Goal: Task Accomplishment & Management: Use online tool/utility

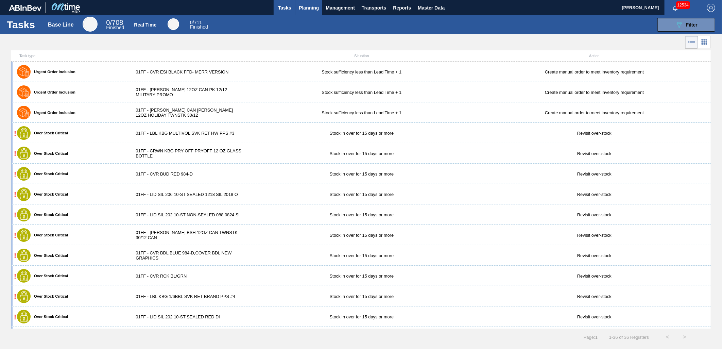
click at [304, 5] on span "Planning" at bounding box center [309, 8] width 20 height 8
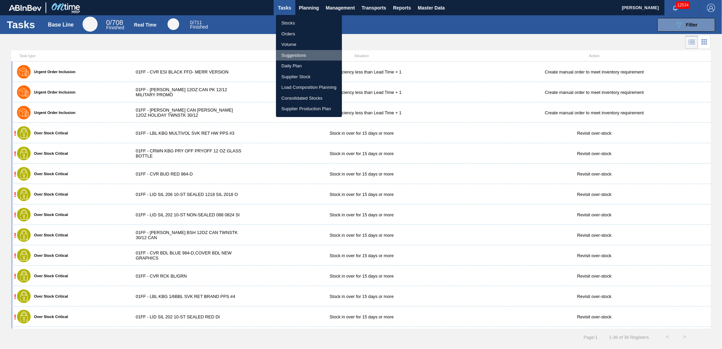
click at [307, 52] on li "Suggestions" at bounding box center [309, 55] width 66 height 11
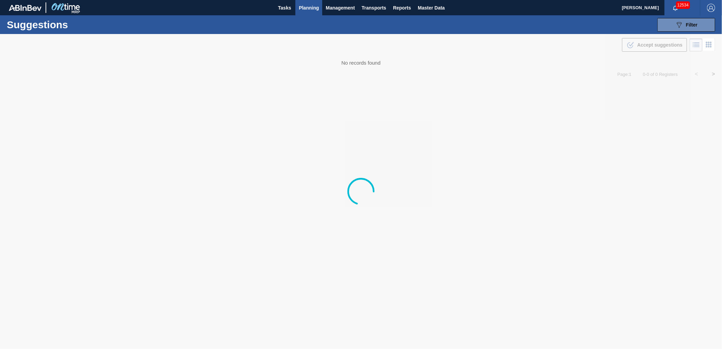
type from "10/10/2025"
type to "[DATE]"
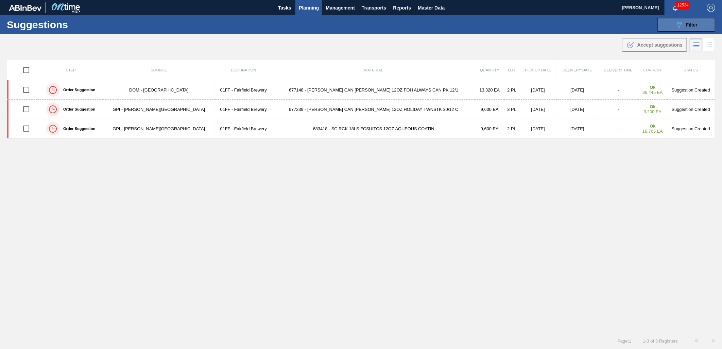
drag, startPoint x: 679, startPoint y: 28, endPoint x: 667, endPoint y: 26, distance: 12.7
click at [650, 28] on icon "089F7B8B-B2A5-4AFE-B5C0-19BA573D28AC" at bounding box center [679, 25] width 8 height 8
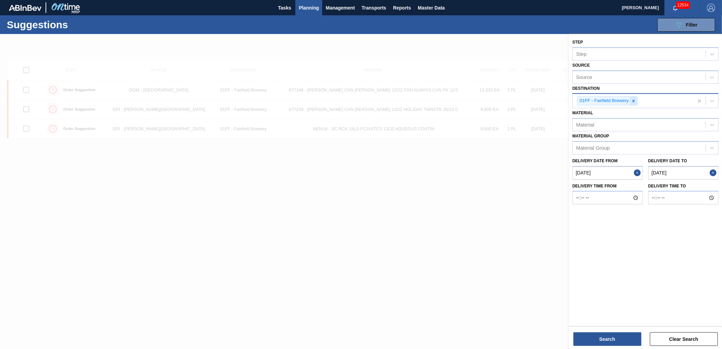
click at [635, 100] on icon at bounding box center [633, 101] width 5 height 5
type input "01"
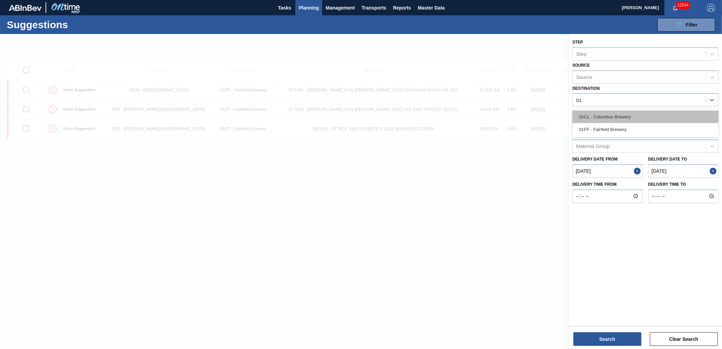
click at [626, 114] on div "01CL - Columbus Brewery" at bounding box center [646, 116] width 146 height 13
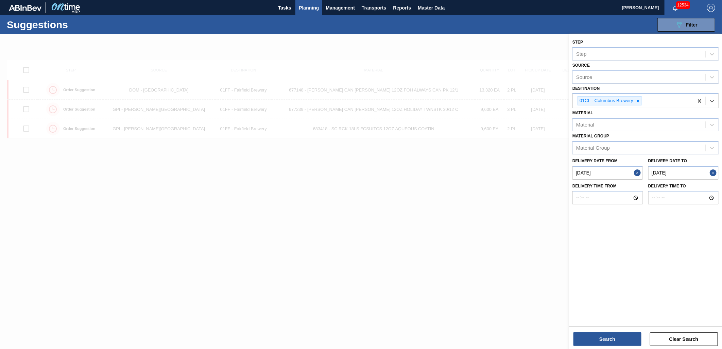
click at [620, 174] on from "10/10/2025" at bounding box center [608, 173] width 70 height 14
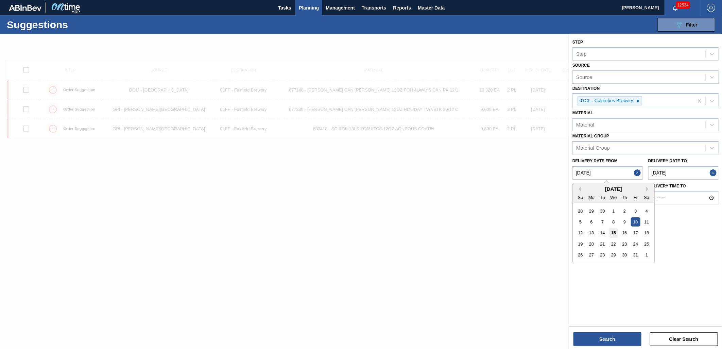
click at [617, 234] on div "15" at bounding box center [613, 232] width 9 height 9
type from "[DATE]"
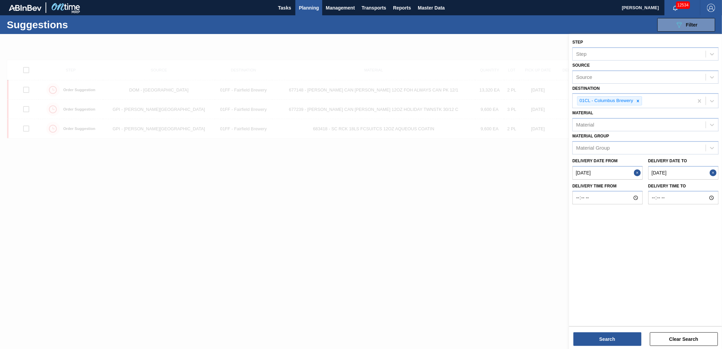
click at [650, 173] on to "[DATE]" at bounding box center [683, 173] width 70 height 14
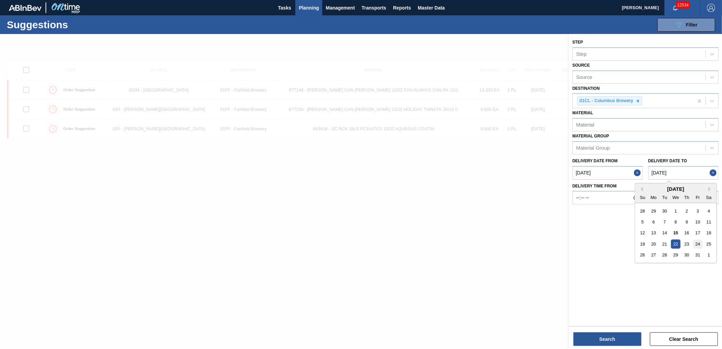
click at [650, 243] on div "24" at bounding box center [697, 243] width 9 height 9
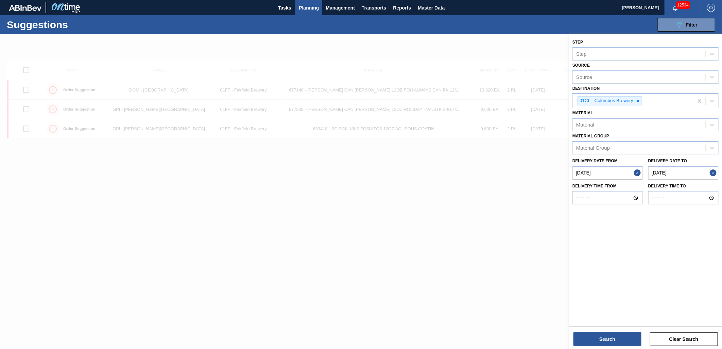
type to "[DATE]"
click at [593, 80] on div "Source" at bounding box center [646, 76] width 146 height 13
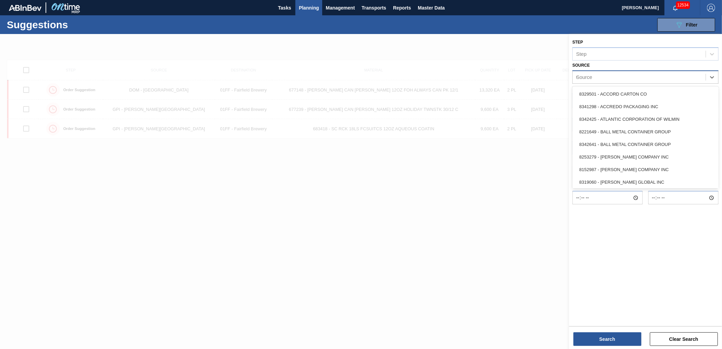
type input "Gr"
drag, startPoint x: 630, startPoint y: 138, endPoint x: 614, endPoint y: 185, distance: 49.5
click at [630, 138] on div "8221069 - GRAPHIC PACKAGING INTERNATIONA" at bounding box center [646, 144] width 146 height 13
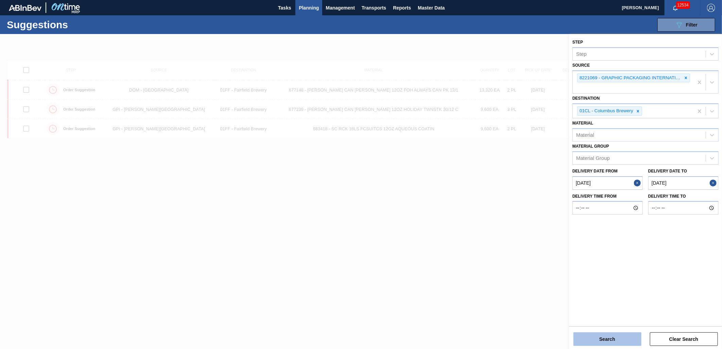
click at [610, 314] on button "Search" at bounding box center [608, 339] width 68 height 14
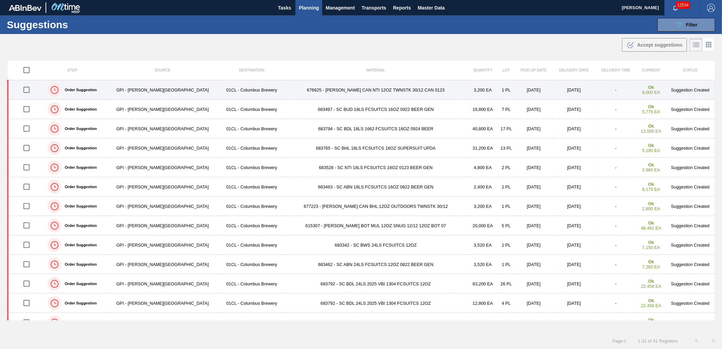
click at [29, 91] on input "checkbox" at bounding box center [26, 90] width 14 height 14
checkbox input "true"
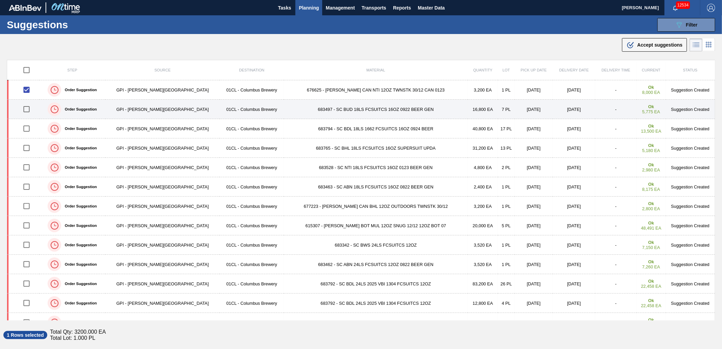
click at [27, 108] on input "checkbox" at bounding box center [26, 109] width 14 height 14
click at [31, 110] on input "checkbox" at bounding box center [26, 109] width 14 height 14
checkbox input "false"
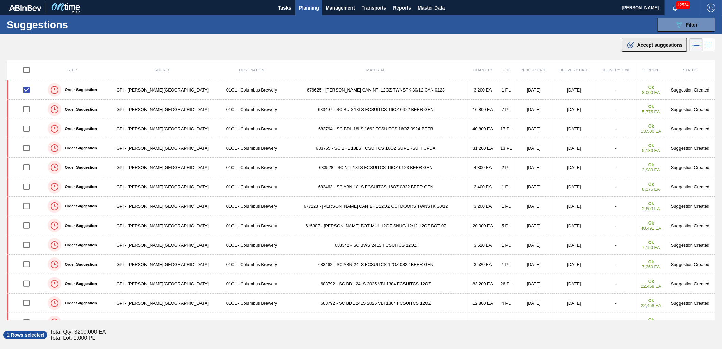
click at [637, 49] on div ".b{fill:var(--color-action-default)} Accept suggestions" at bounding box center [655, 45] width 56 height 8
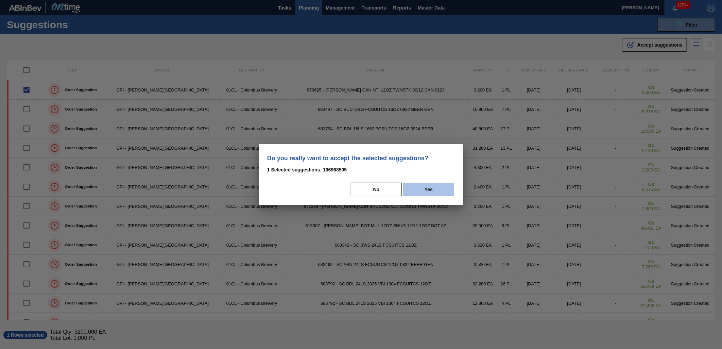
click at [432, 189] on button "Yes" at bounding box center [428, 190] width 51 height 14
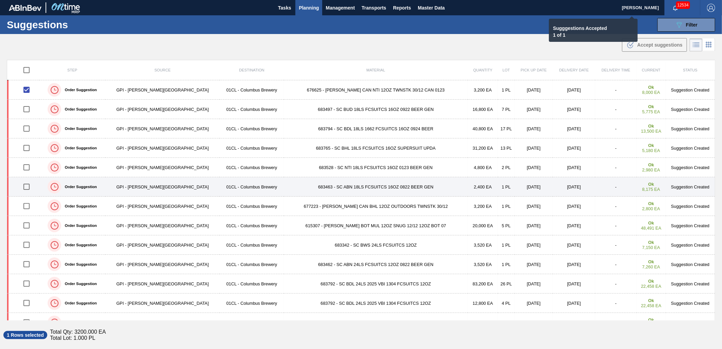
checkbox input "false"
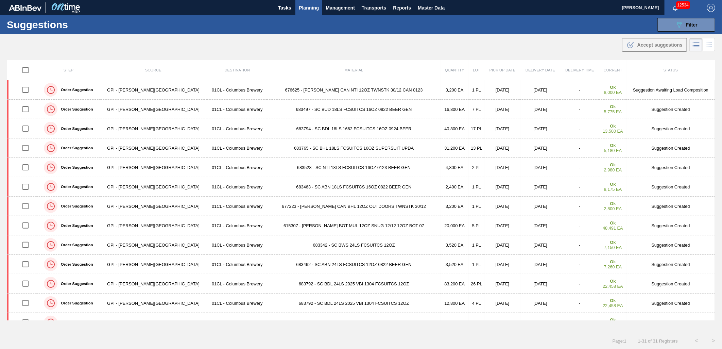
click at [324, 108] on td "683497 - SC BUD 18LS FCSUITCS 16OZ 0922 BEER GEN" at bounding box center [353, 109] width 173 height 19
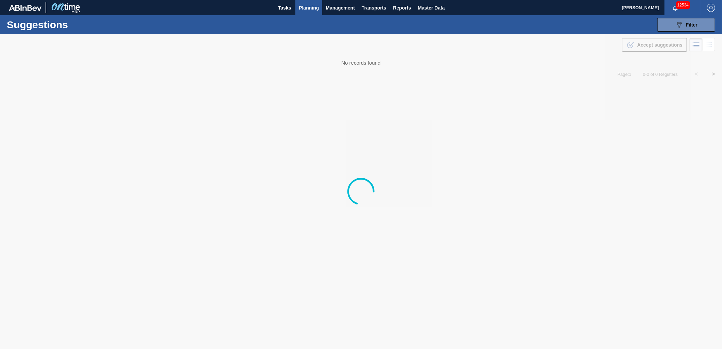
type from "[DATE]"
type to "[DATE]"
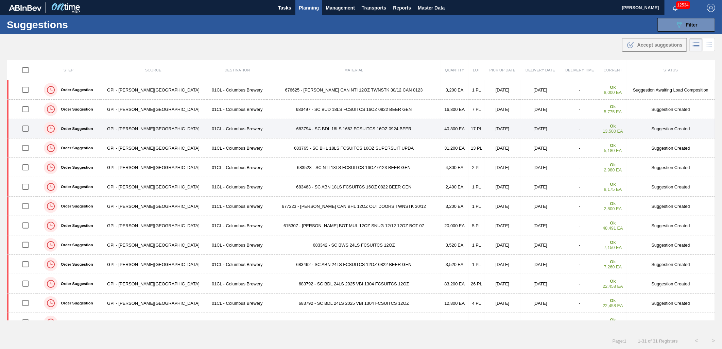
click at [267, 130] on td "683794 - SC BDL 18LS 1662 FCSUITCS 16OZ 0924 BEER" at bounding box center [353, 128] width 173 height 19
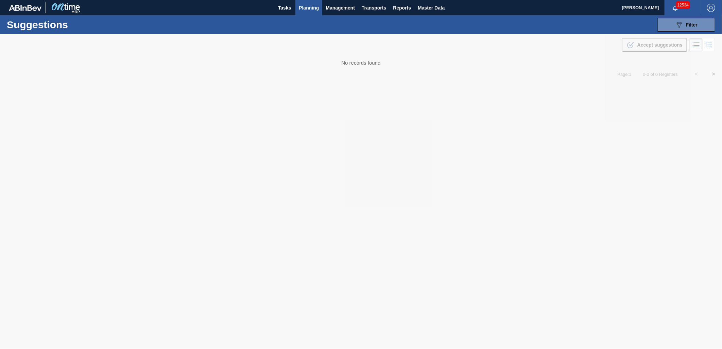
type from "[DATE]"
type to "[DATE]"
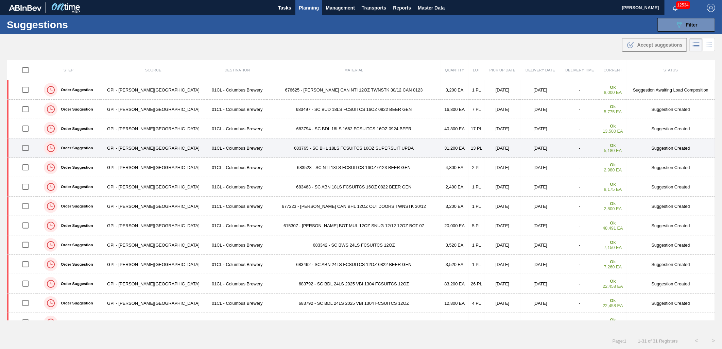
click at [286, 149] on td "683765 - SC BHL 18LS FCSUITCS 16OZ SUPERSUIT UPDA" at bounding box center [353, 147] width 173 height 19
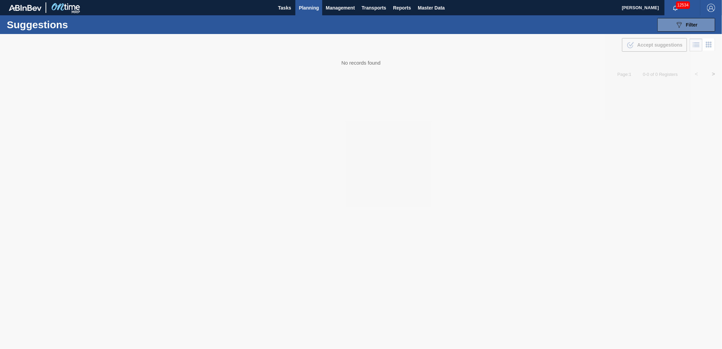
type from "[DATE]"
type to "[DATE]"
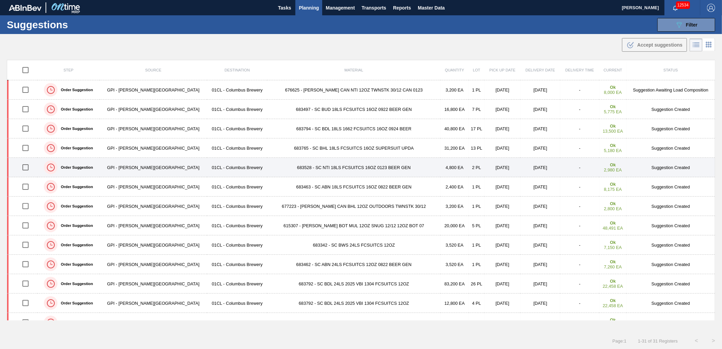
click at [287, 171] on td "683528 - SC NTI 18LS FCSUITCS 16OZ 0123 BEER GEN" at bounding box center [353, 167] width 173 height 19
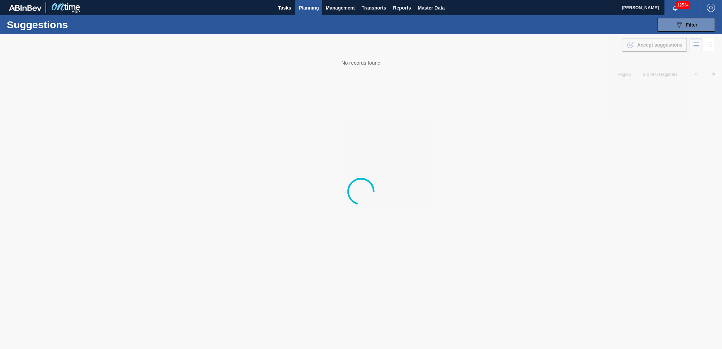
type from "[DATE]"
type to "[DATE]"
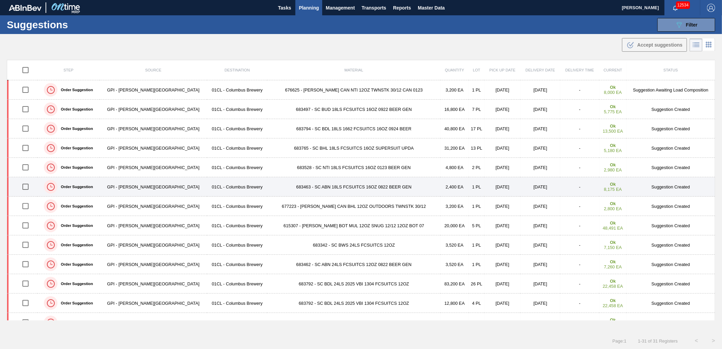
click at [352, 188] on td "683463 - SC ABN 18LS FCSUITCS 16OZ 0822 BEER GEN" at bounding box center [353, 186] width 173 height 19
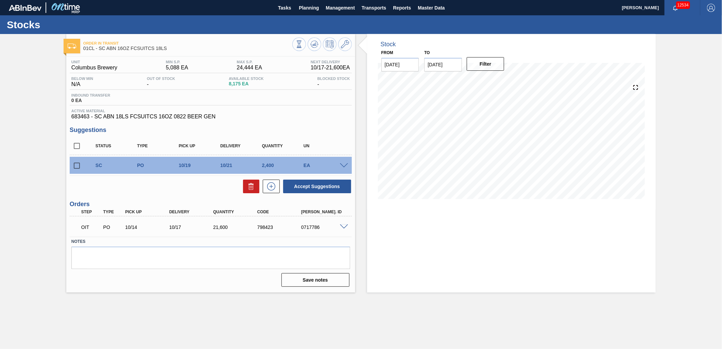
drag, startPoint x: 78, startPoint y: 165, endPoint x: 84, endPoint y: 168, distance: 6.4
click at [79, 167] on input "checkbox" at bounding box center [77, 165] width 14 height 14
click at [321, 191] on button "Accept Suggestions" at bounding box center [317, 187] width 68 height 14
checkbox input "false"
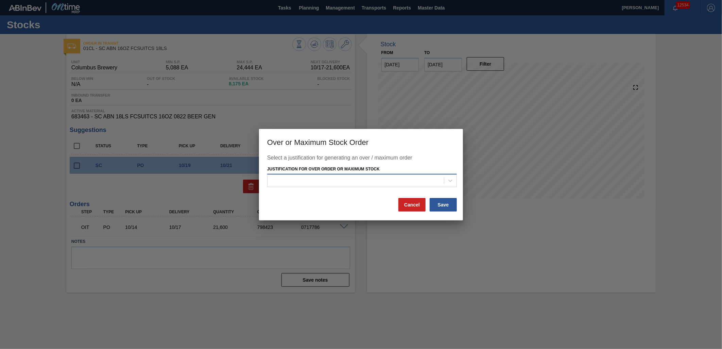
click at [419, 177] on div at bounding box center [356, 181] width 176 height 10
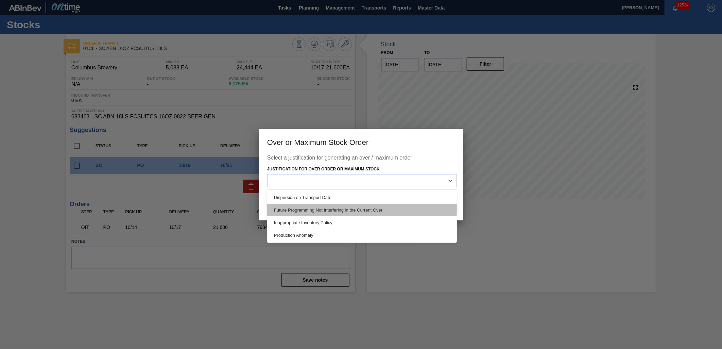
click at [378, 206] on div "Future Programming Not Interfering in the Current Over" at bounding box center [362, 210] width 190 height 13
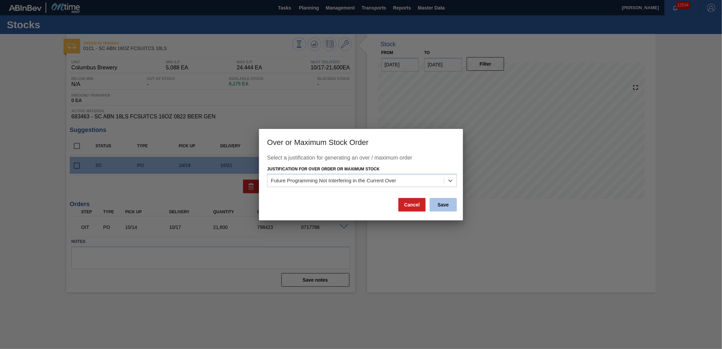
click at [446, 202] on button "Save" at bounding box center [443, 205] width 27 height 14
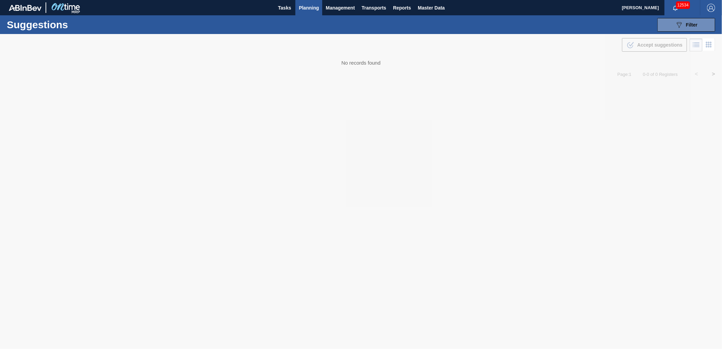
type from "[DATE]"
type to "[DATE]"
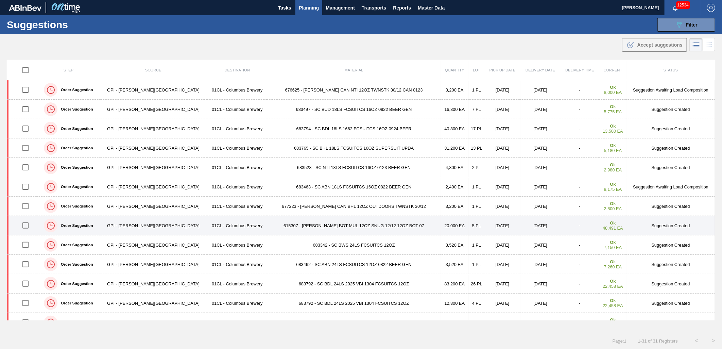
click at [341, 228] on td "615307 - CARR BOT MUL 12OZ SNUG 12/12 12OZ BOT 07" at bounding box center [353, 225] width 173 height 19
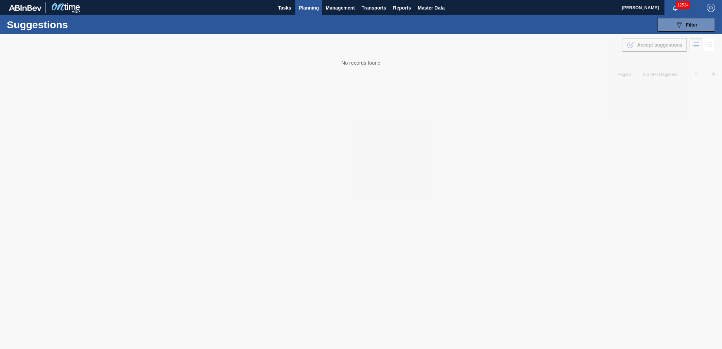
type from "[DATE]"
type to "[DATE]"
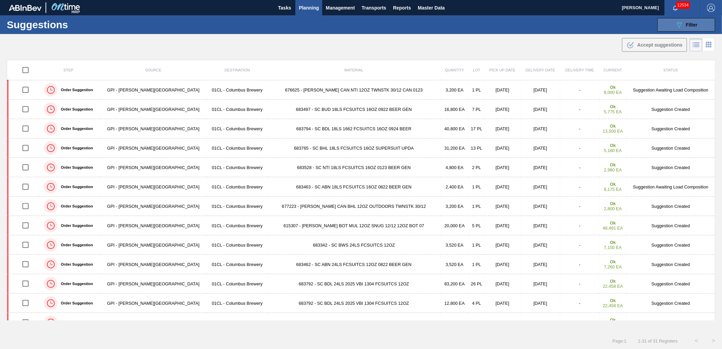
click at [650, 26] on button "089F7B8B-B2A5-4AFE-B5C0-19BA573D28AC Filter" at bounding box center [687, 25] width 58 height 14
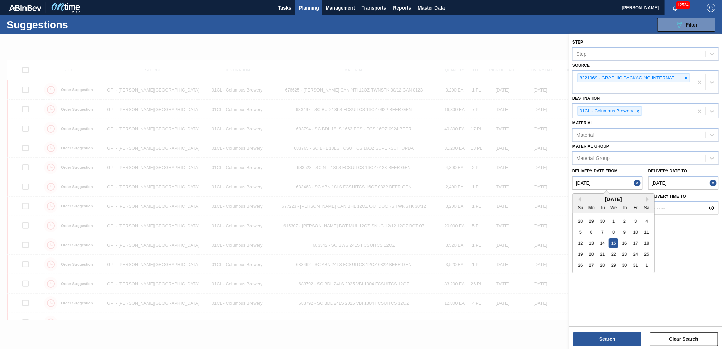
click at [608, 183] on from "[DATE]" at bounding box center [608, 183] width 70 height 14
drag, startPoint x: 612, startPoint y: 253, endPoint x: 610, endPoint y: 249, distance: 4.4
click at [611, 253] on div "22" at bounding box center [613, 254] width 9 height 9
type from "[DATE]"
click at [650, 177] on to "[DATE]" at bounding box center [683, 183] width 70 height 14
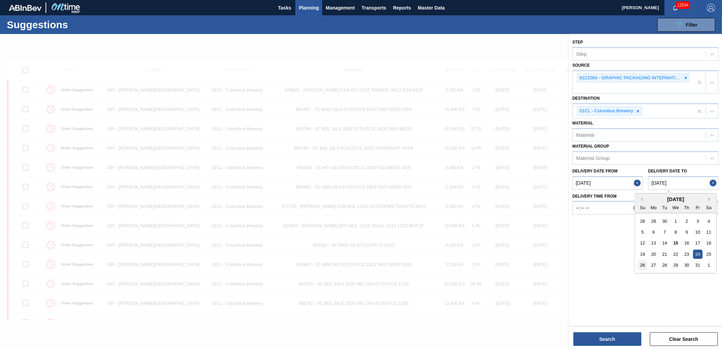
click at [645, 265] on div "26" at bounding box center [642, 264] width 9 height 9
type to "[DATE]"
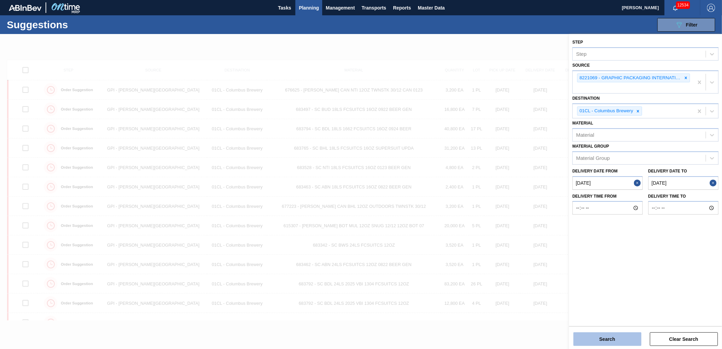
click at [620, 314] on button "Search" at bounding box center [608, 339] width 68 height 14
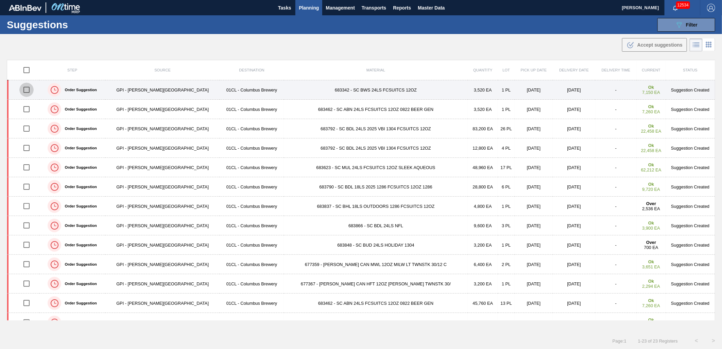
click at [30, 90] on input "checkbox" at bounding box center [26, 90] width 14 height 14
checkbox input "true"
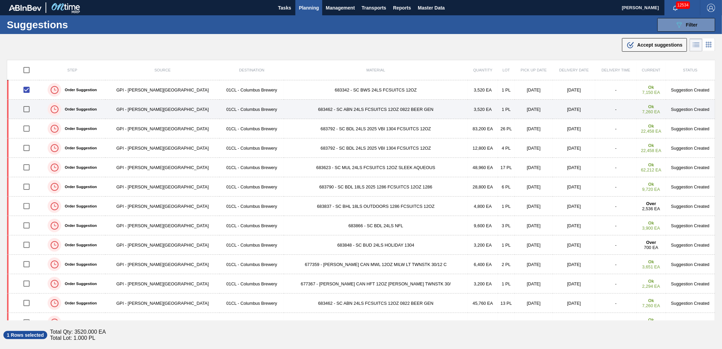
click at [28, 111] on input "checkbox" at bounding box center [26, 109] width 14 height 14
checkbox input "true"
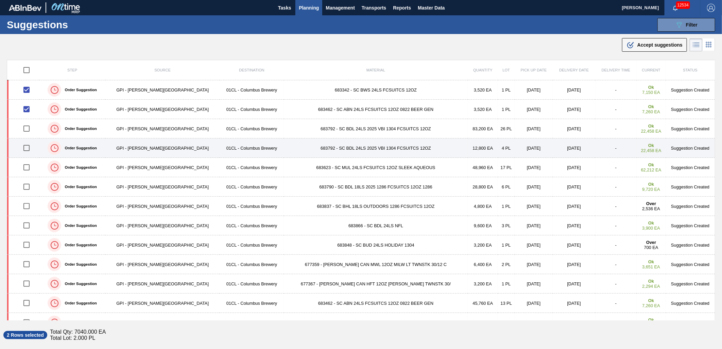
click at [31, 148] on input "checkbox" at bounding box center [26, 148] width 14 height 14
checkbox input "true"
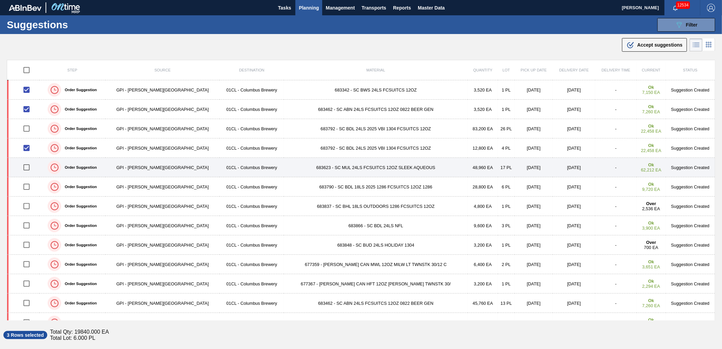
click at [29, 169] on input "checkbox" at bounding box center [26, 167] width 14 height 14
checkbox input "true"
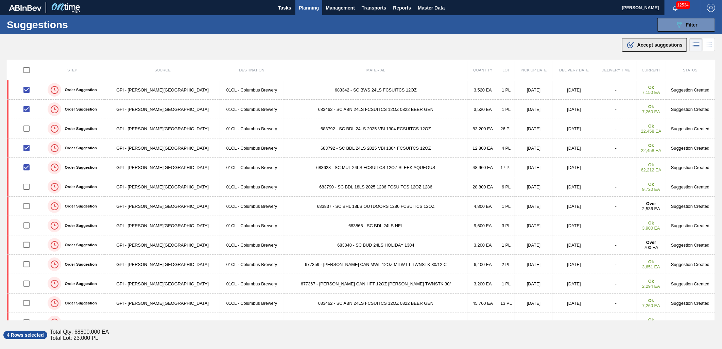
click at [650, 48] on div ".b{fill:var(--color-action-default)} Accept suggestions" at bounding box center [655, 45] width 56 height 8
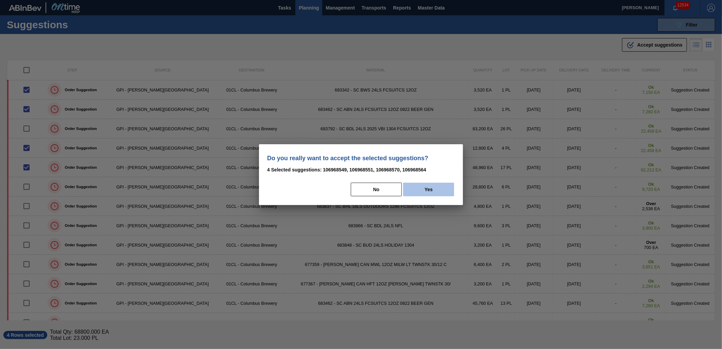
click at [435, 187] on button "Yes" at bounding box center [428, 190] width 51 height 14
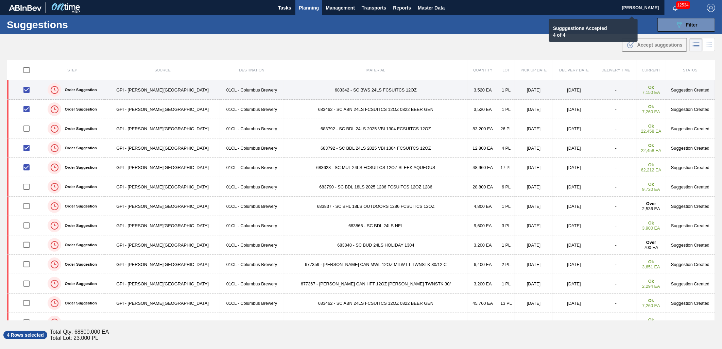
checkbox input "false"
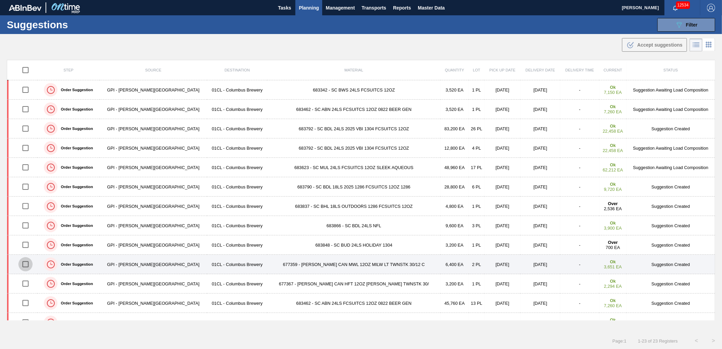
click at [25, 263] on input "checkbox" at bounding box center [25, 264] width 14 height 14
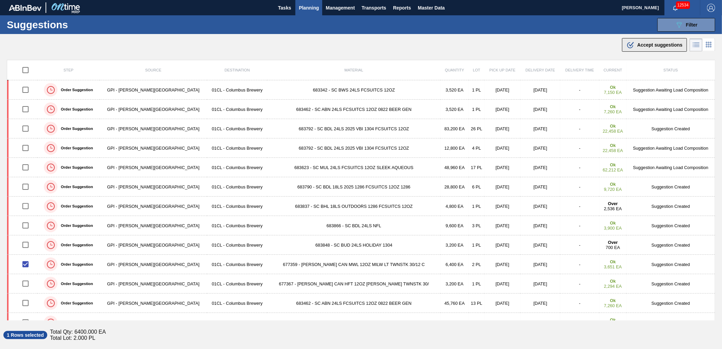
click at [650, 43] on span "Accept suggestions" at bounding box center [659, 44] width 45 height 5
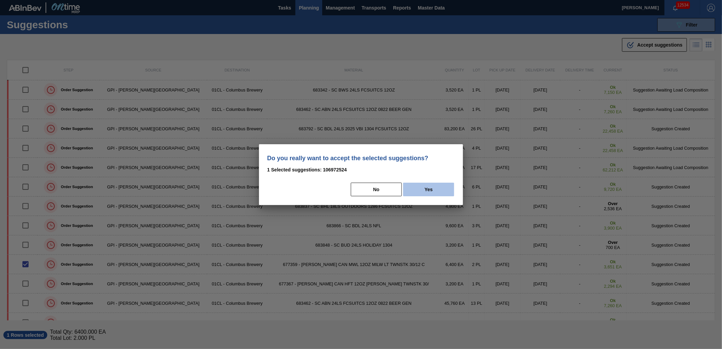
click at [437, 188] on button "Yes" at bounding box center [428, 190] width 51 height 14
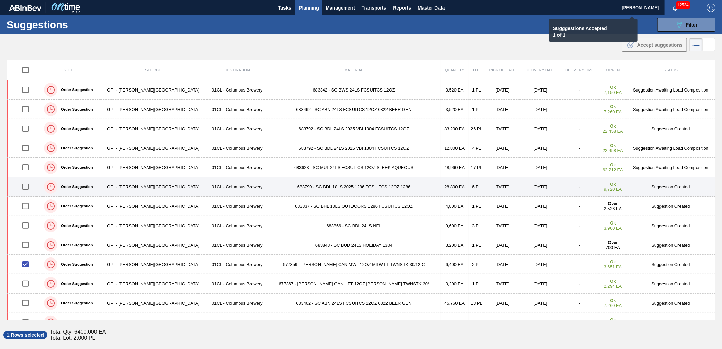
checkbox input "false"
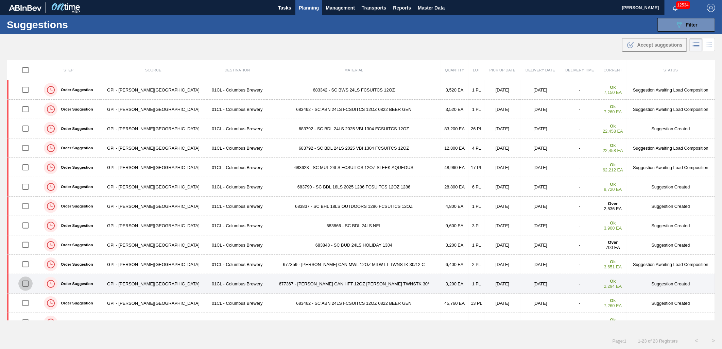
click at [28, 284] on input "checkbox" at bounding box center [25, 283] width 14 height 14
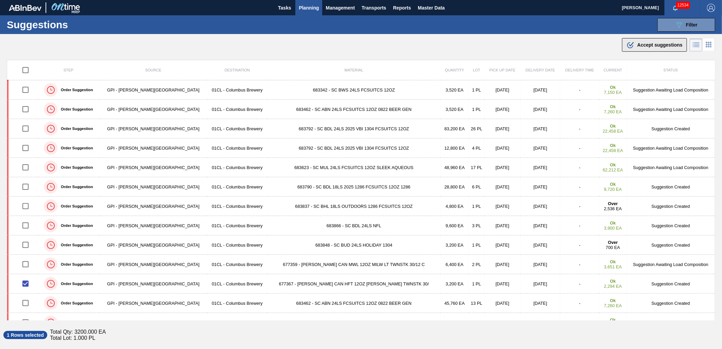
click at [647, 44] on span "Accept suggestions" at bounding box center [659, 44] width 45 height 5
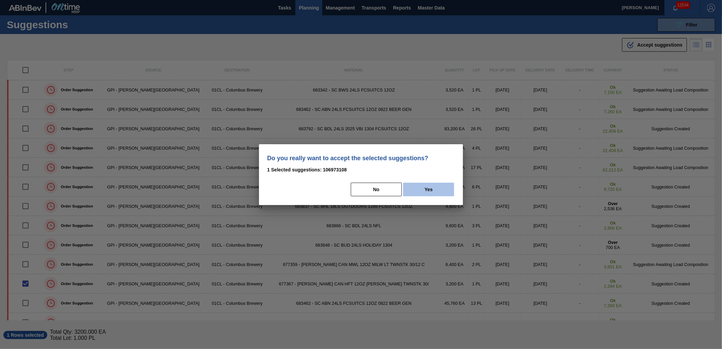
click at [411, 189] on button "Yes" at bounding box center [428, 190] width 51 height 14
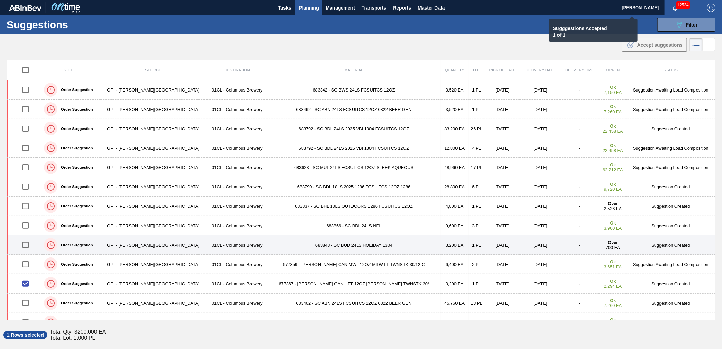
checkbox input "false"
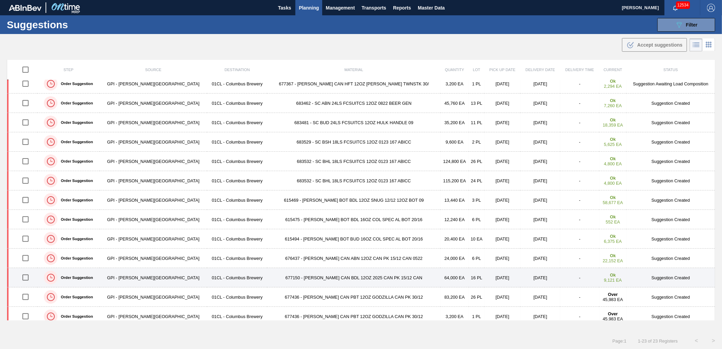
scroll to position [206, 0]
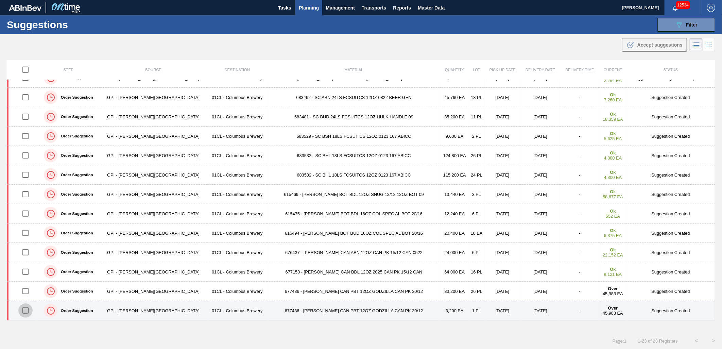
click at [31, 308] on input "checkbox" at bounding box center [25, 310] width 14 height 14
checkbox input "true"
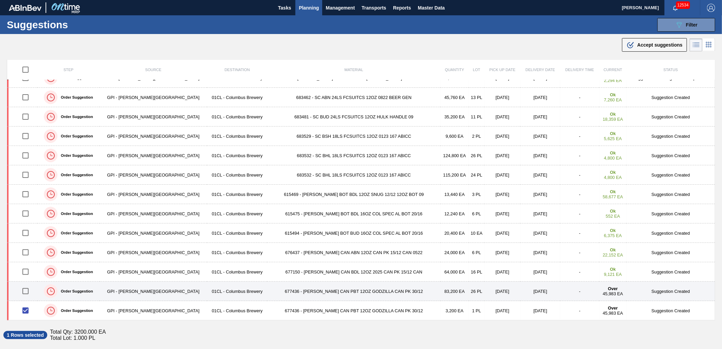
click at [31, 293] on input "checkbox" at bounding box center [25, 291] width 14 height 14
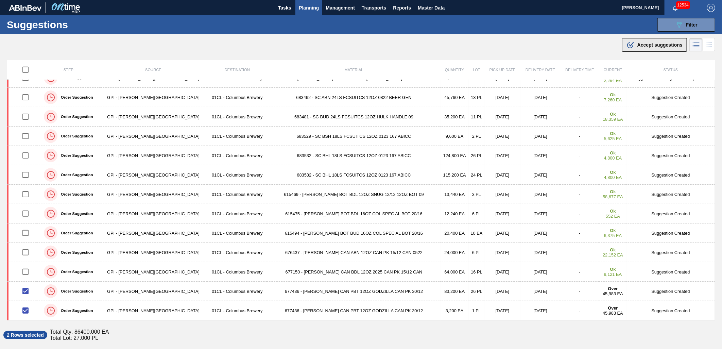
click at [650, 46] on span "Accept suggestions" at bounding box center [659, 44] width 45 height 5
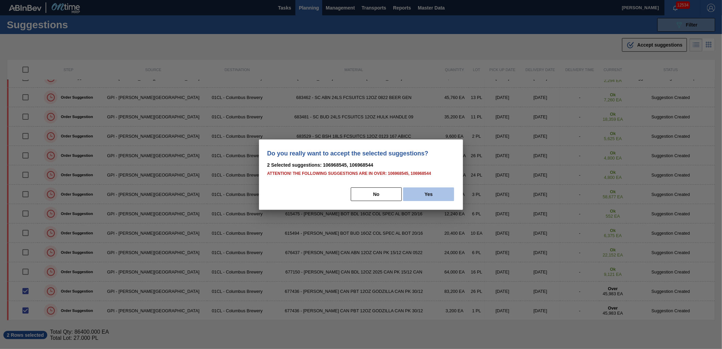
click at [427, 192] on button "Yes" at bounding box center [428, 194] width 51 height 14
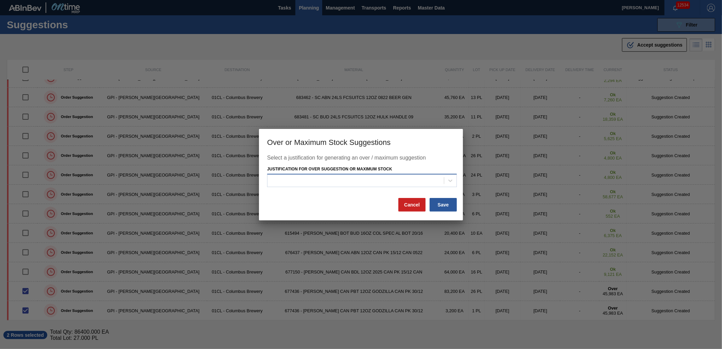
click at [422, 182] on div at bounding box center [356, 181] width 176 height 10
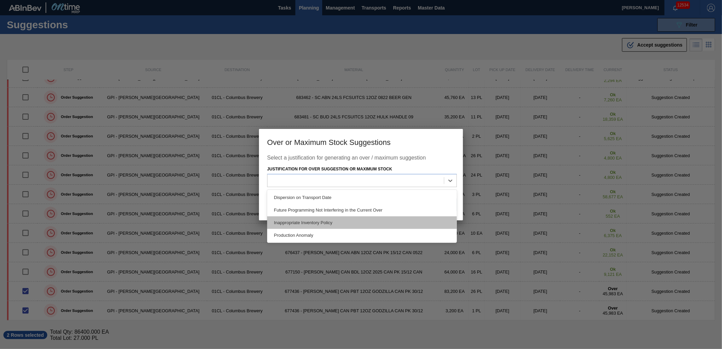
click at [374, 218] on div "Inappropriate Inventory Policy" at bounding box center [362, 222] width 190 height 13
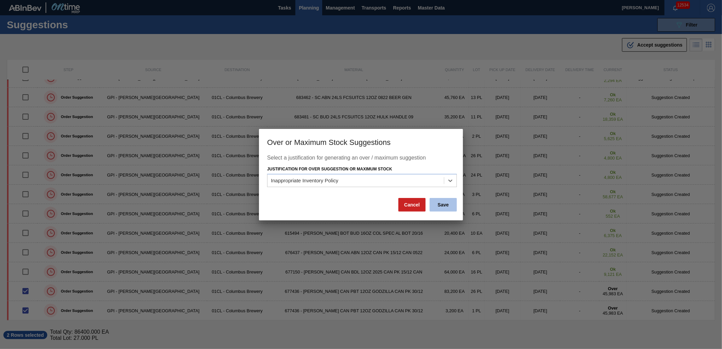
click at [446, 204] on button "Save" at bounding box center [443, 205] width 27 height 14
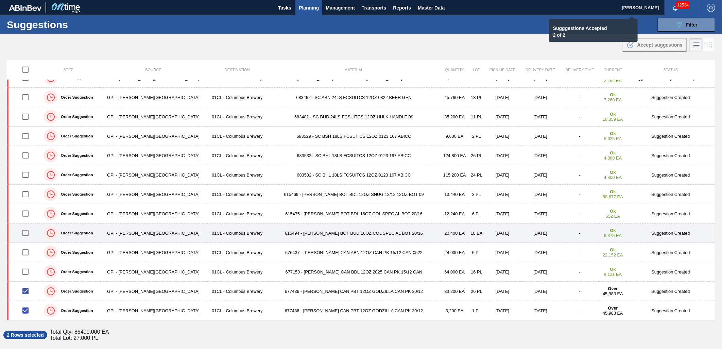
checkbox input "false"
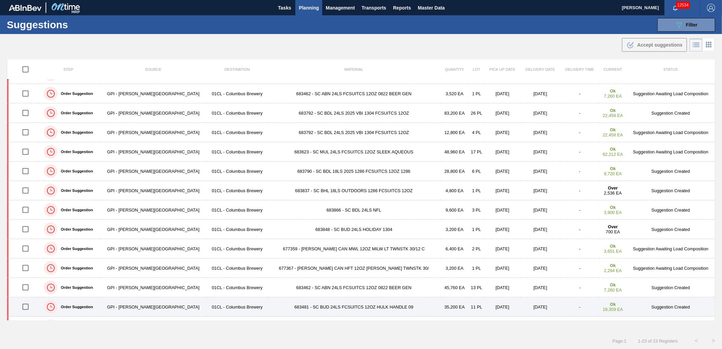
scroll to position [0, 0]
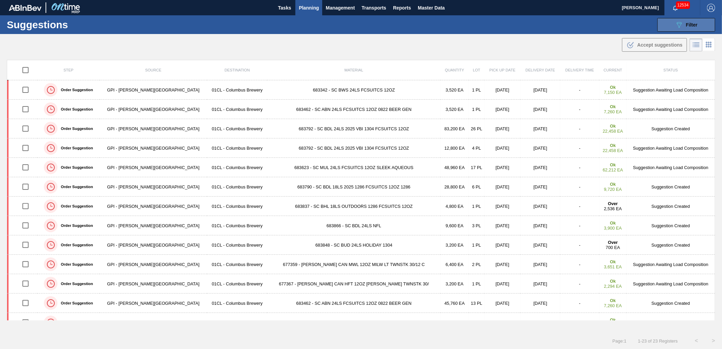
click at [650, 28] on button "089F7B8B-B2A5-4AFE-B5C0-19BA573D28AC Filter" at bounding box center [687, 25] width 58 height 14
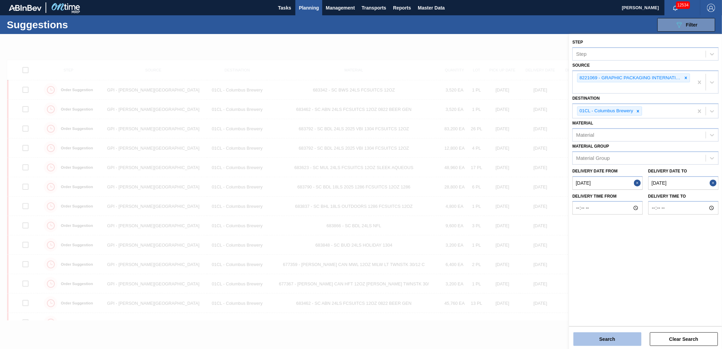
click at [619, 314] on button "Search" at bounding box center [608, 339] width 68 height 14
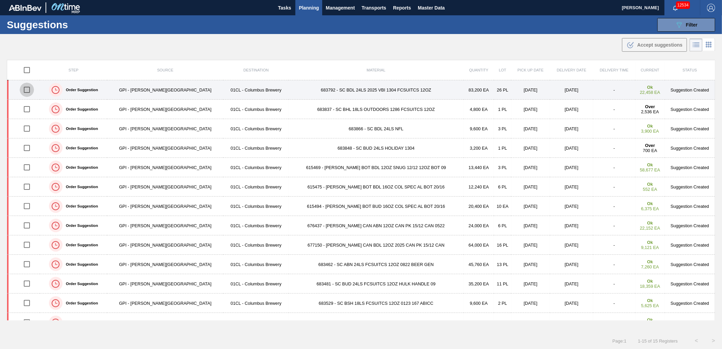
click at [29, 90] on input "checkbox" at bounding box center [27, 90] width 14 height 14
click at [28, 91] on input "checkbox" at bounding box center [27, 90] width 14 height 14
checkbox input "false"
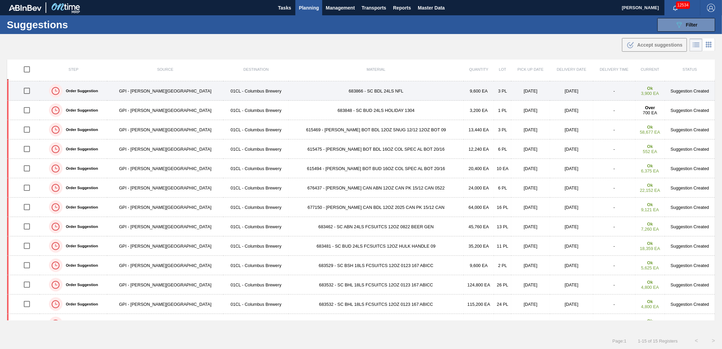
scroll to position [50, 0]
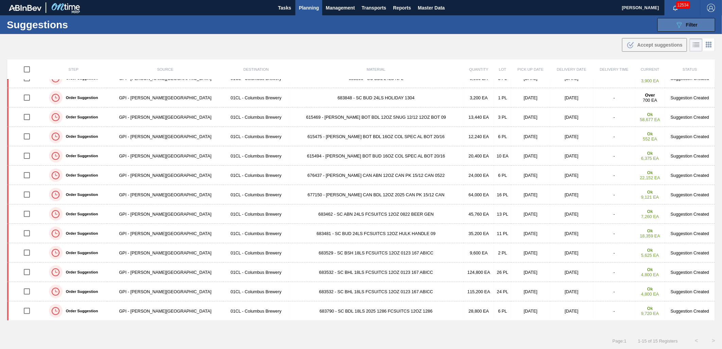
click at [650, 24] on span "Filter" at bounding box center [692, 24] width 12 height 5
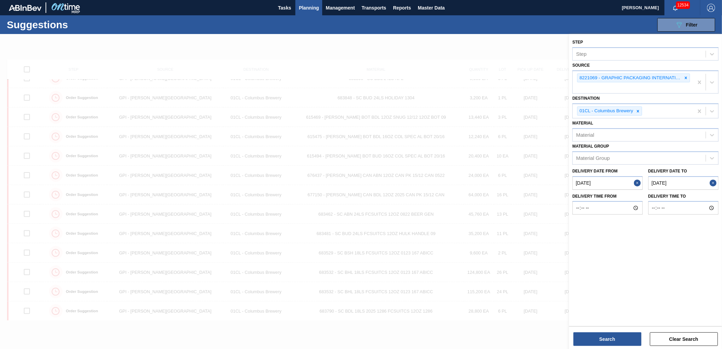
click at [650, 179] on to "[DATE]" at bounding box center [683, 183] width 70 height 14
click at [650, 266] on div "27" at bounding box center [653, 264] width 9 height 9
type to "[DATE]"
click at [605, 314] on button "Search" at bounding box center [608, 339] width 68 height 14
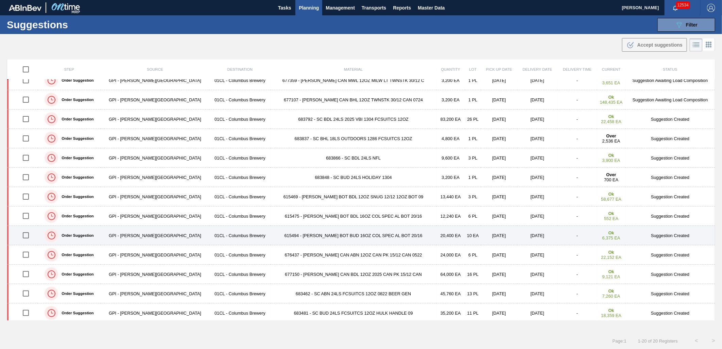
scroll to position [0, 0]
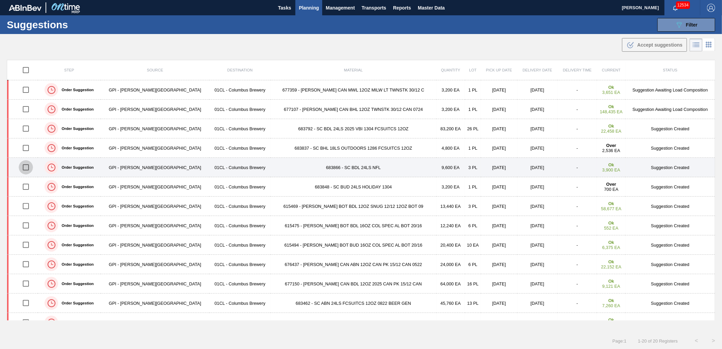
click at [24, 169] on input "checkbox" at bounding box center [26, 167] width 14 height 14
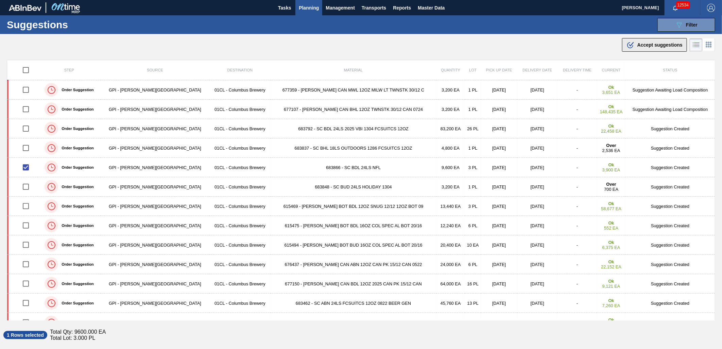
click at [650, 47] on span "Accept suggestions" at bounding box center [659, 44] width 45 height 5
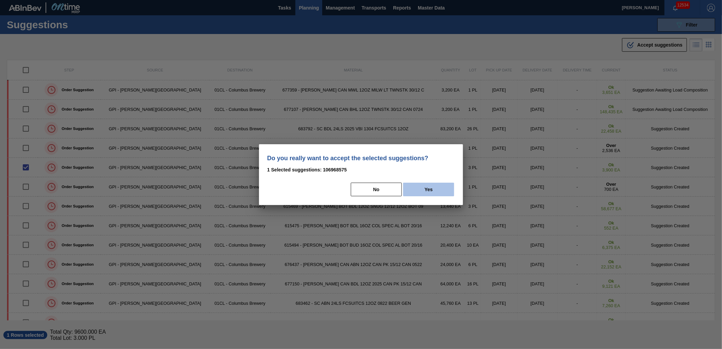
click at [424, 188] on button "Yes" at bounding box center [428, 190] width 51 height 14
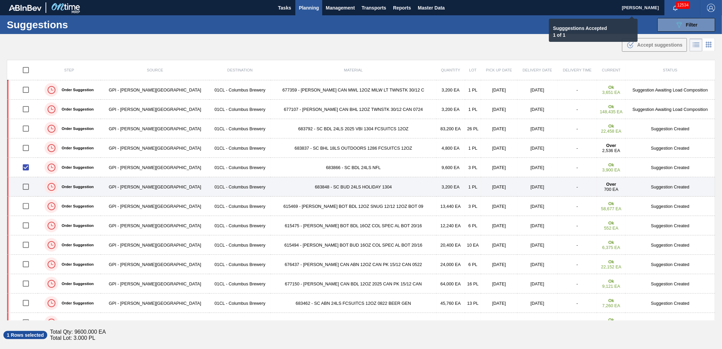
checkbox input "false"
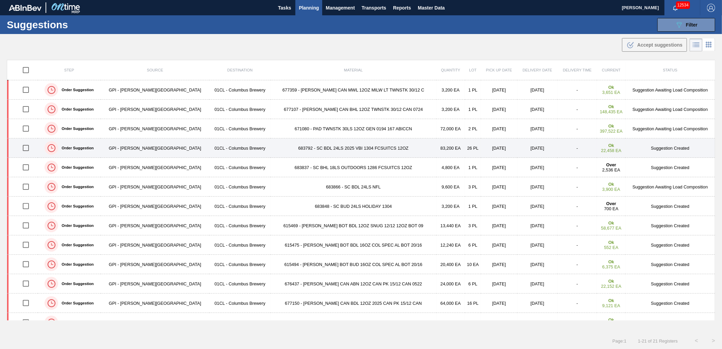
click at [362, 148] on td "683792 - SC BDL 24LS 2025 VBI 1304 FCSUITCS 12OZ" at bounding box center [354, 147] width 166 height 19
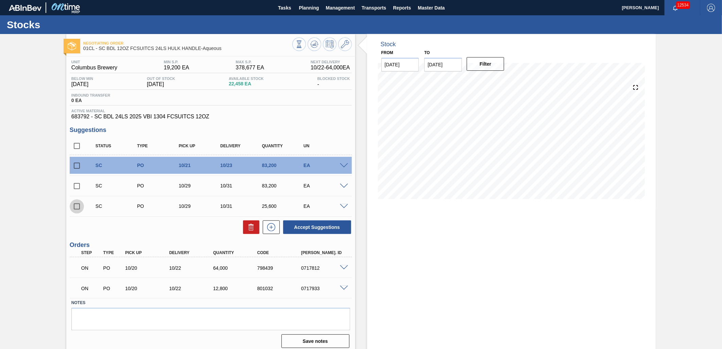
click at [74, 203] on input "checkbox" at bounding box center [77, 206] width 14 height 14
click at [303, 229] on button "Accept Suggestions" at bounding box center [317, 227] width 68 height 14
checkbox input "false"
click at [304, 8] on span "Planning" at bounding box center [309, 8] width 20 height 8
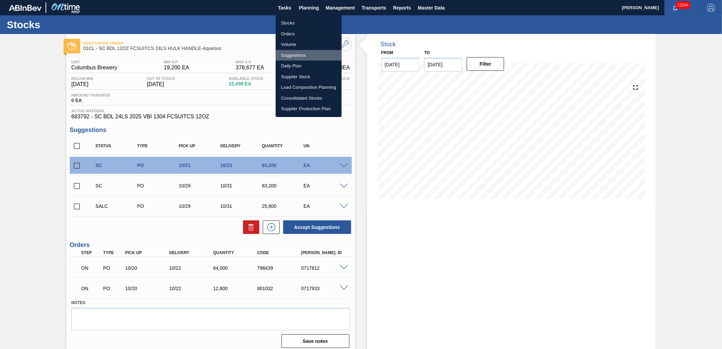
click at [294, 55] on li "Suggestions" at bounding box center [309, 55] width 66 height 11
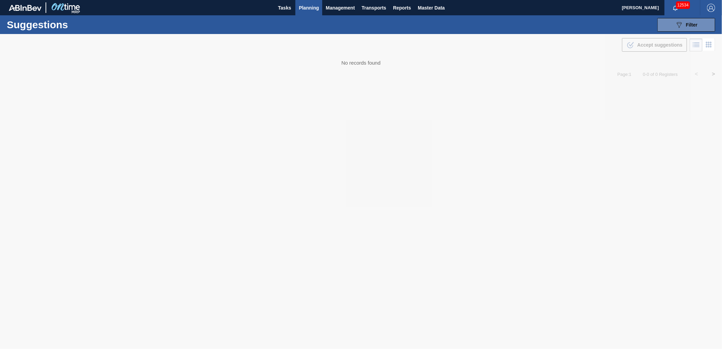
type from "[DATE]"
type to "[DATE]"
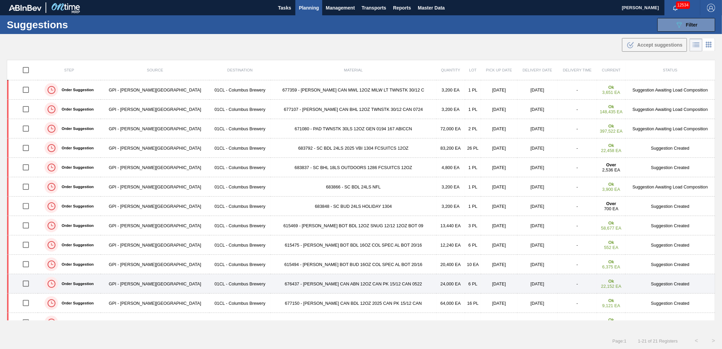
scroll to position [38, 0]
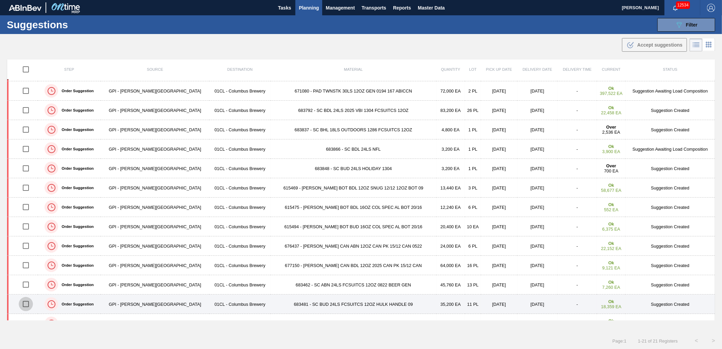
click at [28, 306] on input "checkbox" at bounding box center [26, 304] width 14 height 14
checkbox input "true"
click at [286, 301] on td "683481 - SC BUD 24LS FCSUITCS 12OZ HULK HANDLE 09" at bounding box center [354, 303] width 166 height 19
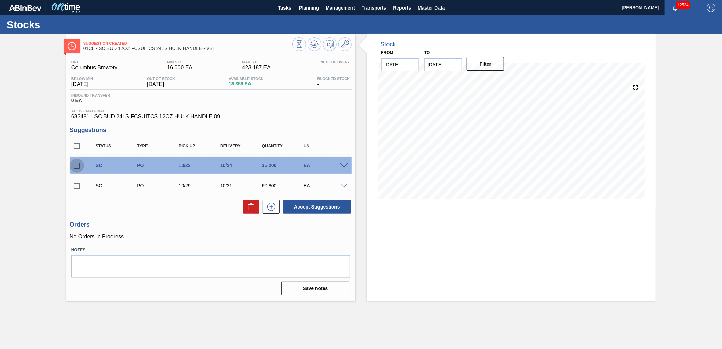
click at [78, 164] on input "checkbox" at bounding box center [77, 165] width 14 height 14
click at [316, 208] on button "Accept Suggestions" at bounding box center [317, 207] width 68 height 14
checkbox input "false"
click at [308, 9] on span "Planning" at bounding box center [309, 8] width 20 height 8
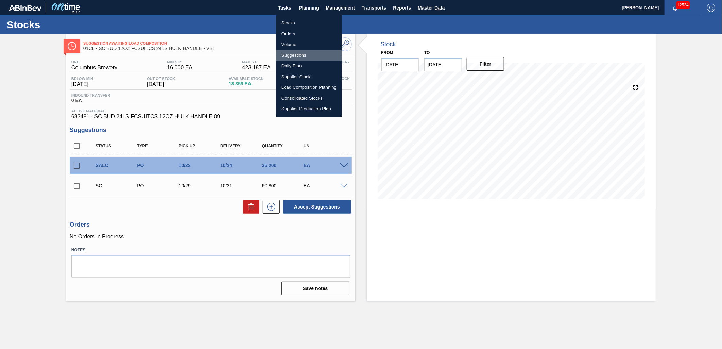
click at [308, 53] on li "Suggestions" at bounding box center [309, 55] width 66 height 11
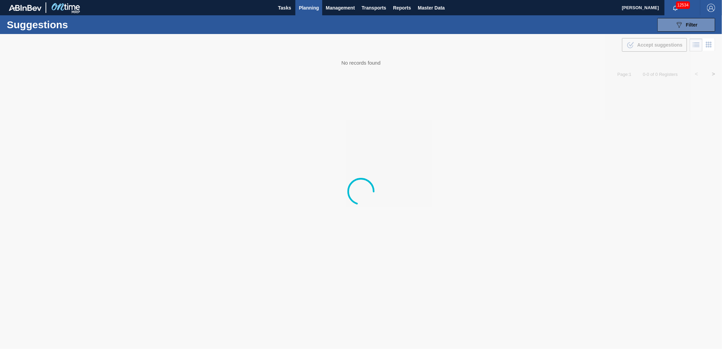
type from "[DATE]"
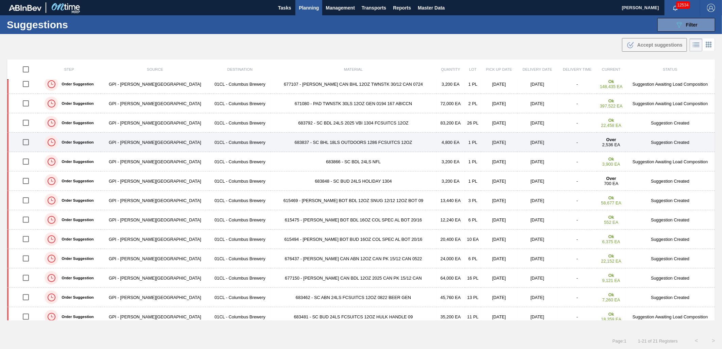
scroll to position [38, 0]
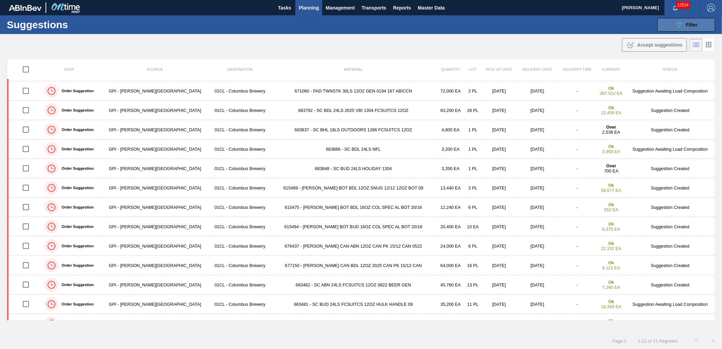
click at [650, 27] on icon "089F7B8B-B2A5-4AFE-B5C0-19BA573D28AC" at bounding box center [679, 25] width 8 height 8
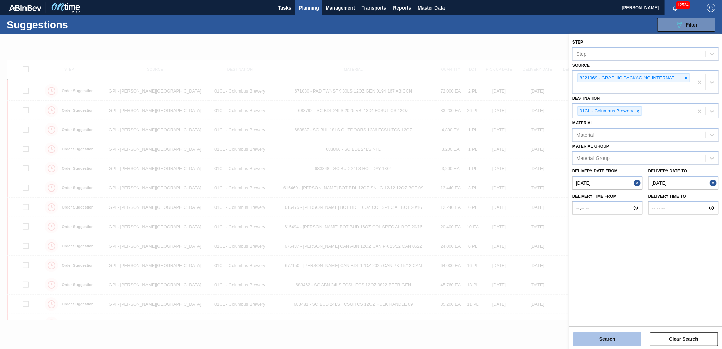
click at [606, 314] on button "Search" at bounding box center [608, 339] width 68 height 14
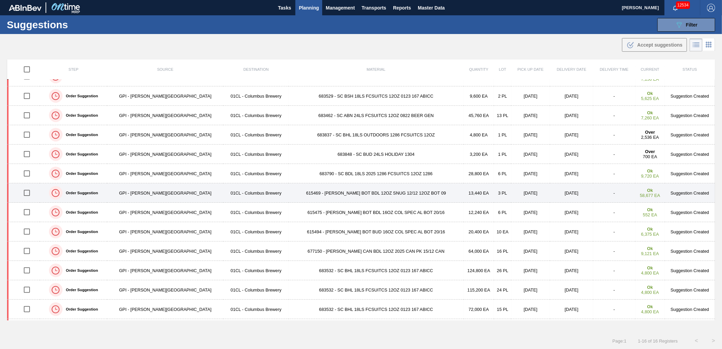
scroll to position [70, 0]
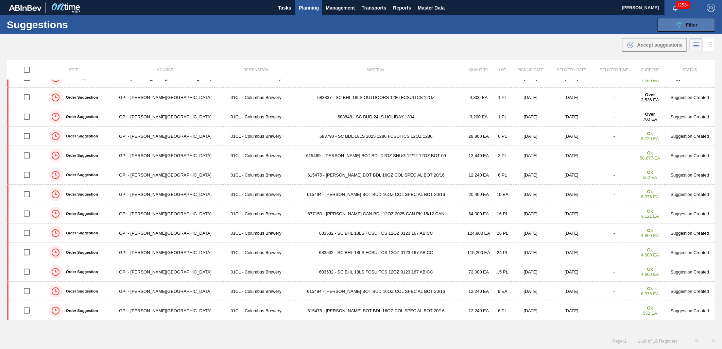
click at [650, 26] on button "089F7B8B-B2A5-4AFE-B5C0-19BA573D28AC Filter" at bounding box center [687, 25] width 58 height 14
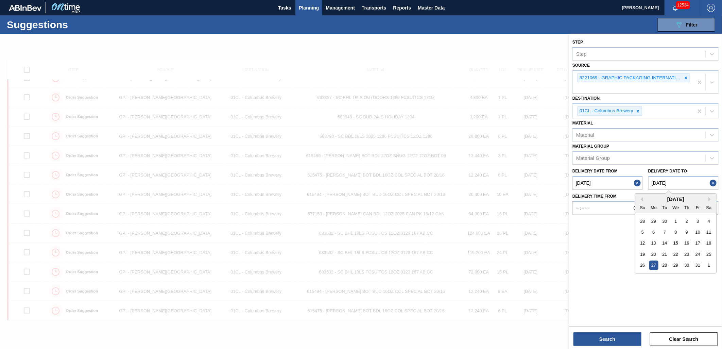
click at [650, 180] on to "[DATE]" at bounding box center [683, 183] width 70 height 14
click at [650, 261] on div "28" at bounding box center [664, 264] width 9 height 9
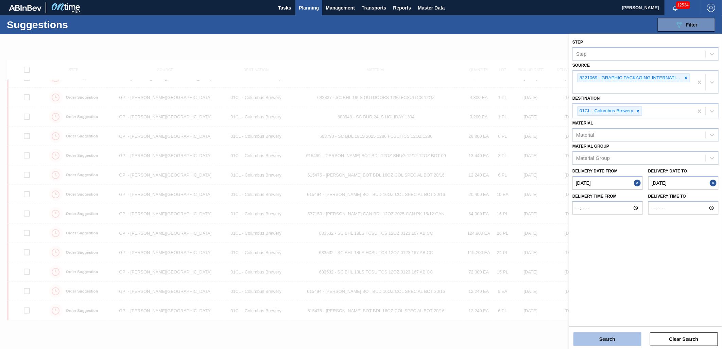
click at [622, 314] on button "Search" at bounding box center [608, 339] width 68 height 14
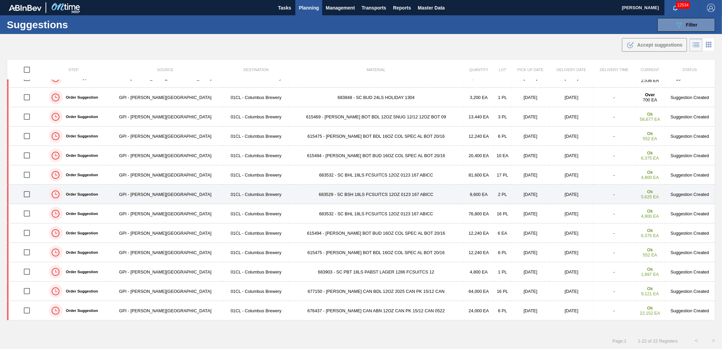
scroll to position [0, 0]
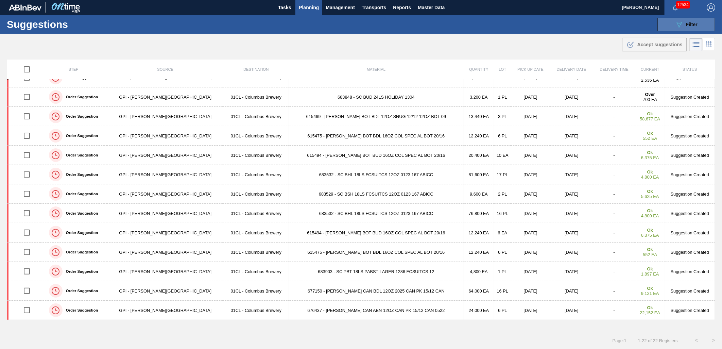
click at [650, 23] on icon at bounding box center [679, 25] width 5 height 6
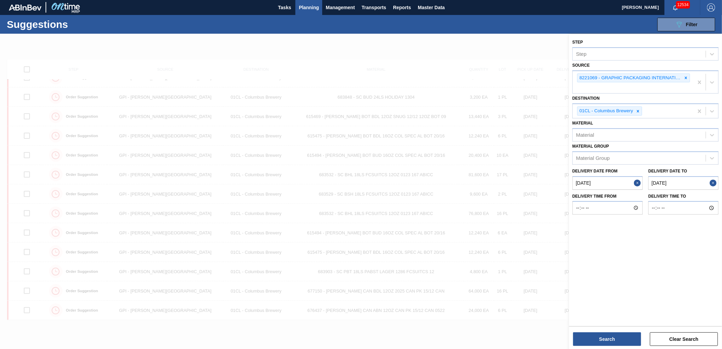
click at [650, 185] on to "[DATE]" at bounding box center [683, 183] width 70 height 14
click at [650, 266] on div "29" at bounding box center [675, 264] width 9 height 9
type to "[DATE]"
click at [627, 314] on button "Search" at bounding box center [608, 339] width 68 height 14
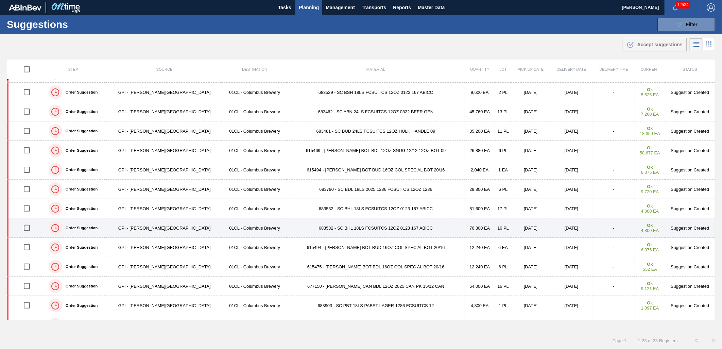
scroll to position [206, 0]
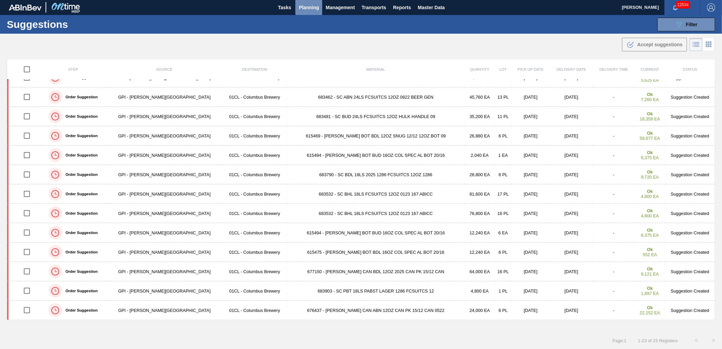
click at [301, 0] on button "Planning" at bounding box center [308, 7] width 27 height 15
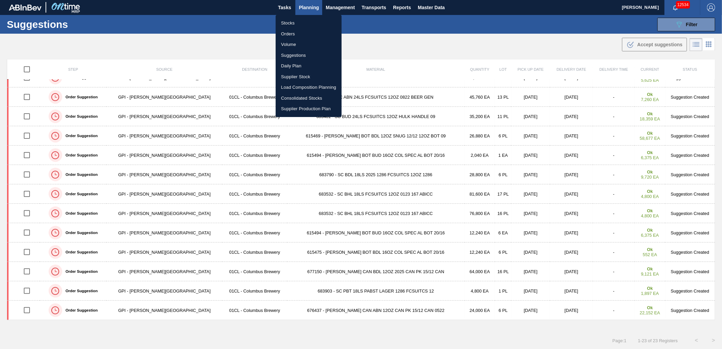
click at [298, 22] on li "Stocks" at bounding box center [309, 23] width 66 height 11
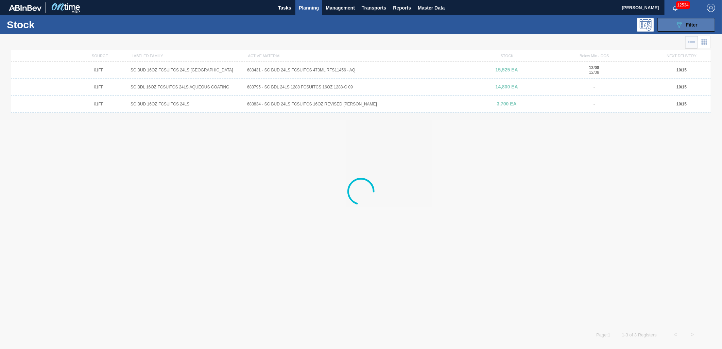
click at [650, 27] on icon "089F7B8B-B2A5-4AFE-B5C0-19BA573D28AC" at bounding box center [679, 25] width 8 height 8
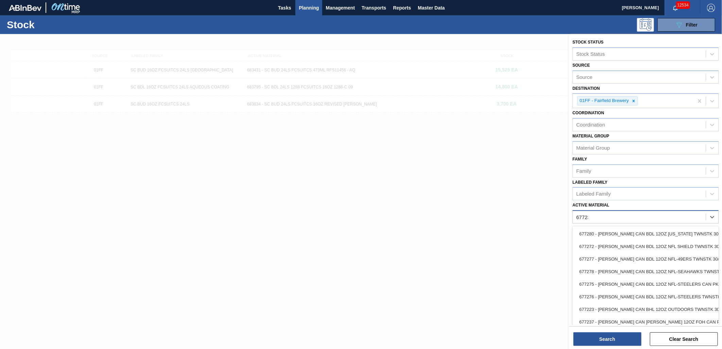
type Material "677234"
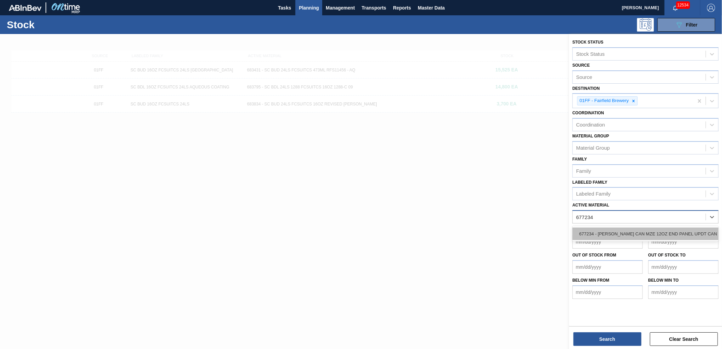
click at [650, 236] on div "677234 - [PERSON_NAME] CAN MZE 12OZ END PANEL UPDT CAN PK" at bounding box center [646, 233] width 146 height 13
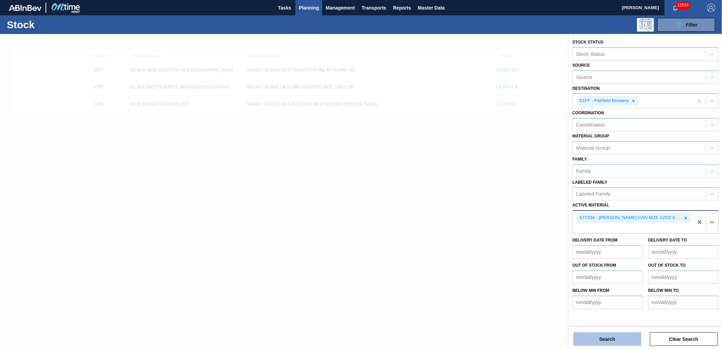
click at [627, 314] on button "Search" at bounding box center [608, 339] width 68 height 14
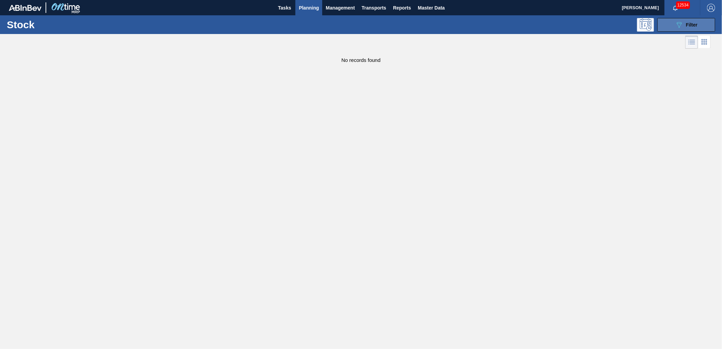
click at [650, 26] on icon "089F7B8B-B2A5-4AFE-B5C0-19BA573D28AC" at bounding box center [679, 25] width 8 height 8
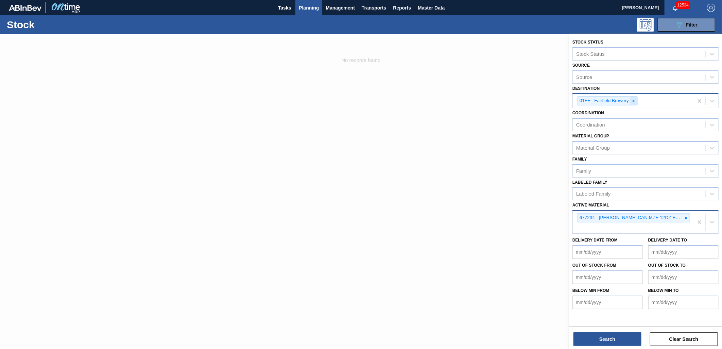
click at [635, 100] on icon at bounding box center [633, 101] width 5 height 5
type input "Col"
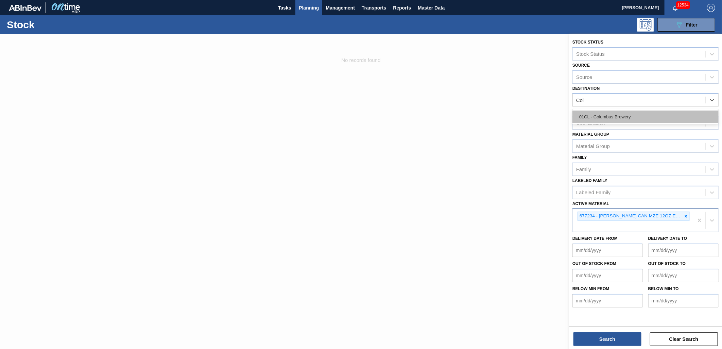
click at [618, 118] on div "01CL - Columbus Brewery" at bounding box center [646, 116] width 146 height 13
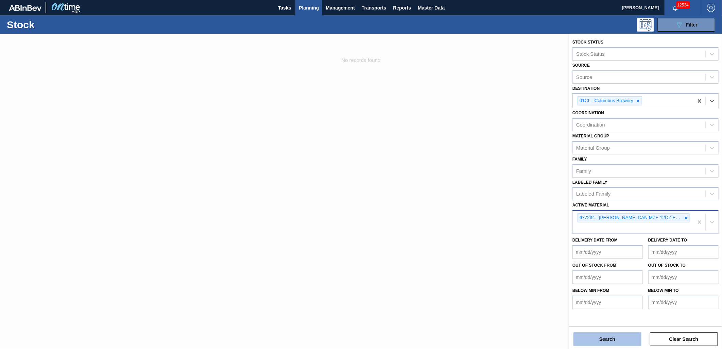
click at [606, 314] on button "Search" at bounding box center [608, 339] width 68 height 14
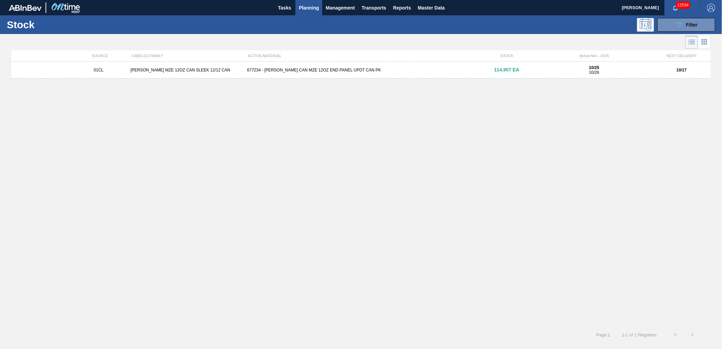
click at [358, 73] on div "01CL CARR MZE 12OZ CAN SLEEK 12/12 CAN 677234 - CARR CAN MZE 12OZ END PANEL UPD…" at bounding box center [361, 70] width 700 height 17
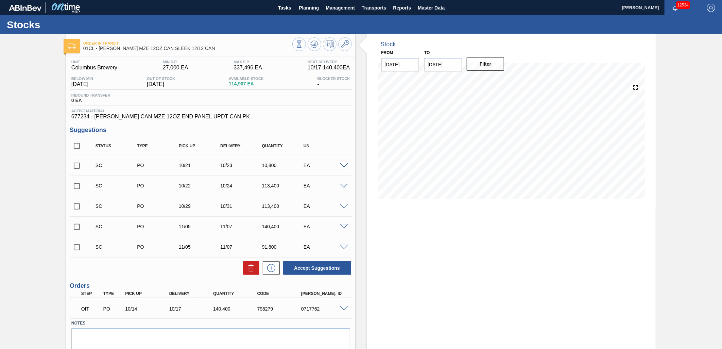
click at [80, 188] on input "checkbox" at bounding box center [77, 186] width 14 height 14
click at [313, 265] on button "Accept Suggestions" at bounding box center [317, 268] width 68 height 14
checkbox input "false"
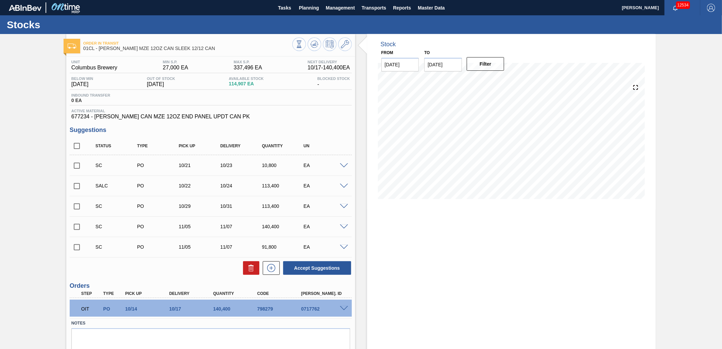
click at [80, 164] on input "checkbox" at bounding box center [77, 165] width 14 height 14
click at [311, 262] on button "Accept Suggestions" at bounding box center [317, 268] width 68 height 14
checkbox input "false"
click at [313, 11] on span "Planning" at bounding box center [309, 8] width 20 height 8
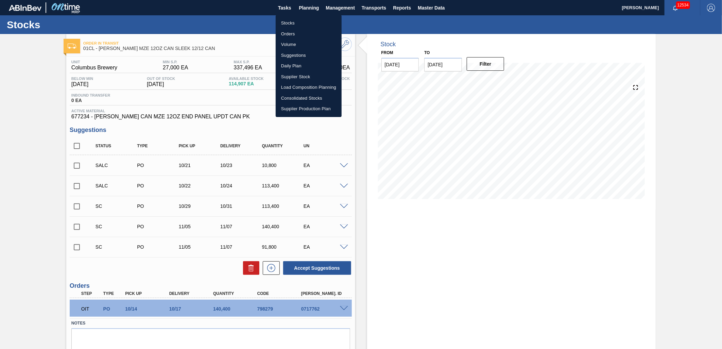
click at [300, 54] on li "Suggestions" at bounding box center [309, 55] width 66 height 11
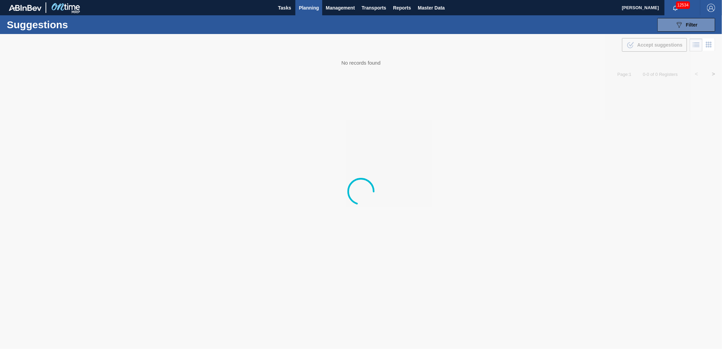
type from "[DATE]"
type to "[DATE]"
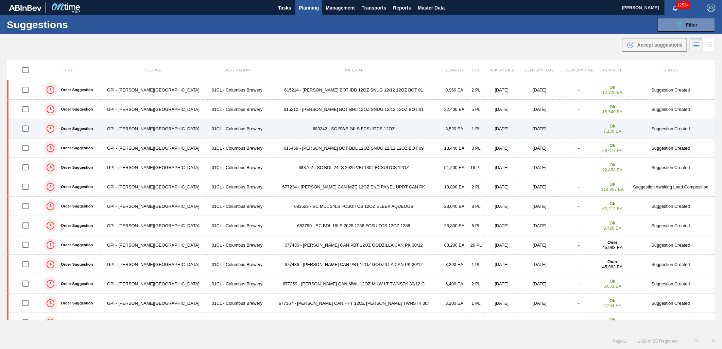
click at [297, 128] on td "683342 - SC BWS 24LS FCSUITCS 12OZ" at bounding box center [353, 128] width 173 height 19
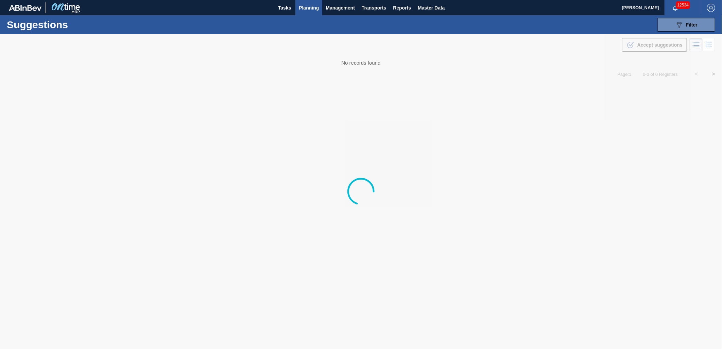
type from "[DATE]"
type to "[DATE]"
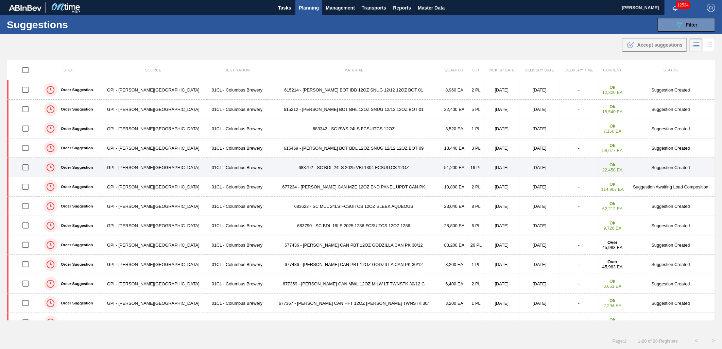
click at [325, 171] on td "683792 - SC BDL 24LS 2025 VBI 1304 FCSUITCS 12OZ" at bounding box center [353, 167] width 173 height 19
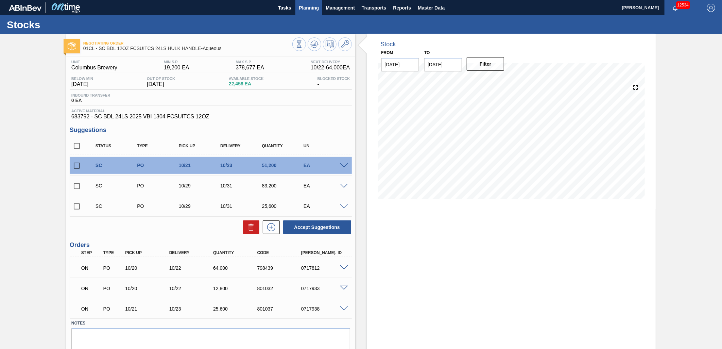
click at [309, 8] on span "Planning" at bounding box center [309, 8] width 20 height 8
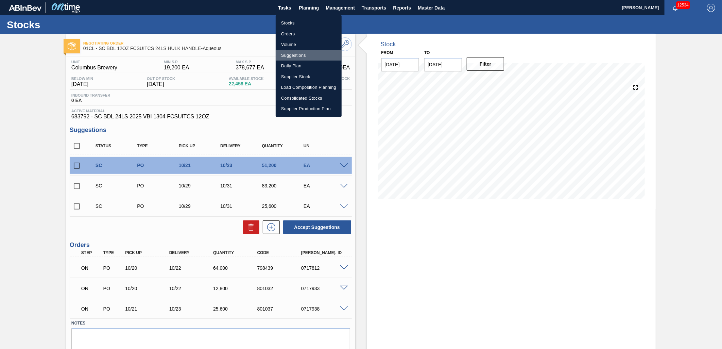
click at [297, 52] on li "Suggestions" at bounding box center [309, 55] width 66 height 11
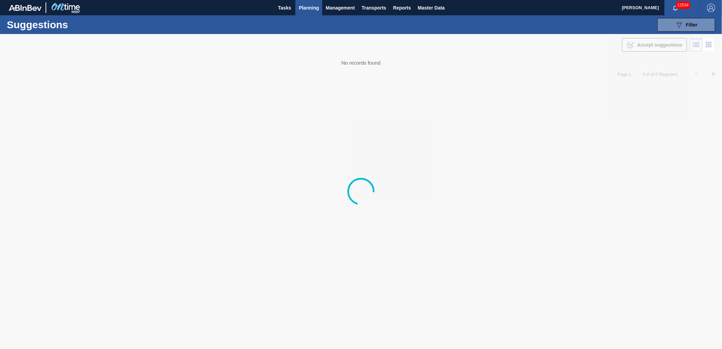
type from "[DATE]"
type to "[DATE]"
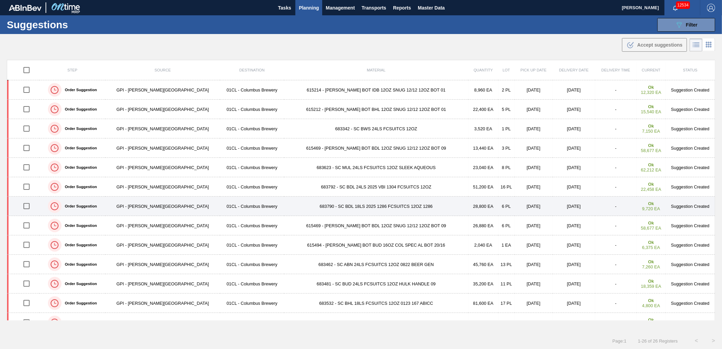
click at [31, 207] on input "checkbox" at bounding box center [26, 206] width 14 height 14
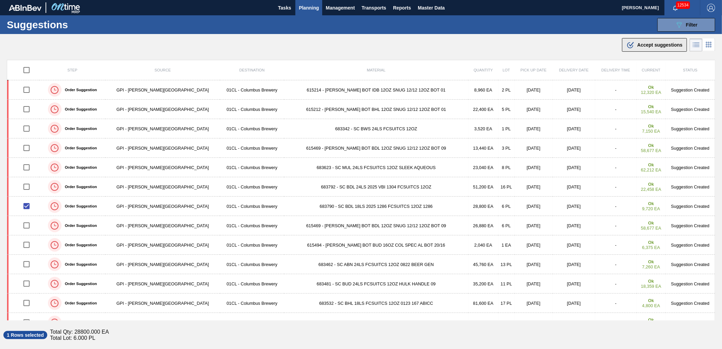
click at [639, 48] on div ".b{fill:var(--color-action-default)} Accept suggestions" at bounding box center [655, 45] width 56 height 8
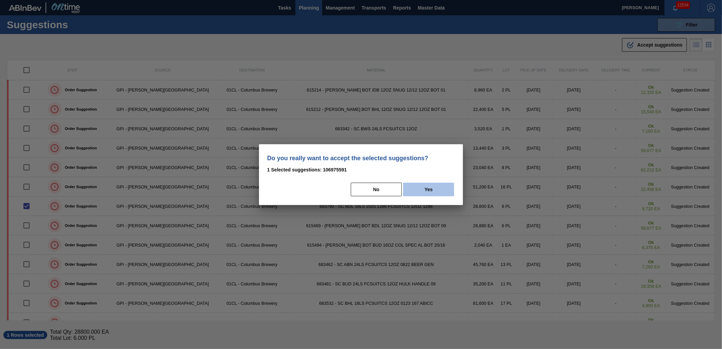
click at [434, 184] on button "Yes" at bounding box center [428, 190] width 51 height 14
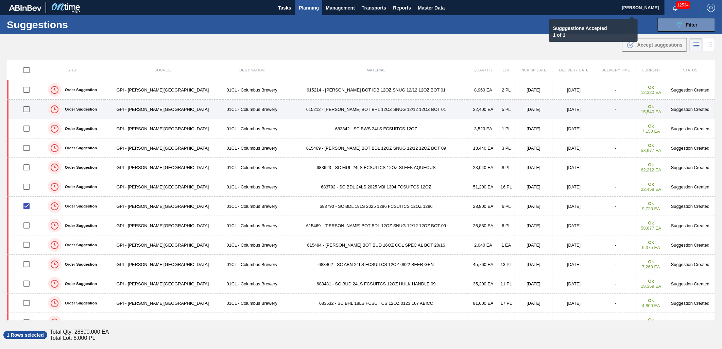
checkbox input "false"
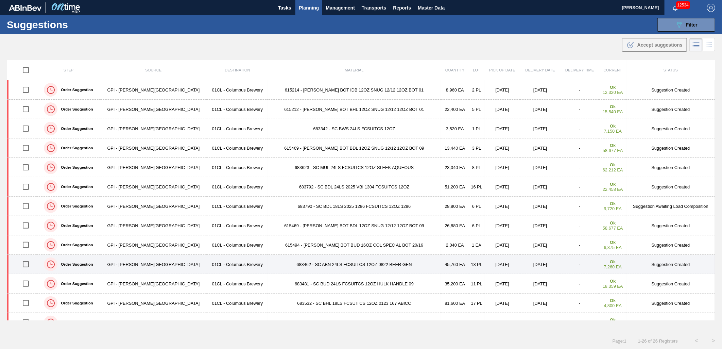
drag, startPoint x: 27, startPoint y: 264, endPoint x: 124, endPoint y: 260, distance: 97.3
click at [27, 264] on input "checkbox" at bounding box center [26, 264] width 14 height 14
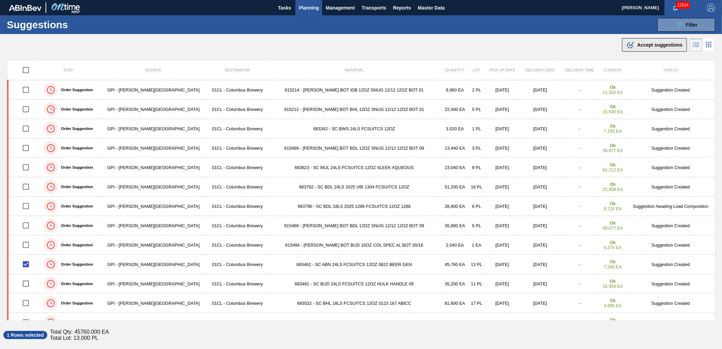
click at [641, 47] on span "Accept suggestions" at bounding box center [659, 44] width 45 height 5
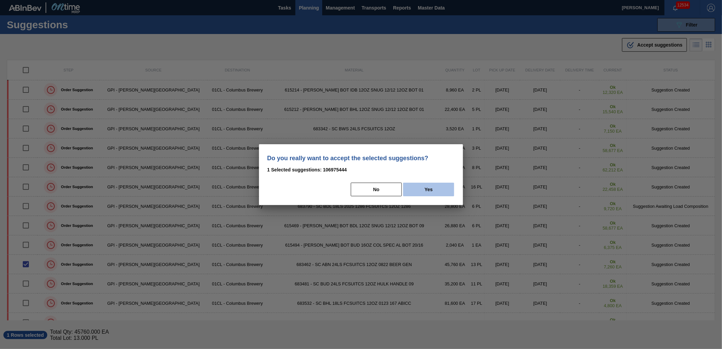
click at [439, 191] on button "Yes" at bounding box center [428, 190] width 51 height 14
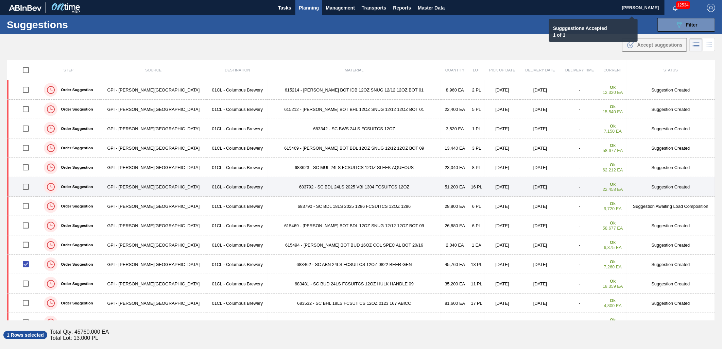
checkbox input "false"
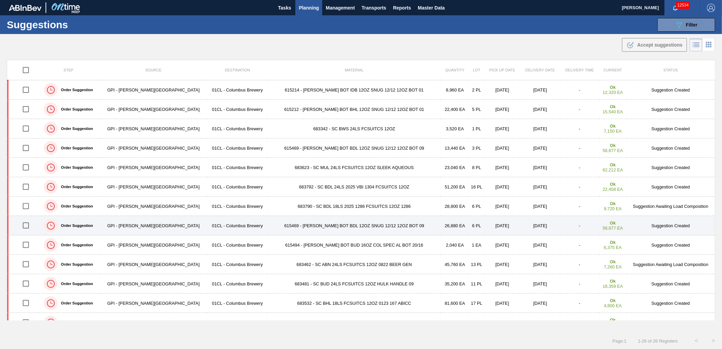
drag, startPoint x: 28, startPoint y: 245, endPoint x: 138, endPoint y: 216, distance: 114.3
click at [28, 245] on input "checkbox" at bounding box center [26, 245] width 14 height 14
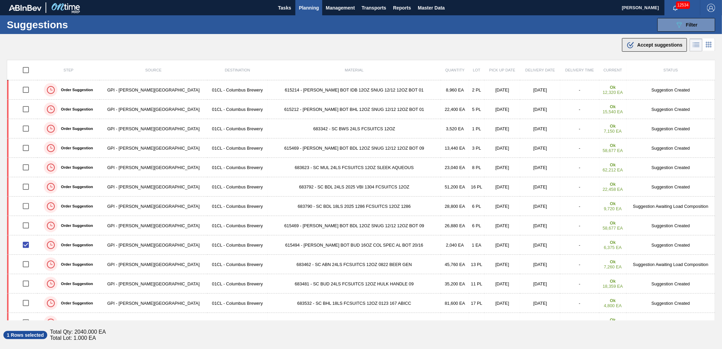
click at [650, 45] on span "Accept suggestions" at bounding box center [659, 44] width 45 height 5
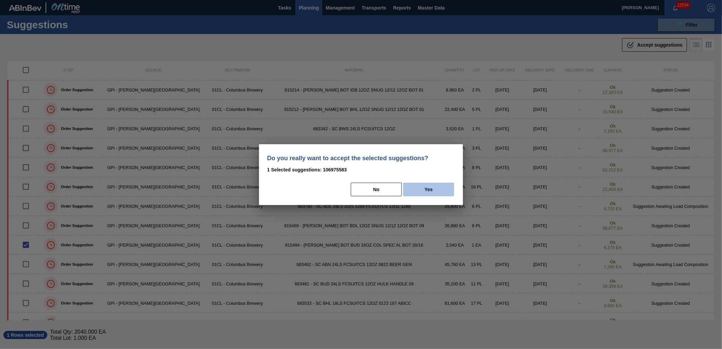
click at [436, 188] on button "Yes" at bounding box center [428, 190] width 51 height 14
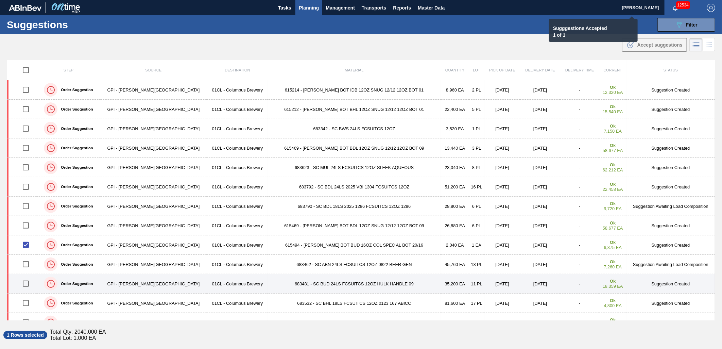
checkbox input "false"
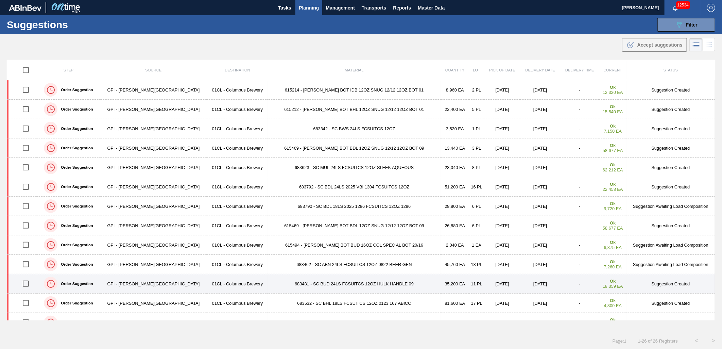
click at [298, 284] on td "683481 - SC BUD 24LS FCSUITCS 12OZ HULK HANDLE 09" at bounding box center [354, 283] width 173 height 19
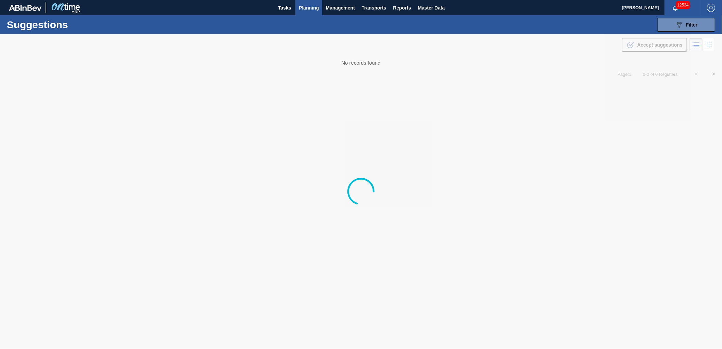
type from "[DATE]"
type to "[DATE]"
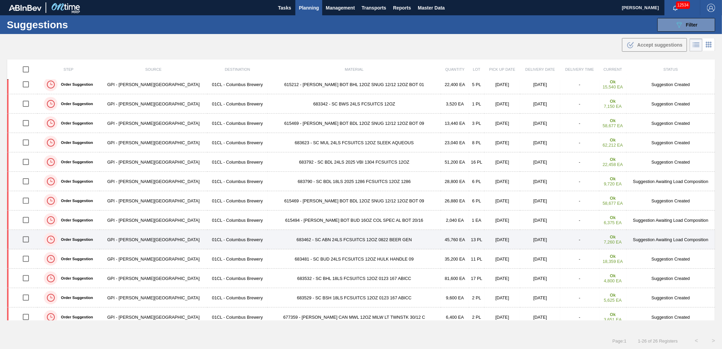
scroll to position [38, 0]
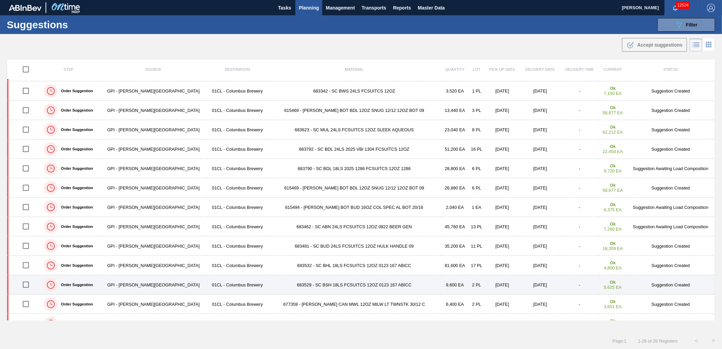
click at [29, 286] on input "checkbox" at bounding box center [26, 284] width 14 height 14
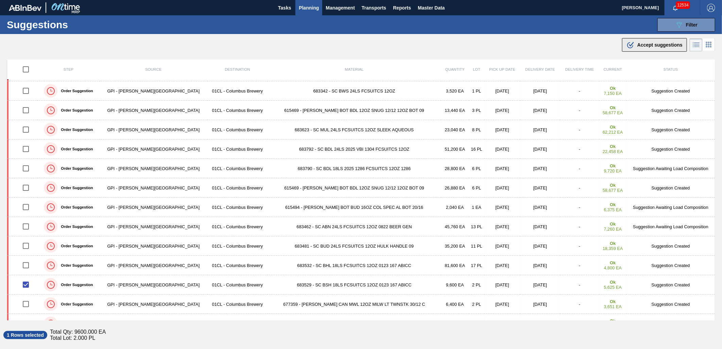
click at [641, 51] on button ".b{fill:var(--color-action-default)} Accept suggestions" at bounding box center [654, 45] width 65 height 14
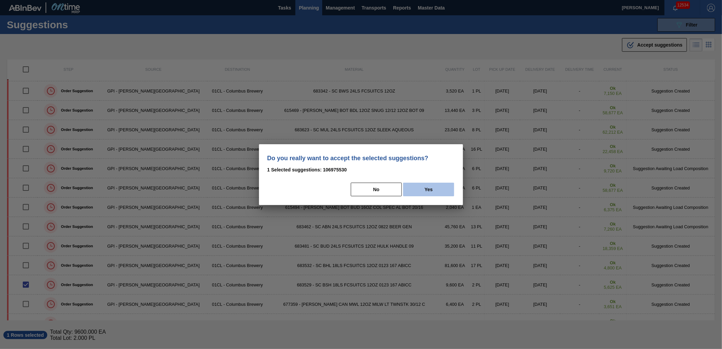
click at [437, 190] on button "Yes" at bounding box center [428, 190] width 51 height 14
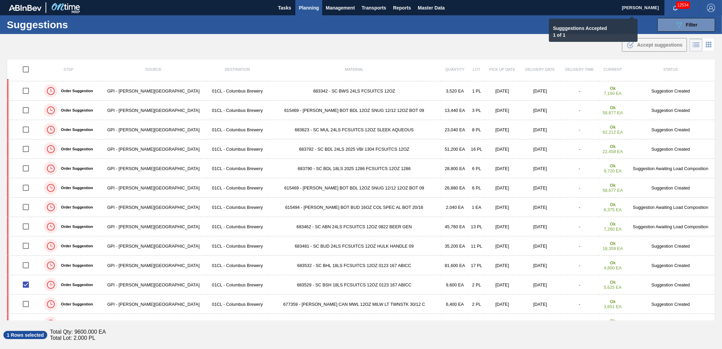
checkbox input "false"
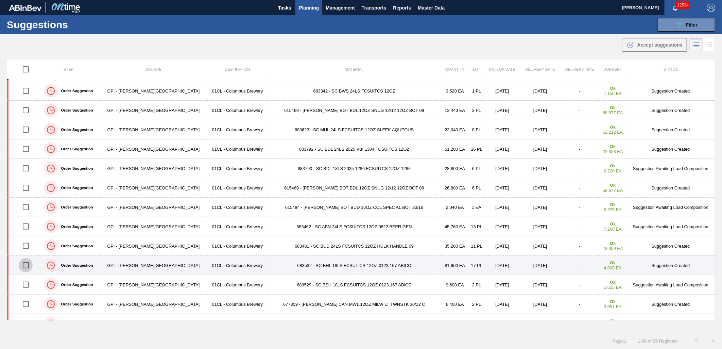
click at [25, 262] on input "checkbox" at bounding box center [26, 265] width 14 height 14
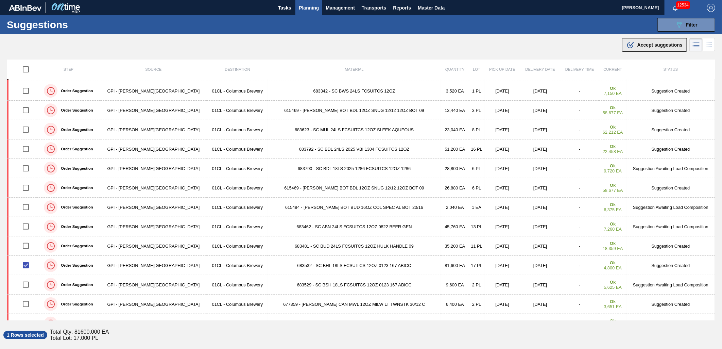
click at [650, 48] on div ".b{fill:var(--color-action-default)} Accept suggestions" at bounding box center [655, 45] width 56 height 8
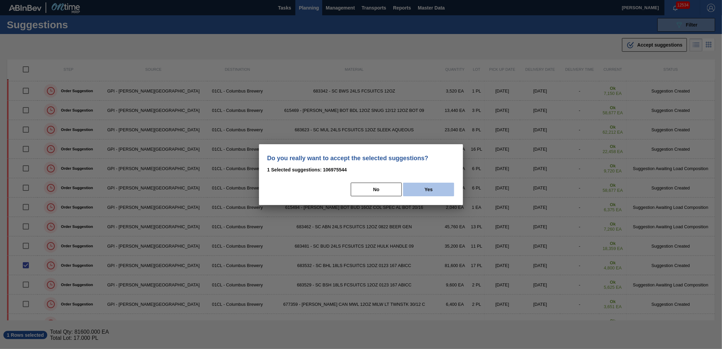
click at [442, 185] on button "Yes" at bounding box center [428, 190] width 51 height 14
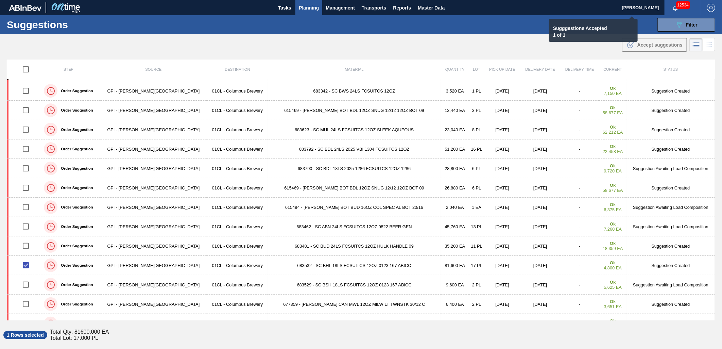
checkbox input "false"
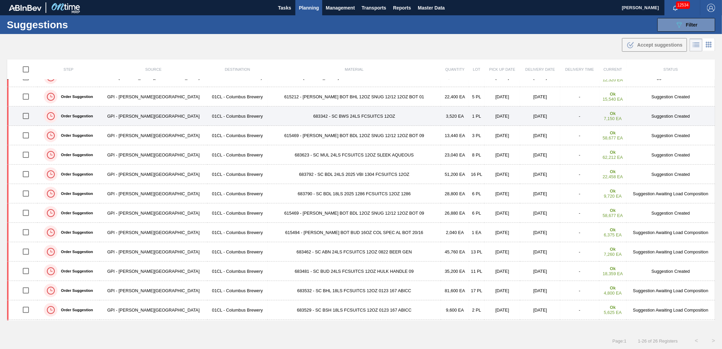
scroll to position [0, 0]
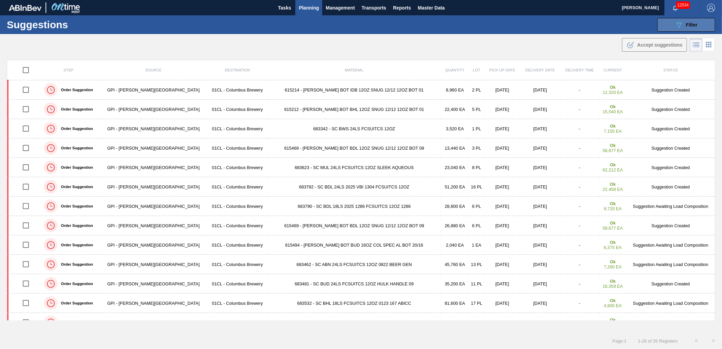
click at [650, 22] on span "Filter" at bounding box center [692, 24] width 12 height 5
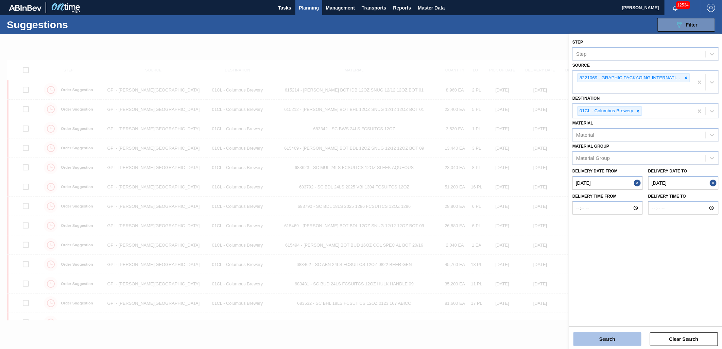
click at [616, 314] on div "Search Clear Search" at bounding box center [645, 335] width 153 height 19
click at [615, 314] on button "Search" at bounding box center [608, 339] width 68 height 14
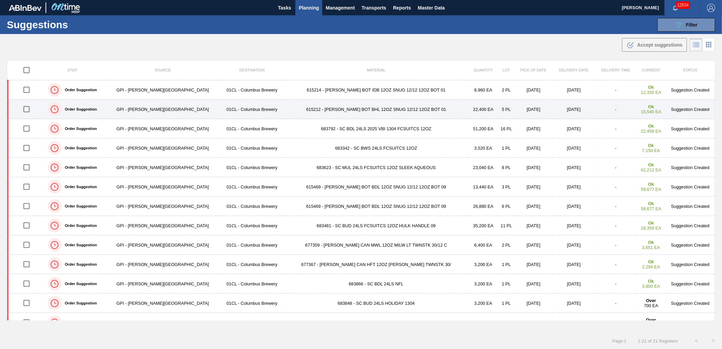
click at [341, 114] on td "615212 - CARR BOT BHL 12OZ SNUG 12/12 12OZ BOT 01" at bounding box center [376, 109] width 184 height 19
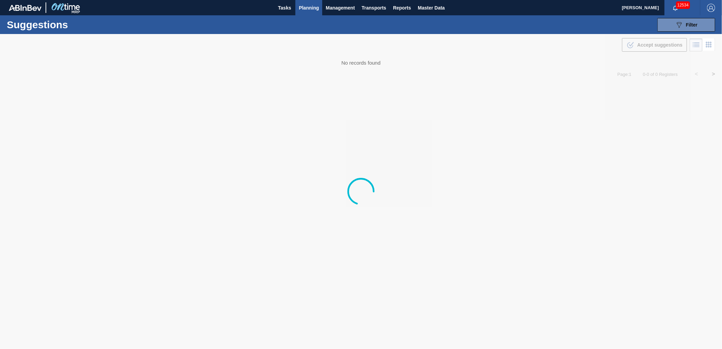
type from "[DATE]"
type to "[DATE]"
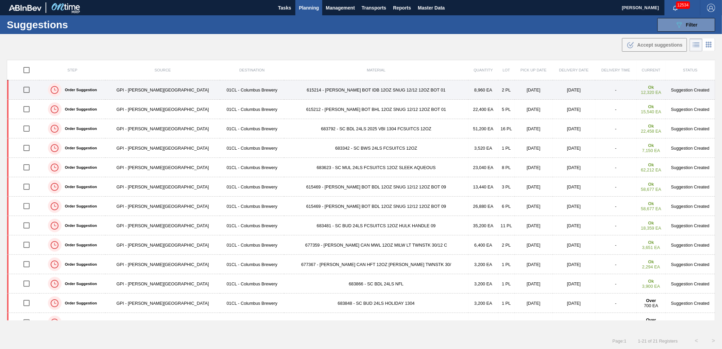
click at [410, 92] on td "615214 - CARR BOT IDB 12OZ SNUG 12/12 12OZ BOT 01" at bounding box center [376, 89] width 184 height 19
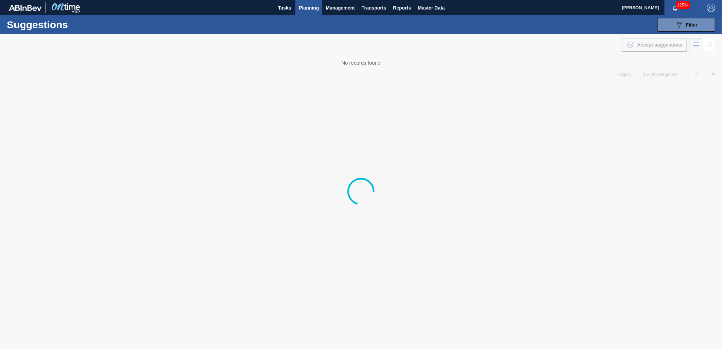
type from "[DATE]"
type to "[DATE]"
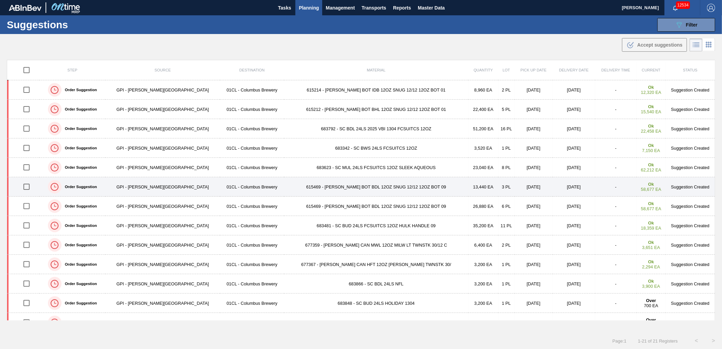
click at [336, 184] on td "615469 - CARR BOT BDL 12OZ SNUG 12/12 12OZ BOT 09" at bounding box center [376, 186] width 184 height 19
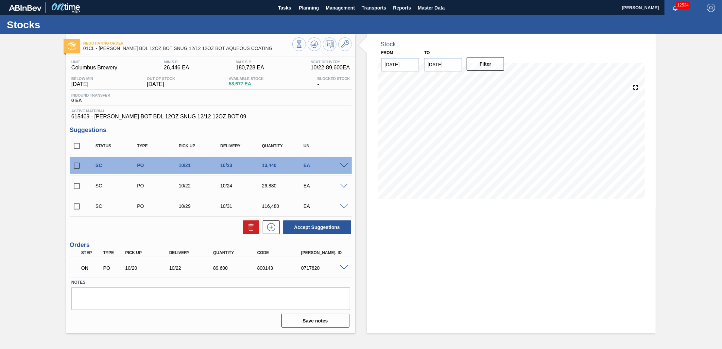
click at [74, 168] on input "checkbox" at bounding box center [77, 165] width 14 height 14
click at [303, 229] on button "Accept Suggestions" at bounding box center [317, 227] width 68 height 14
checkbox input "false"
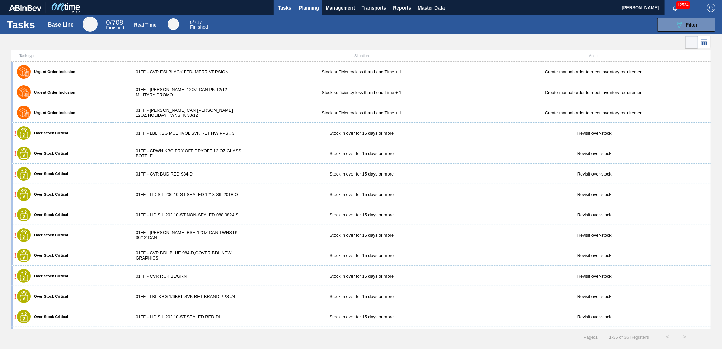
click at [300, 6] on span "Planning" at bounding box center [309, 8] width 20 height 8
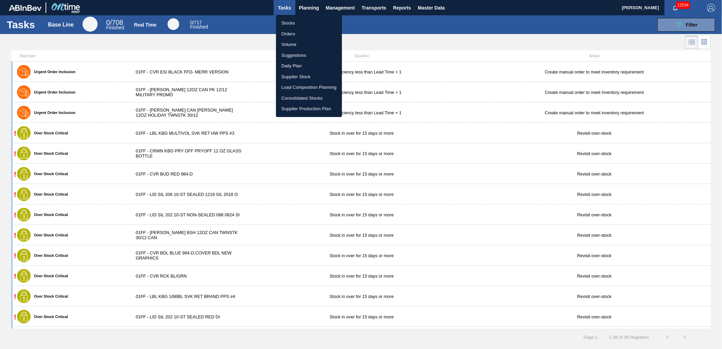
click at [303, 89] on li "Load Composition Planning" at bounding box center [309, 87] width 66 height 11
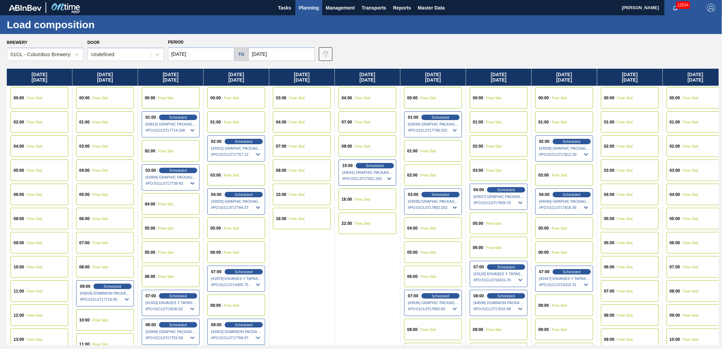
click at [211, 54] on input "[DATE]" at bounding box center [201, 54] width 66 height 14
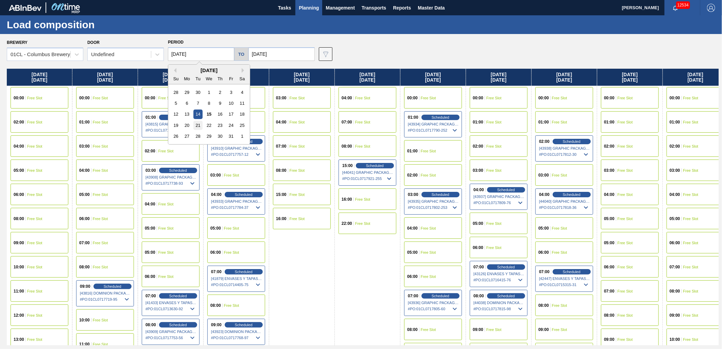
click at [199, 130] on div "21" at bounding box center [197, 125] width 9 height 9
type input "[DATE]"
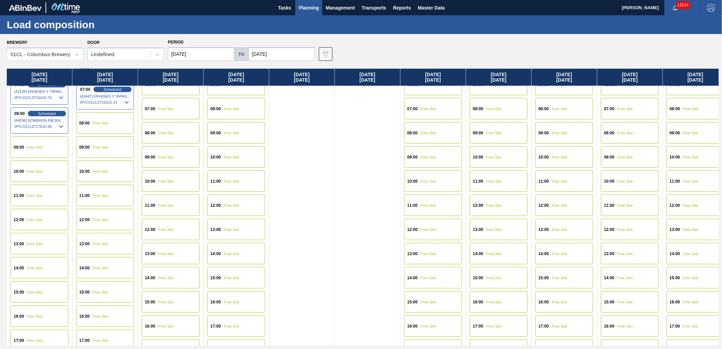
scroll to position [164, 0]
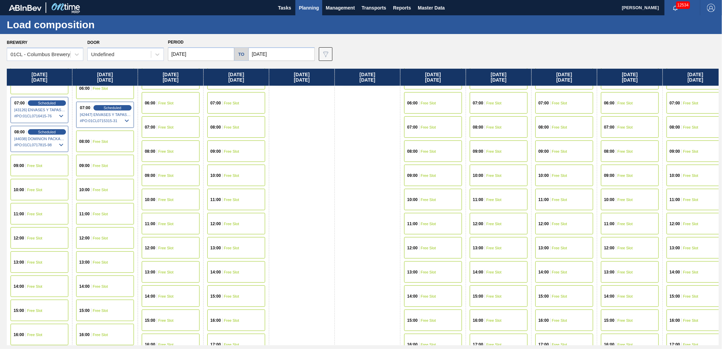
click at [114, 164] on div "09:00 Free Slot" at bounding box center [105, 165] width 58 height 21
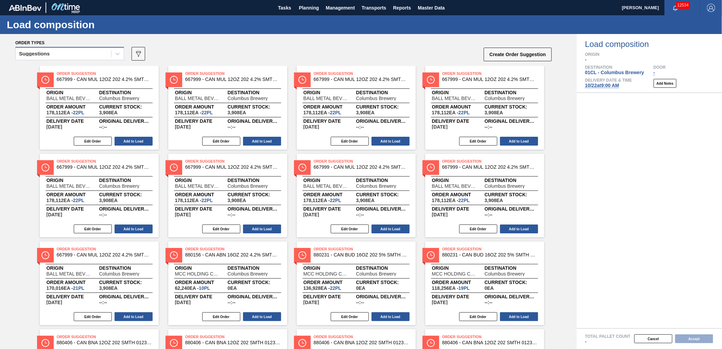
click at [60, 55] on div "Suggestions" at bounding box center [64, 54] width 96 height 10
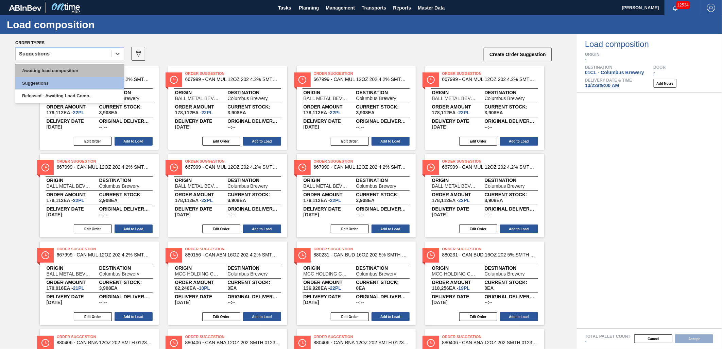
click at [49, 71] on div "Awaiting load composition" at bounding box center [69, 70] width 109 height 13
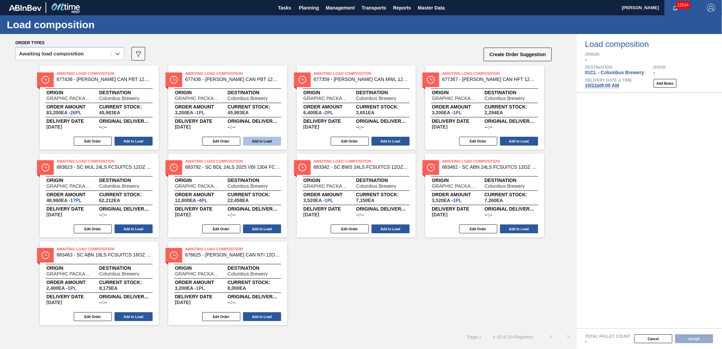
click at [251, 140] on button "Add to Load" at bounding box center [262, 141] width 38 height 9
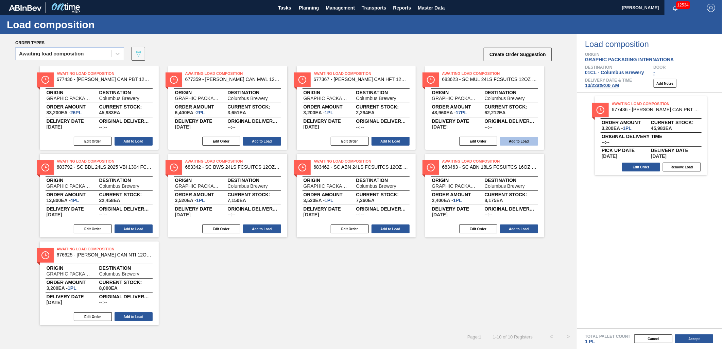
click at [513, 140] on button "Add to Load" at bounding box center [519, 141] width 38 height 9
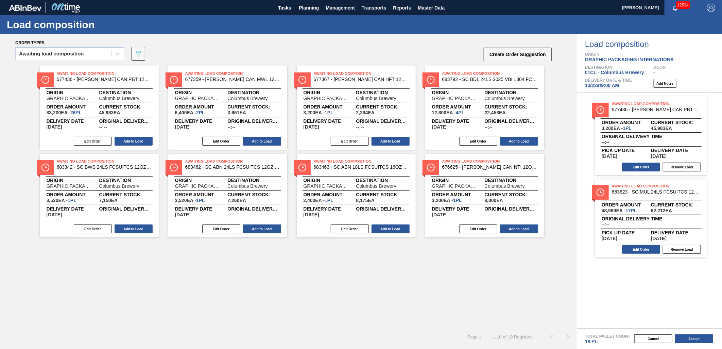
click at [513, 140] on button "Add to Load" at bounding box center [519, 141] width 38 height 9
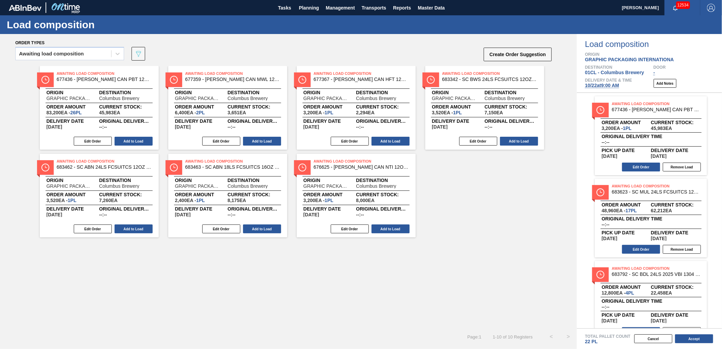
click at [513, 140] on button "Add to Load" at bounding box center [519, 141] width 38 height 9
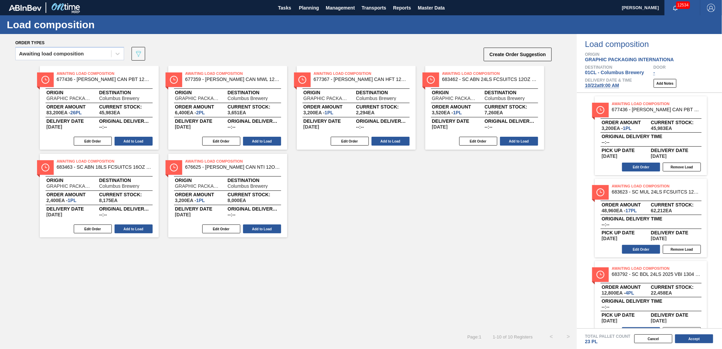
click at [513, 140] on button "Add to Load" at bounding box center [519, 141] width 38 height 9
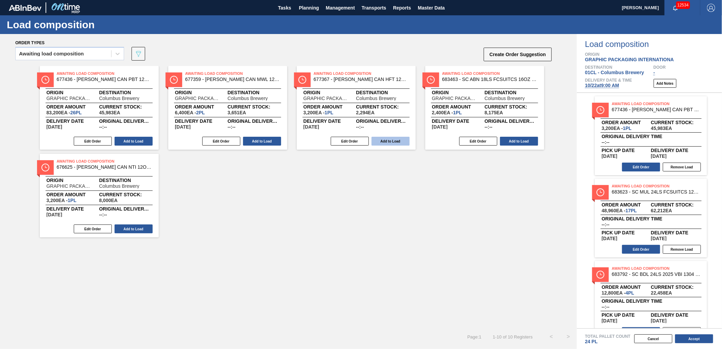
click at [388, 141] on button "Add to Load" at bounding box center [391, 141] width 38 height 9
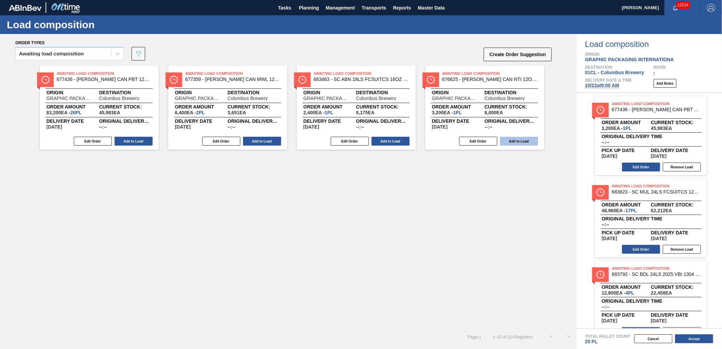
click at [510, 141] on button "Add to Load" at bounding box center [519, 141] width 38 height 9
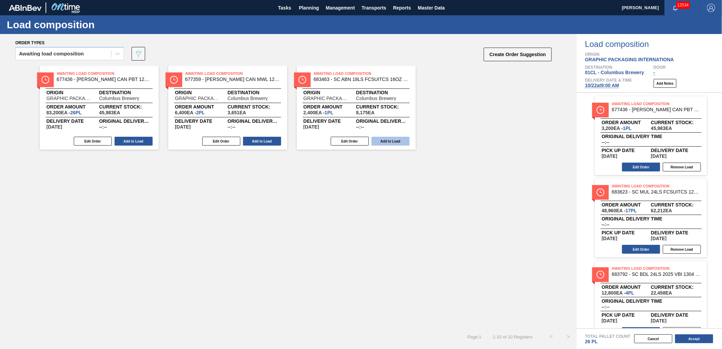
click at [388, 139] on button "Add to Load" at bounding box center [391, 141] width 38 height 9
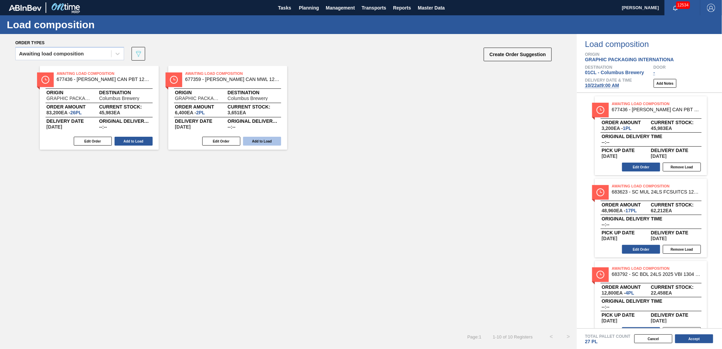
click at [271, 140] on button "Add to Load" at bounding box center [262, 141] width 38 height 9
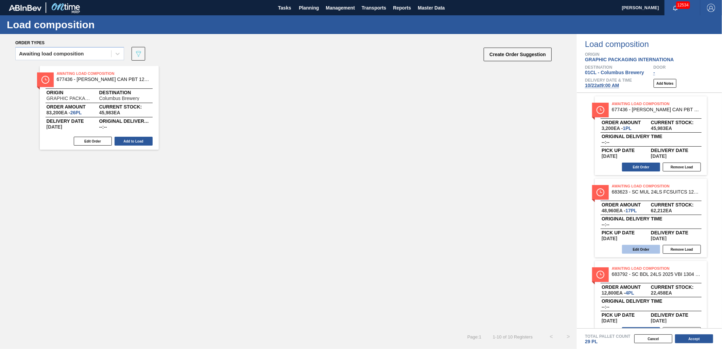
click at [633, 249] on button "Edit Order" at bounding box center [641, 249] width 38 height 9
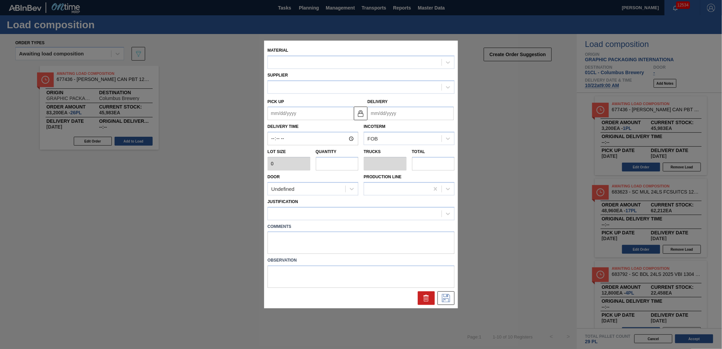
type input "2,880"
type input "17"
type input "0.654"
type input "48,960"
type up "[DATE]"
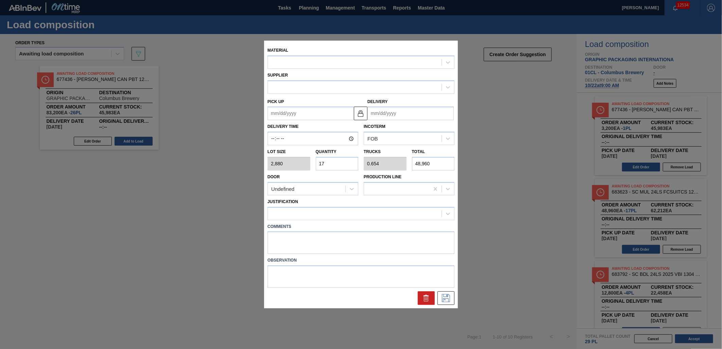
type input "[DATE]"
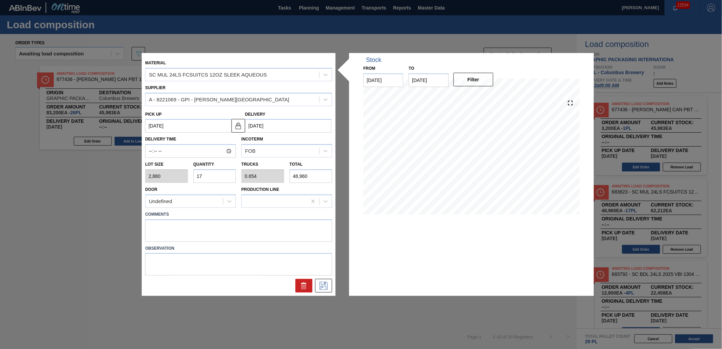
click at [213, 175] on input "17" at bounding box center [214, 176] width 43 height 14
type input "1"
type input "0.038"
type input "2,880"
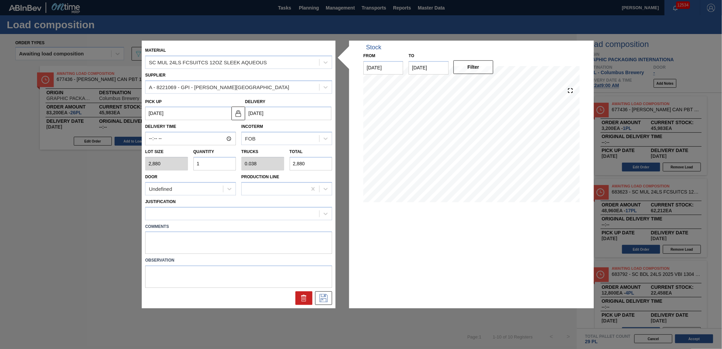
type input "14"
type input "0.538"
type input "40,320"
type input "14"
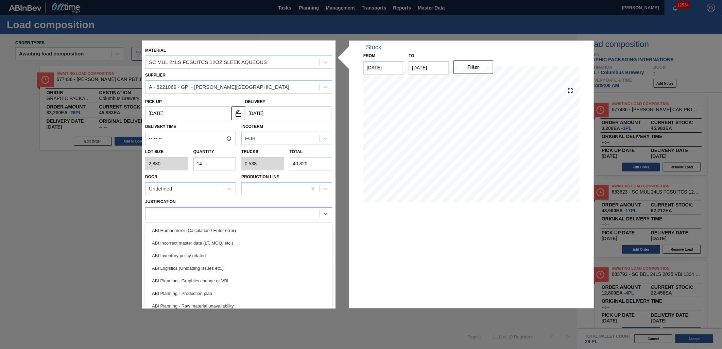
click at [218, 211] on div at bounding box center [233, 213] width 174 height 10
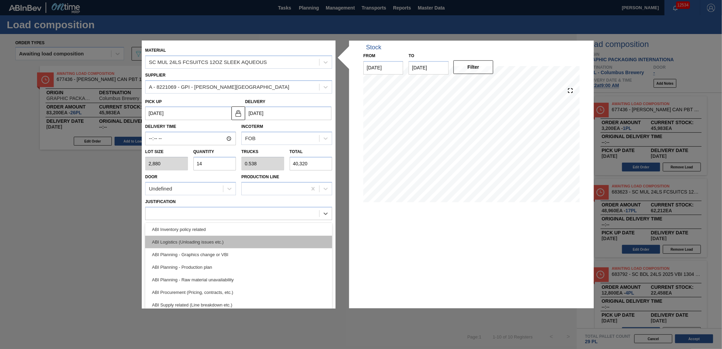
scroll to position [38, 0]
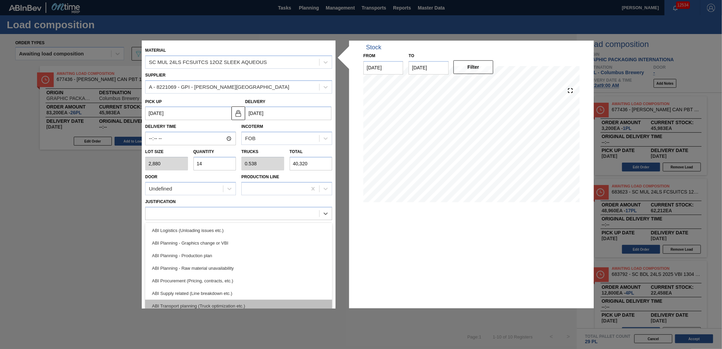
click at [228, 301] on div "ABI Transport planning (Truck optimization etc.)" at bounding box center [238, 306] width 187 height 13
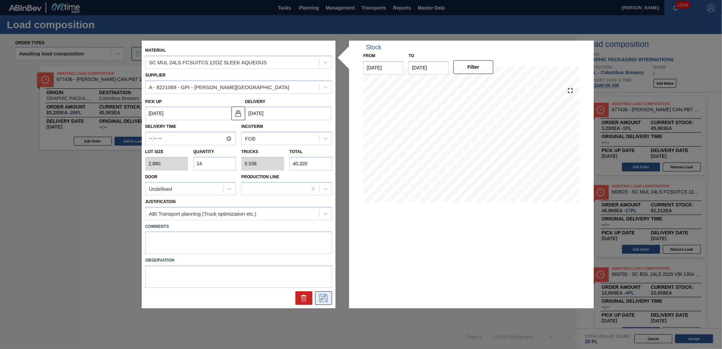
click at [323, 298] on icon at bounding box center [324, 298] width 8 height 8
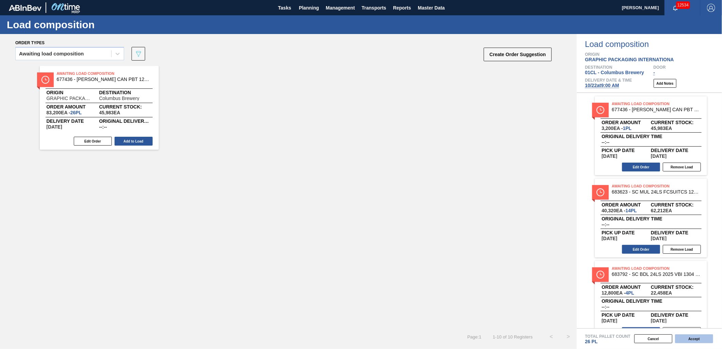
click at [692, 337] on button "Accept" at bounding box center [694, 338] width 38 height 9
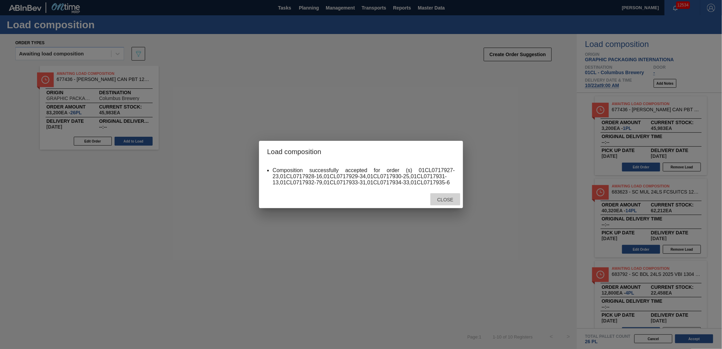
click at [445, 196] on div "Close" at bounding box center [445, 199] width 30 height 13
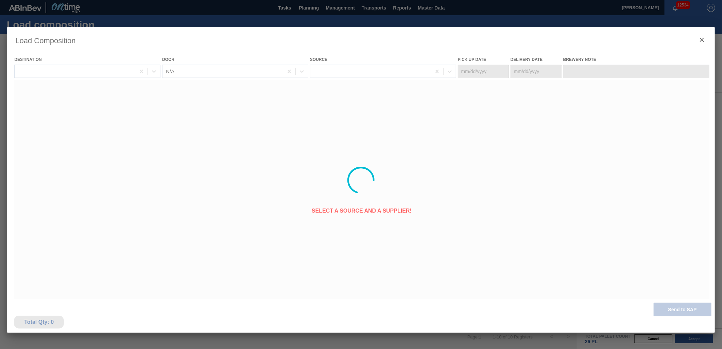
type Date "[DATE]"
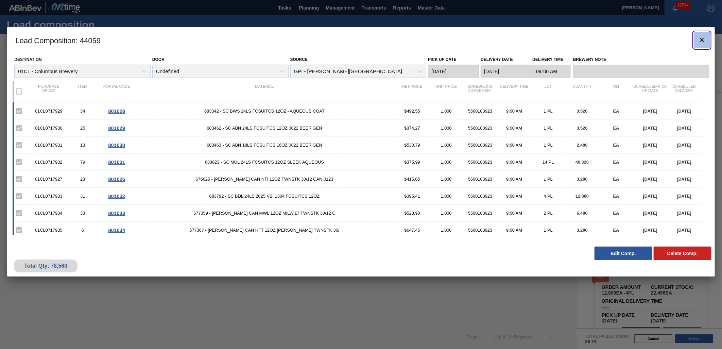
click at [700, 42] on icon "botão de ícone" at bounding box center [702, 40] width 8 height 8
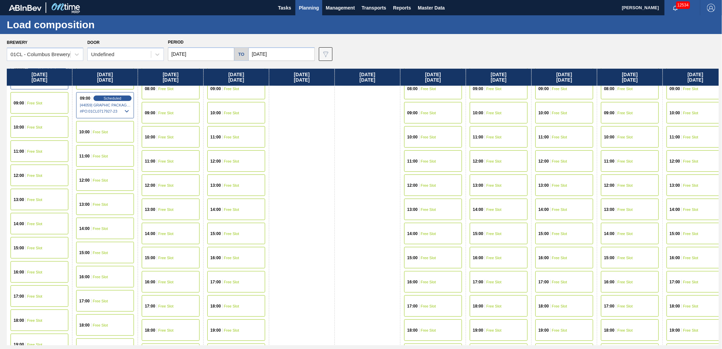
scroll to position [264, 0]
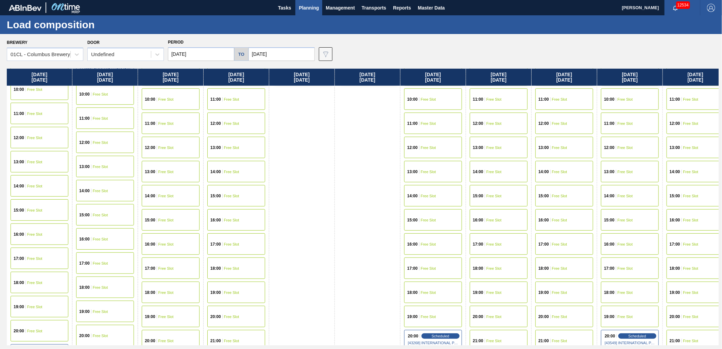
click at [95, 311] on span "Free Slot" at bounding box center [100, 311] width 15 height 4
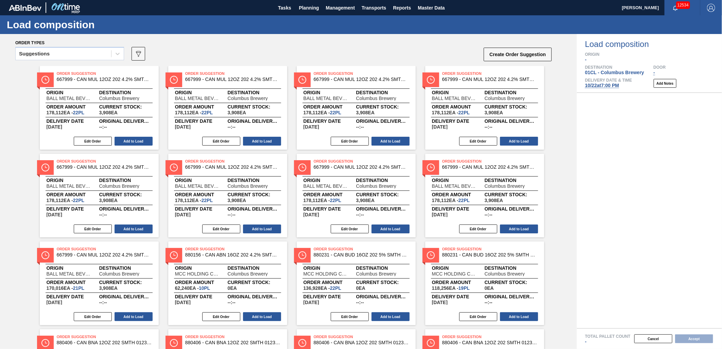
click at [68, 55] on div "Suggestions" at bounding box center [64, 54] width 96 height 10
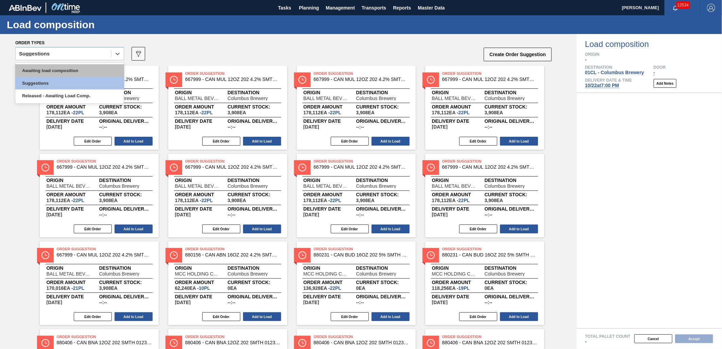
click at [61, 69] on div "Awaiting load composition" at bounding box center [69, 70] width 109 height 13
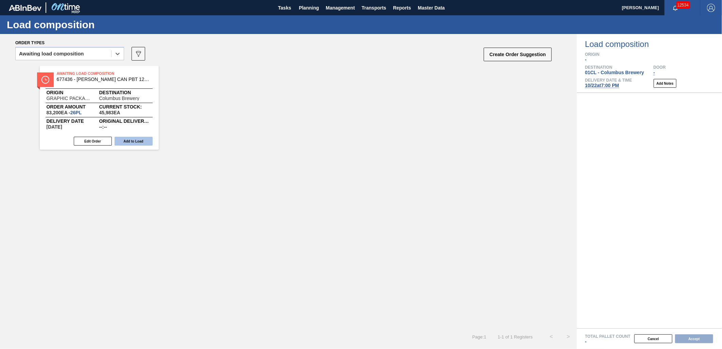
click at [128, 143] on button "Add to Load" at bounding box center [134, 141] width 38 height 9
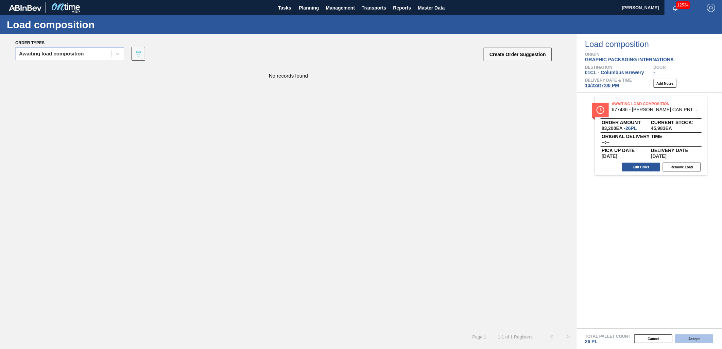
click at [684, 337] on button "Accept" at bounding box center [694, 338] width 38 height 9
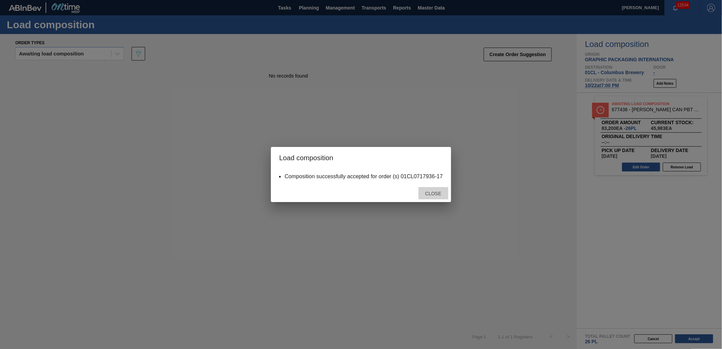
click at [432, 188] on div "Close" at bounding box center [434, 193] width 30 height 13
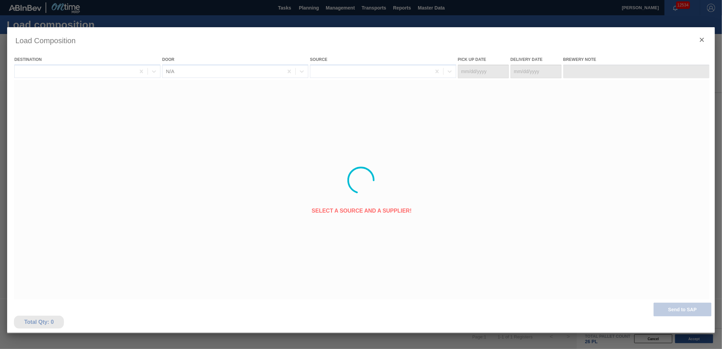
type Date "[DATE]"
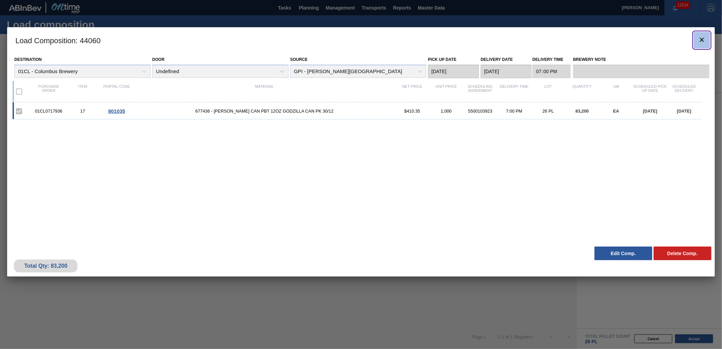
click at [702, 35] on button "botão de ícone" at bounding box center [702, 40] width 16 height 16
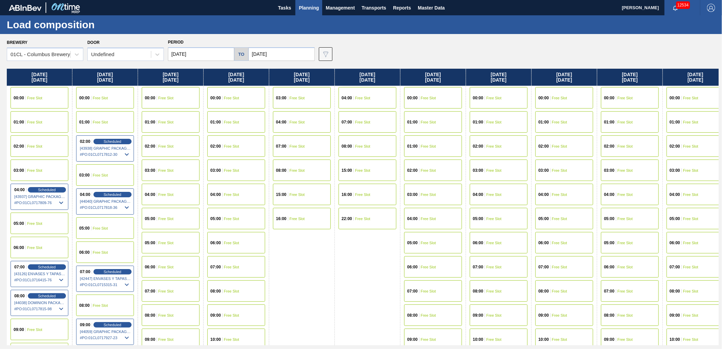
click at [171, 123] on span "Free Slot" at bounding box center [165, 122] width 15 height 4
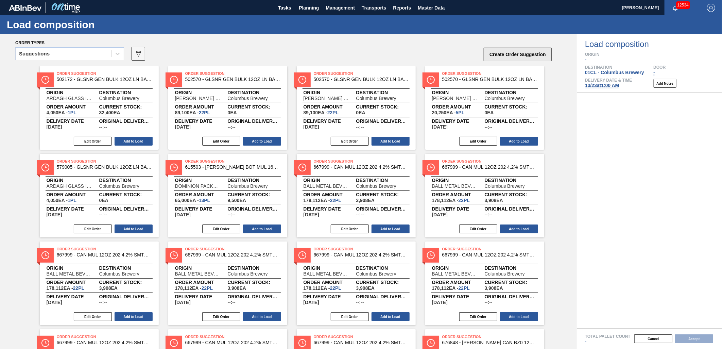
click at [494, 57] on button "Create Order Suggestion" at bounding box center [518, 55] width 68 height 14
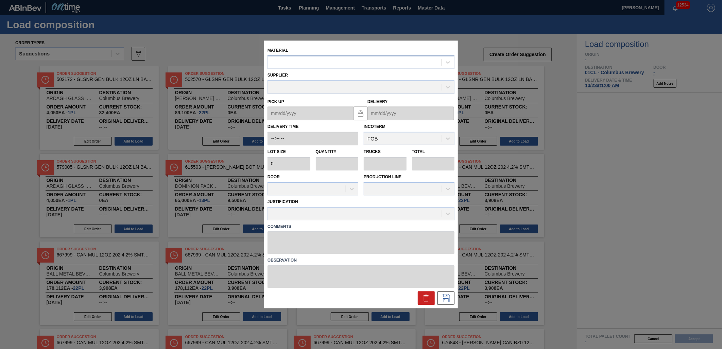
click at [284, 64] on div at bounding box center [355, 62] width 174 height 10
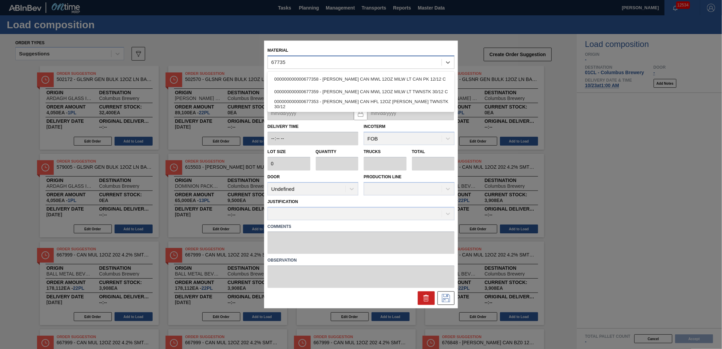
type input "677359"
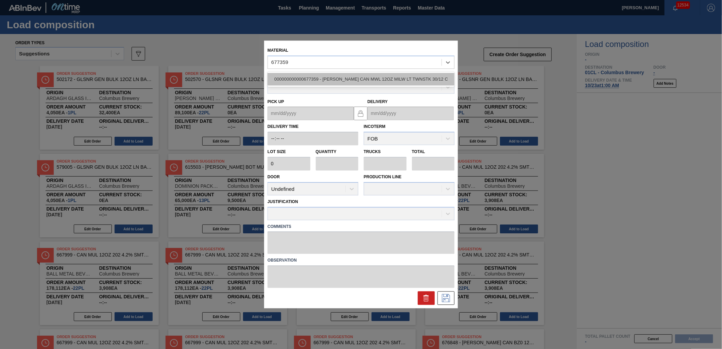
click at [371, 78] on div "000000000000677359 - [PERSON_NAME] CAN MWL 12OZ MILW LT TWNSTK 30/12 C" at bounding box center [361, 79] width 187 height 13
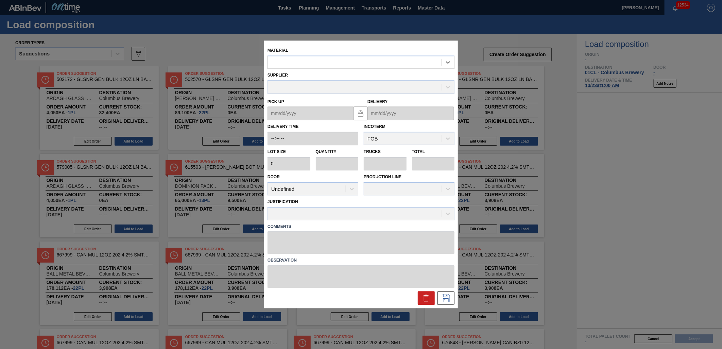
type input "3,200"
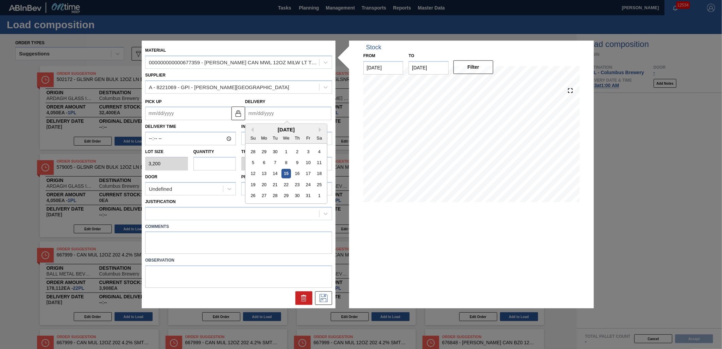
click at [296, 115] on input "Delivery" at bounding box center [288, 114] width 86 height 14
drag, startPoint x: 289, startPoint y: 181, endPoint x: 305, endPoint y: 182, distance: 15.4
click at [290, 181] on div "22" at bounding box center [286, 184] width 9 height 9
type up "[DATE]"
type input "[DATE]"
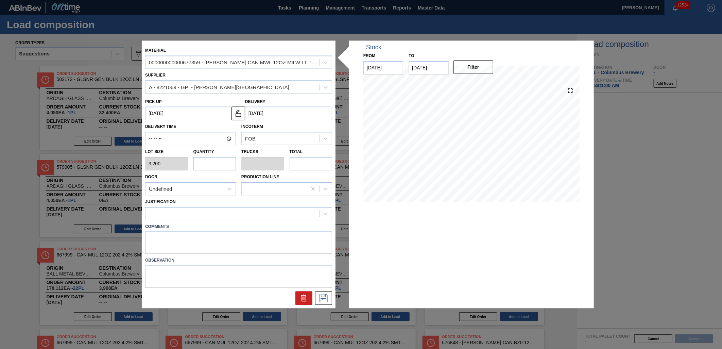
click at [228, 168] on input "text" at bounding box center [214, 164] width 43 height 14
type input "1"
type input "0.038"
type input "3,200"
type input "1"
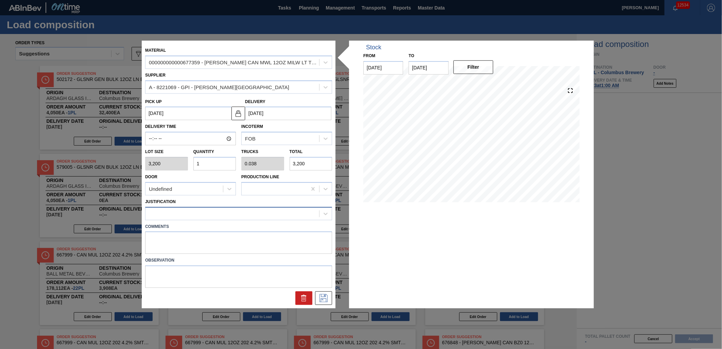
click at [250, 211] on div at bounding box center [233, 213] width 174 height 10
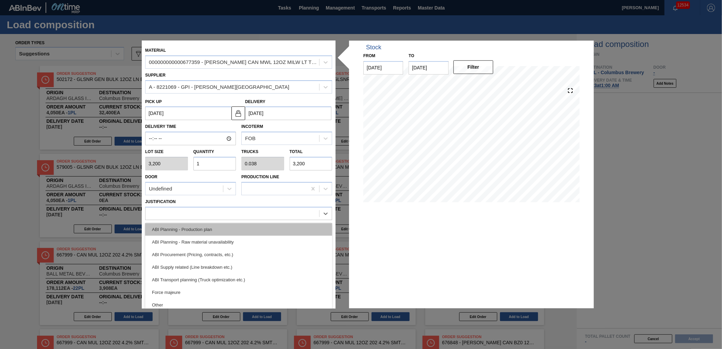
scroll to position [75, 0]
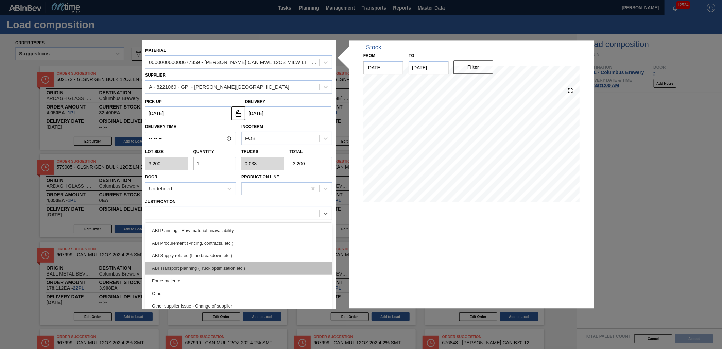
click at [257, 265] on div "ABI Transport planning (Truck optimization etc.)" at bounding box center [238, 268] width 187 height 13
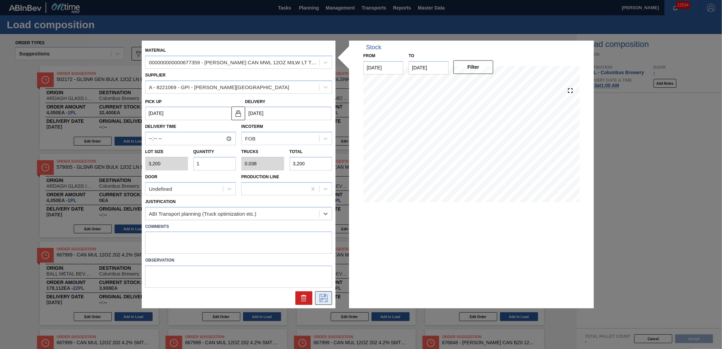
click at [326, 298] on icon at bounding box center [324, 298] width 8 height 8
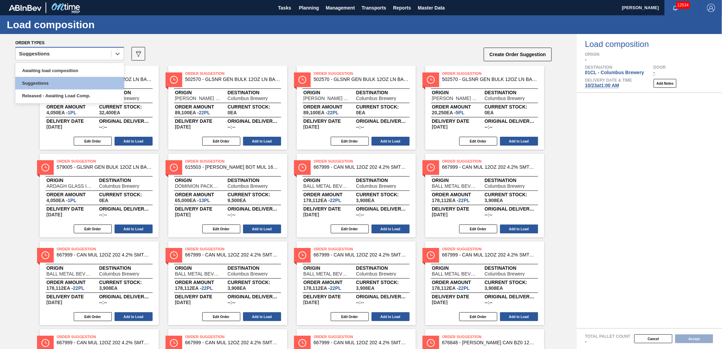
click at [100, 50] on div "Suggestions" at bounding box center [64, 54] width 96 height 10
click at [86, 70] on div "Awaiting load composition" at bounding box center [69, 70] width 109 height 13
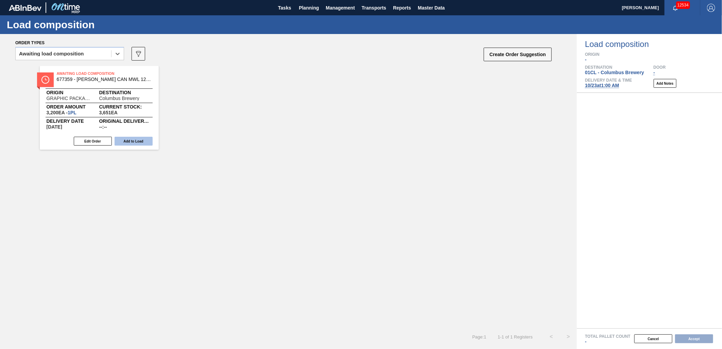
click at [133, 138] on button "Add to Load" at bounding box center [134, 141] width 38 height 9
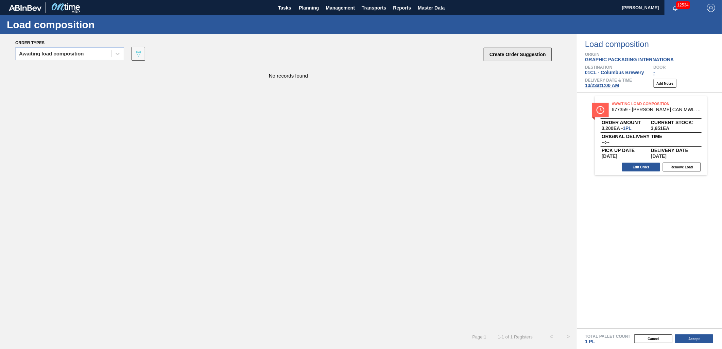
click at [498, 56] on button "Create Order Suggestion" at bounding box center [518, 55] width 68 height 14
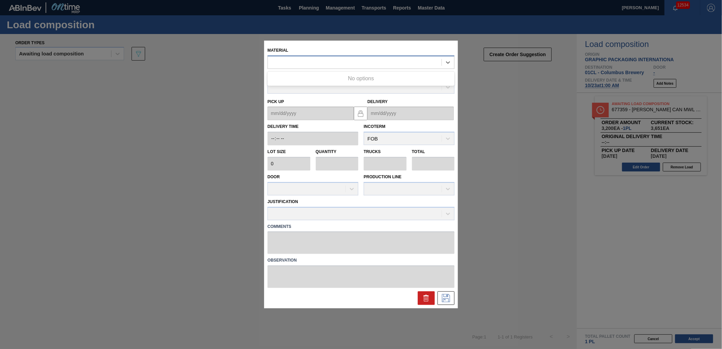
click at [296, 65] on div at bounding box center [355, 62] width 174 height 10
type input "677107"
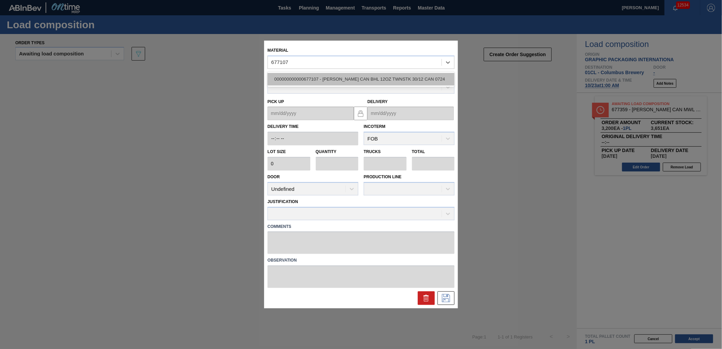
click at [369, 78] on div "000000000000677107 - [PERSON_NAME] CAN BHL 12OZ TWNSTK 30/12 CAN 0724" at bounding box center [361, 79] width 187 height 13
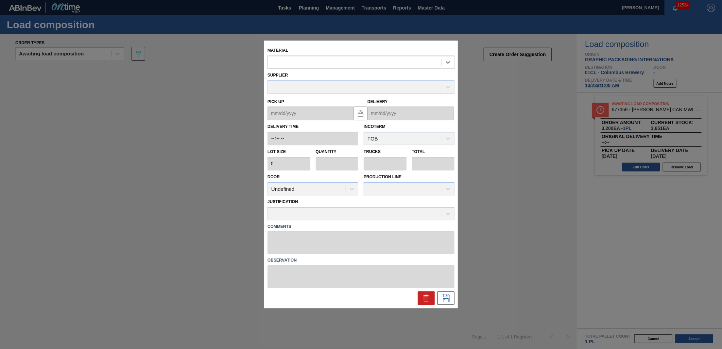
type input "3,200"
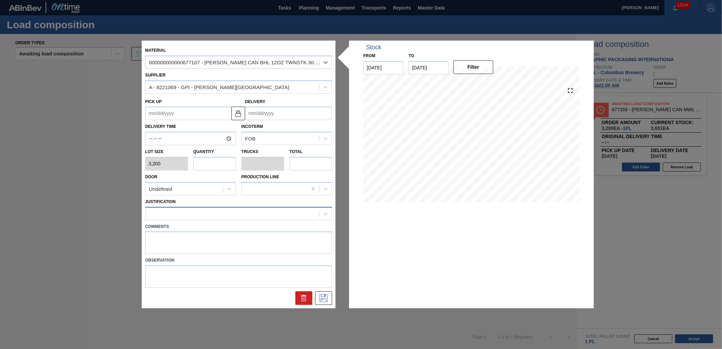
click at [268, 218] on div at bounding box center [233, 213] width 174 height 10
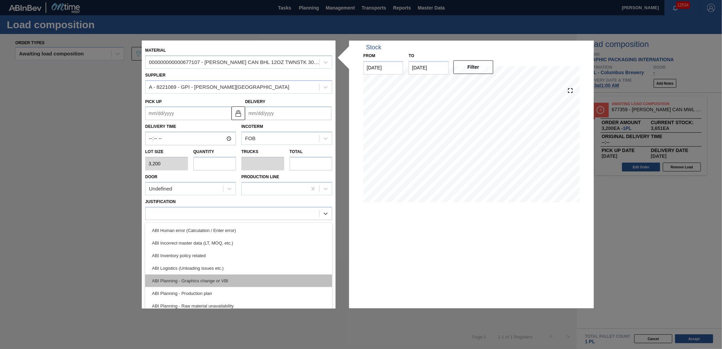
click at [266, 276] on div "ABI Planning - Graphics change or VBI" at bounding box center [238, 280] width 187 height 13
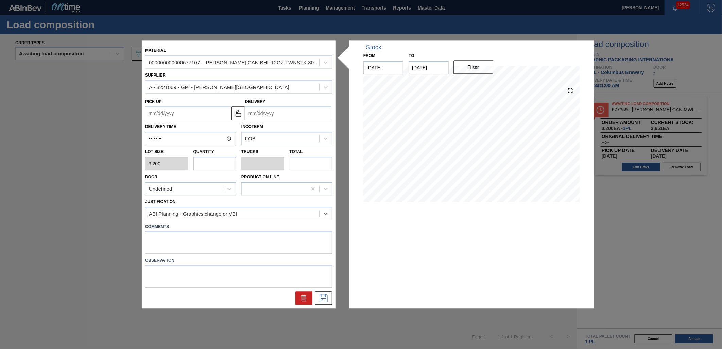
click at [294, 114] on input "Delivery" at bounding box center [288, 114] width 86 height 14
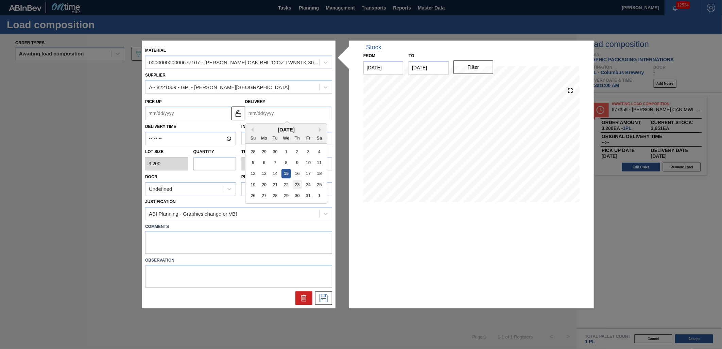
click at [298, 184] on div "23" at bounding box center [297, 184] width 9 height 9
type up "[DATE]"
type input "[DATE]"
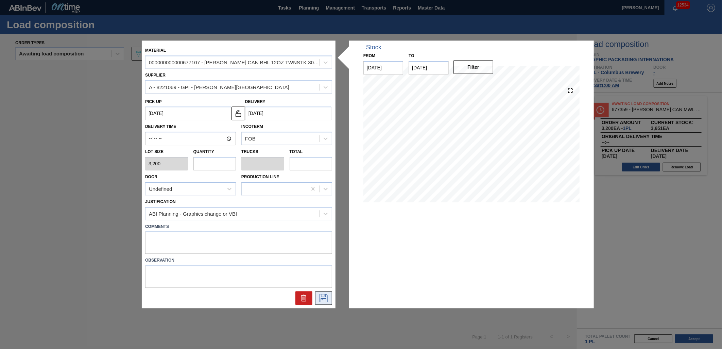
click at [325, 300] on icon at bounding box center [323, 298] width 11 height 8
click at [216, 164] on input "text" at bounding box center [214, 164] width 43 height 14
type input "1"
type input "0.038"
type input "3,200"
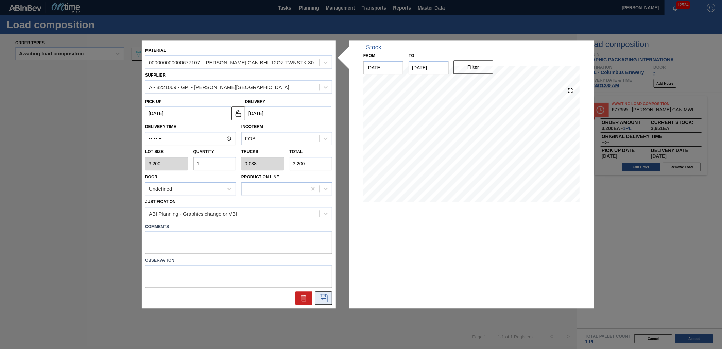
type input "1"
click at [318, 294] on icon at bounding box center [323, 298] width 11 height 8
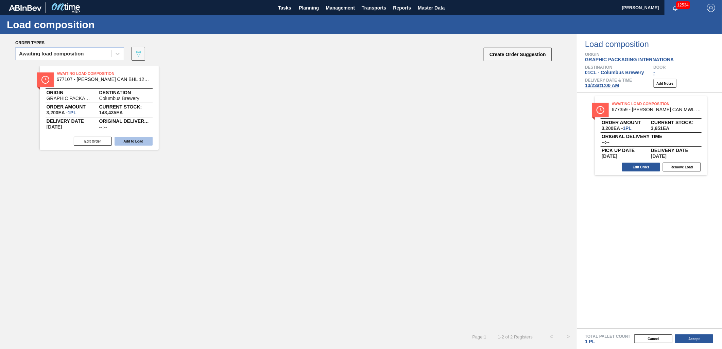
click at [140, 141] on button "Add to Load" at bounding box center [134, 141] width 38 height 9
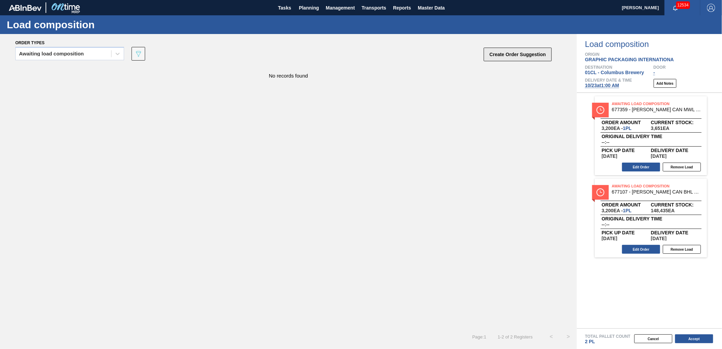
click at [523, 58] on button "Create Order Suggestion" at bounding box center [518, 55] width 68 height 14
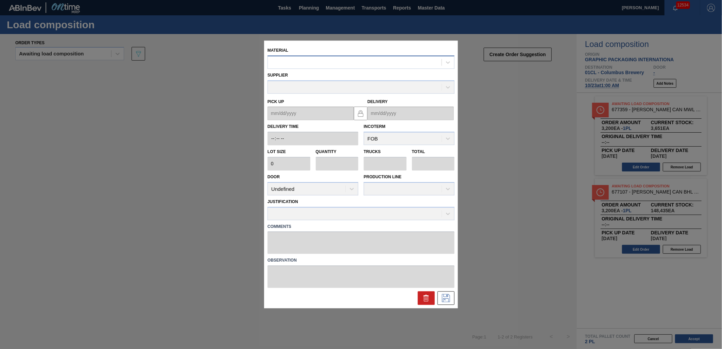
click at [353, 64] on div at bounding box center [355, 62] width 174 height 10
type input "671080"
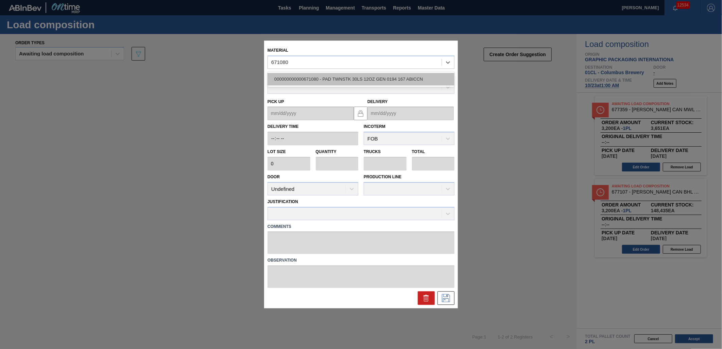
click at [355, 74] on div "000000000000671080 - PAD TWNSTK 30LS 12OZ GEN 0194 167 ABICCN" at bounding box center [361, 79] width 187 height 13
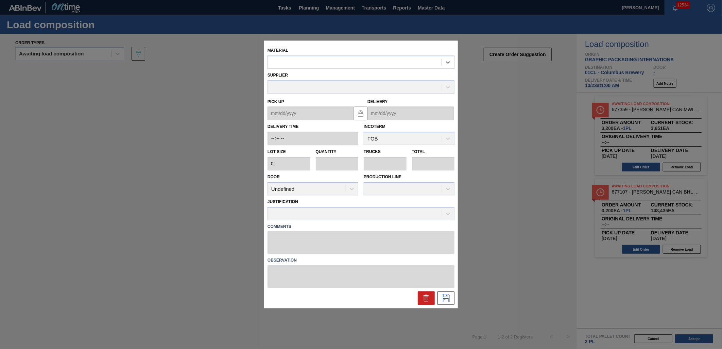
type input "36,000"
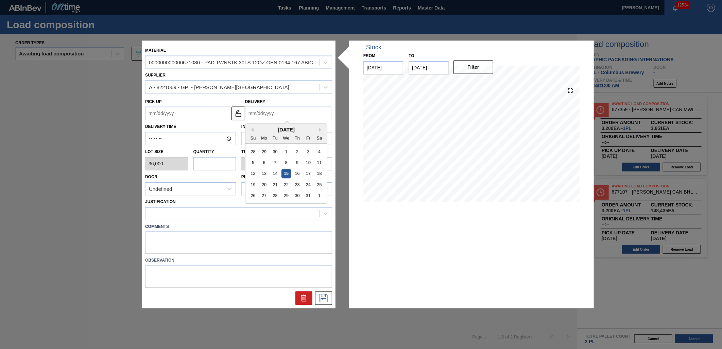
click at [277, 112] on input "Delivery" at bounding box center [288, 114] width 86 height 14
drag, startPoint x: 300, startPoint y: 185, endPoint x: 259, endPoint y: 178, distance: 41.8
click at [299, 185] on div "23" at bounding box center [297, 184] width 9 height 9
type up "[DATE]"
type input "[DATE]"
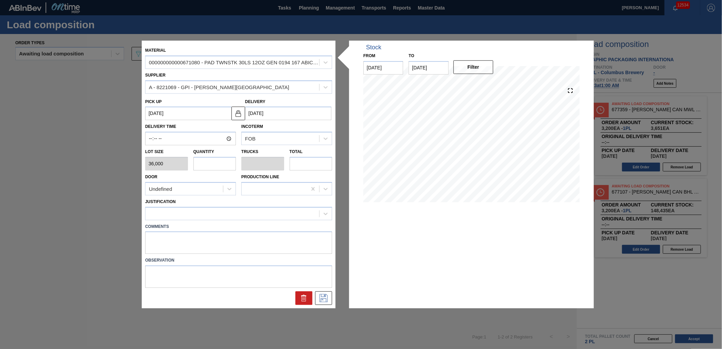
click at [202, 158] on input "text" at bounding box center [214, 164] width 43 height 14
type input "2"
type input "0.1"
type input "72,000"
type input "2"
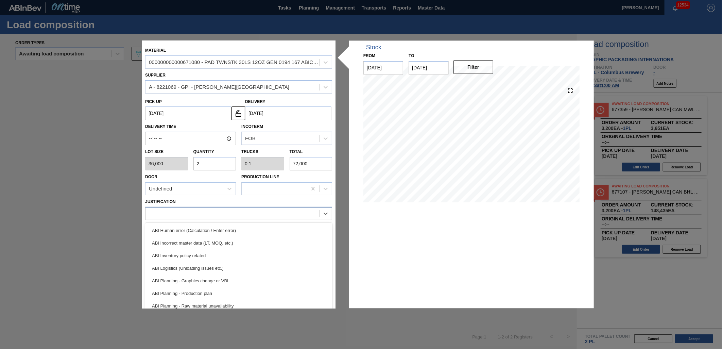
click at [275, 213] on div at bounding box center [233, 213] width 174 height 10
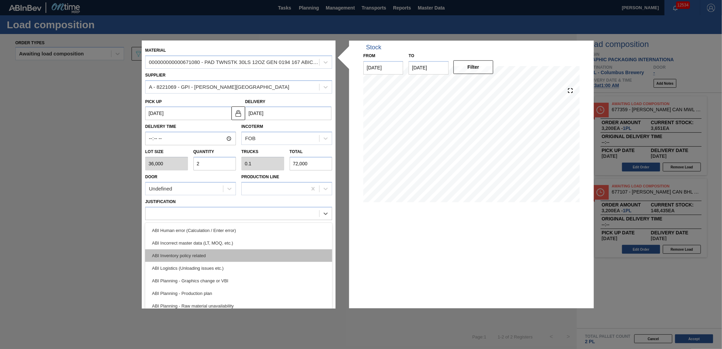
click at [255, 257] on div "ABI Inventory policy related" at bounding box center [238, 255] width 187 height 13
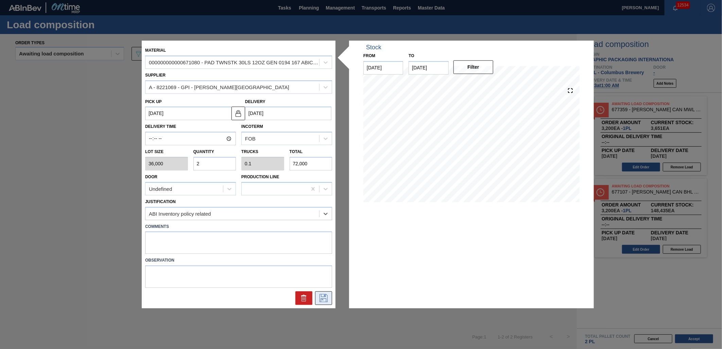
click at [323, 301] on icon at bounding box center [323, 298] width 11 height 8
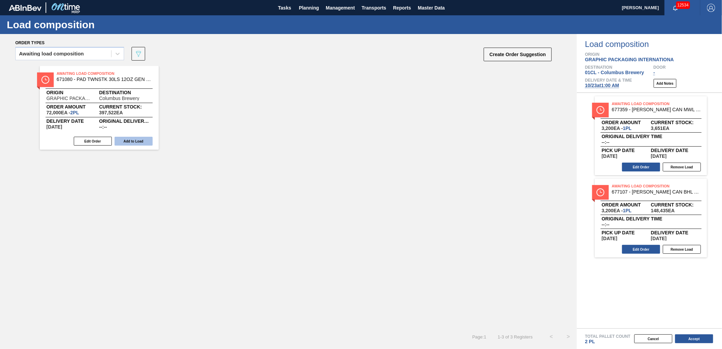
click at [143, 141] on button "Add to Load" at bounding box center [134, 141] width 38 height 9
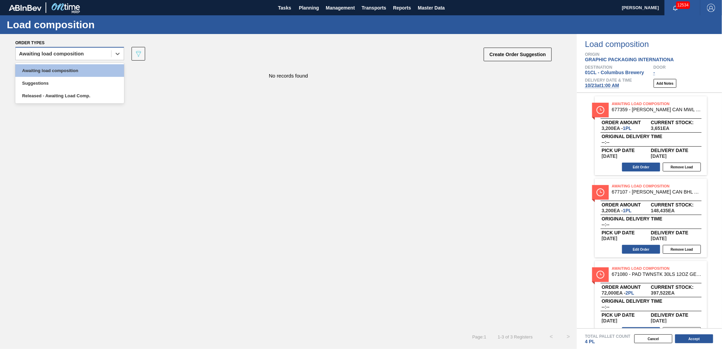
drag, startPoint x: 104, startPoint y: 58, endPoint x: 92, endPoint y: 61, distance: 12.7
click at [104, 57] on div "Awaiting load composition" at bounding box center [64, 54] width 96 height 10
click at [88, 65] on div "Awaiting load composition" at bounding box center [69, 70] width 109 height 13
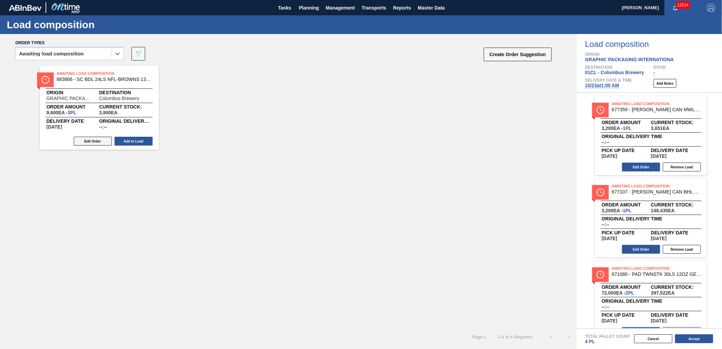
click at [89, 138] on button "Edit Order" at bounding box center [93, 141] width 38 height 9
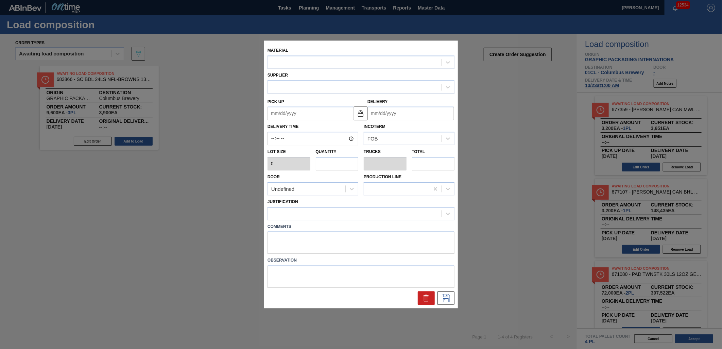
type input "3,200"
type input "3"
type input "0.115"
type input "9,600"
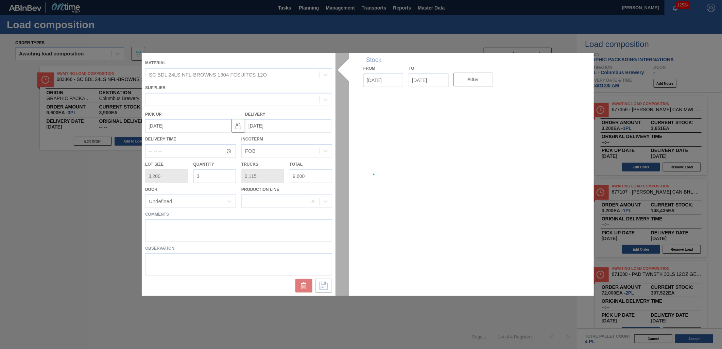
type up "[DATE]"
type input "[DATE]"
click at [214, 174] on div at bounding box center [361, 174] width 439 height 243
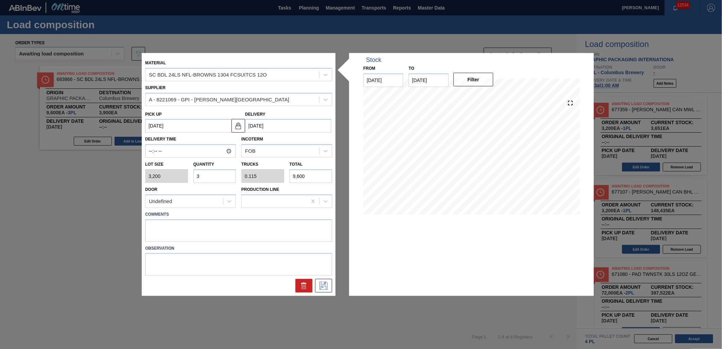
click at [213, 174] on input "3" at bounding box center [214, 176] width 43 height 14
type input "0"
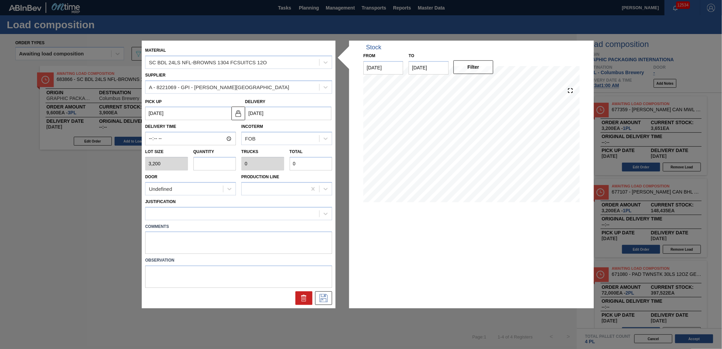
type input "1"
type input "0.038"
type input "3,200"
type input "1"
click at [237, 210] on div at bounding box center [233, 213] width 174 height 10
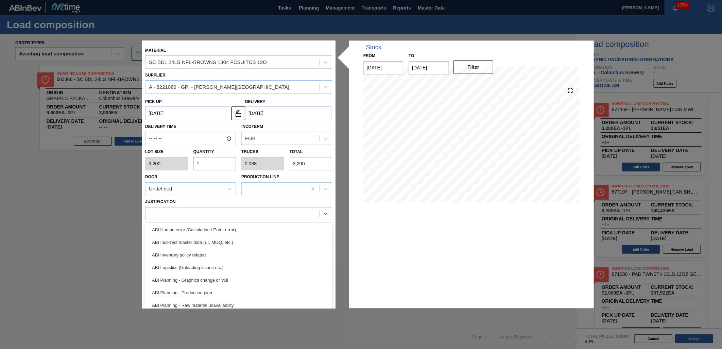
scroll to position [0, 0]
click at [243, 275] on div "ABI Planning - Graphics change or VBI" at bounding box center [238, 280] width 187 height 13
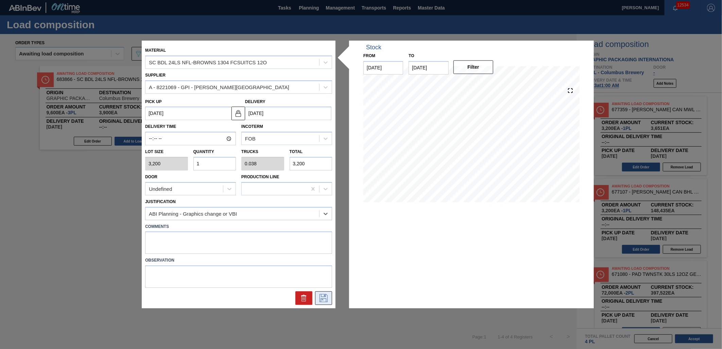
click at [325, 296] on icon at bounding box center [323, 298] width 11 height 8
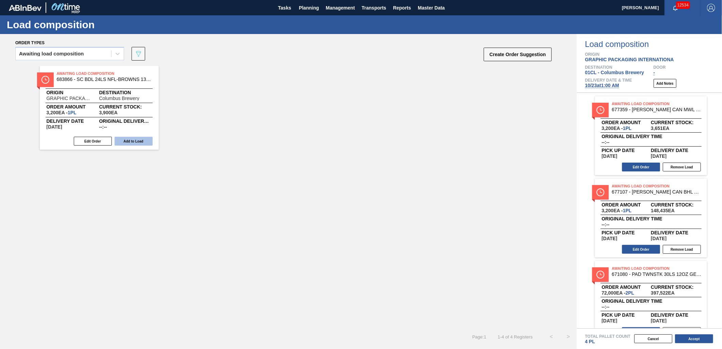
click at [130, 138] on button "Add to Load" at bounding box center [134, 141] width 38 height 9
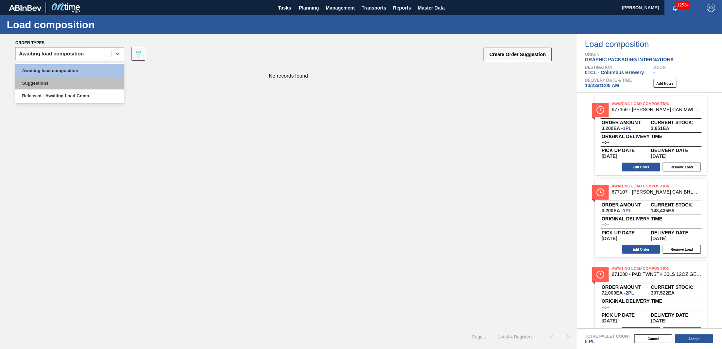
drag, startPoint x: 98, startPoint y: 55, endPoint x: 65, endPoint y: 78, distance: 39.4
click at [97, 55] on div "Awaiting load composition" at bounding box center [64, 54] width 96 height 10
click at [71, 67] on div "Awaiting load composition" at bounding box center [69, 70] width 109 height 13
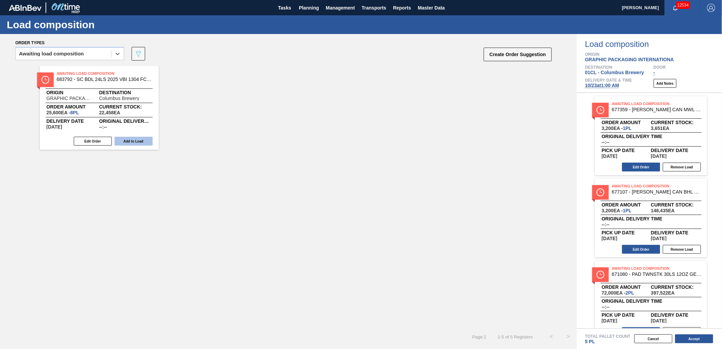
click at [134, 138] on button "Add to Load" at bounding box center [134, 141] width 38 height 9
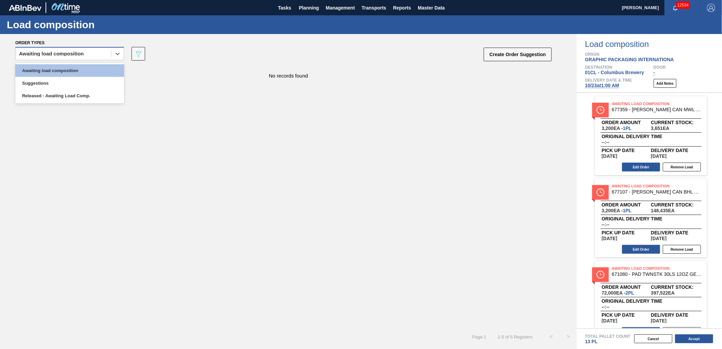
click at [83, 50] on div "Awaiting load composition" at bounding box center [64, 54] width 96 height 10
click at [76, 70] on div "Awaiting load composition" at bounding box center [69, 70] width 109 height 13
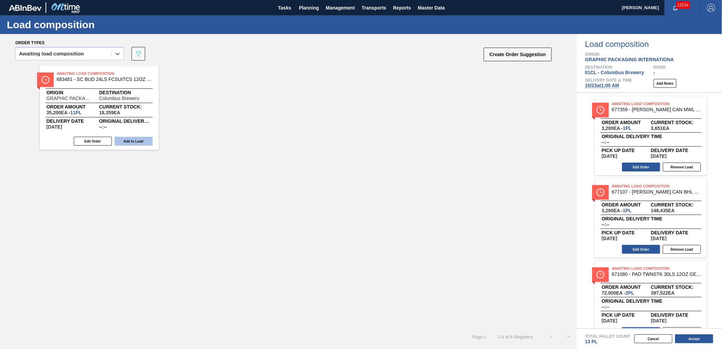
click at [134, 143] on button "Add to Load" at bounding box center [134, 141] width 38 height 9
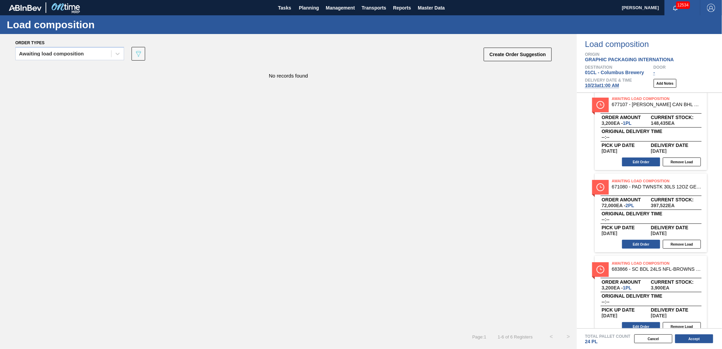
scroll to position [113, 0]
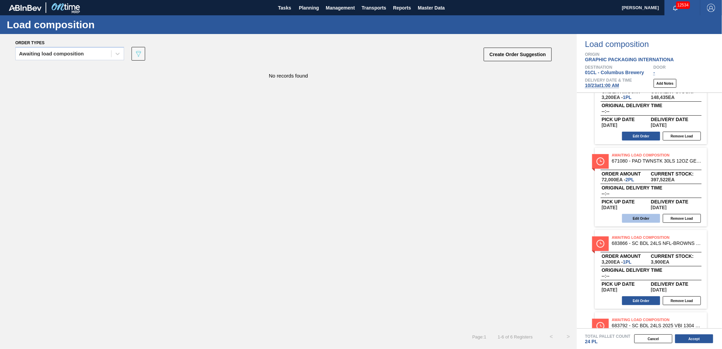
click at [648, 220] on button "Edit Order" at bounding box center [641, 218] width 38 height 9
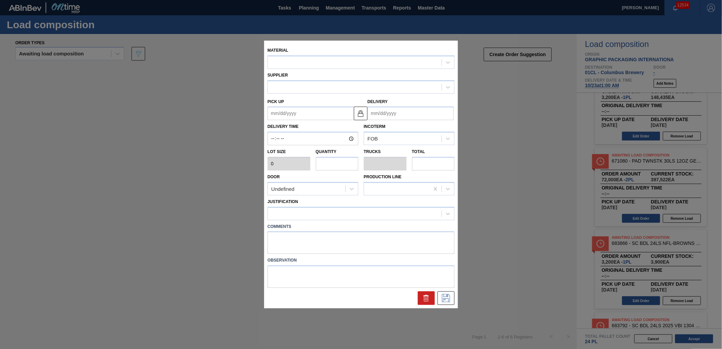
type input "36,000"
type input "2"
type input "0.1"
type input "72,000"
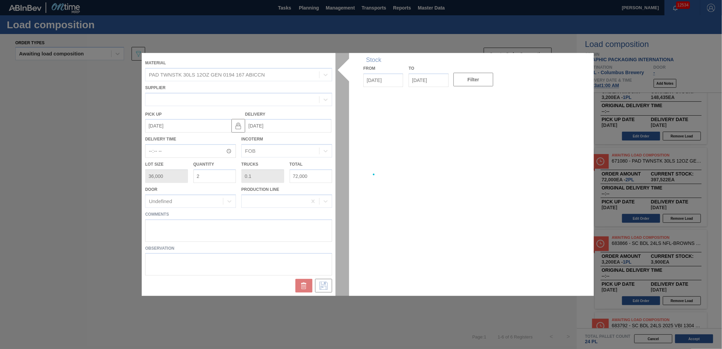
type up "[DATE]"
type input "[DATE]"
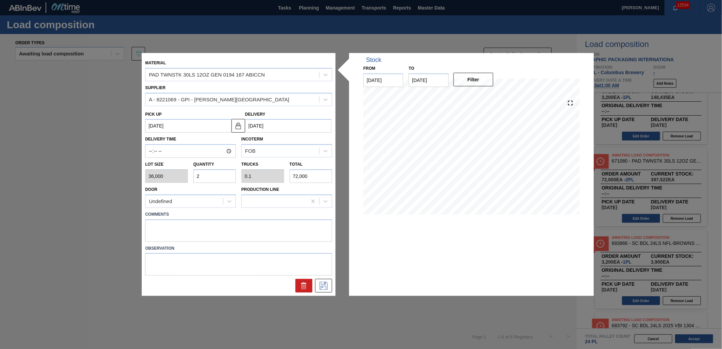
click at [219, 176] on input "2" at bounding box center [214, 176] width 43 height 14
type input "0"
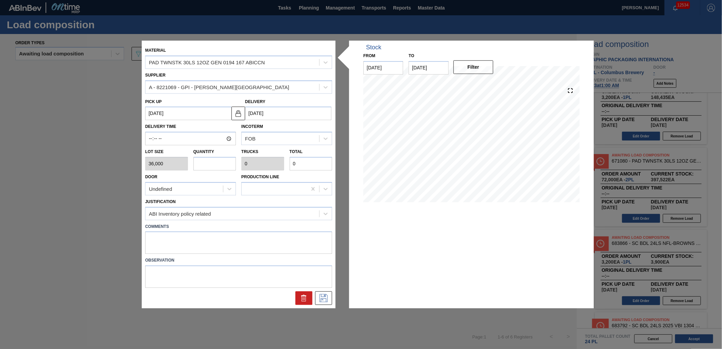
type input "3"
type input "0.15"
type input "108,000"
type input "3"
click at [285, 214] on div "ABI Inventory policy related" at bounding box center [233, 213] width 174 height 10
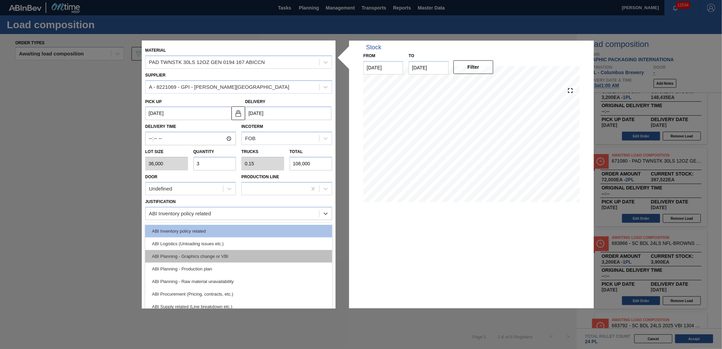
scroll to position [38, 0]
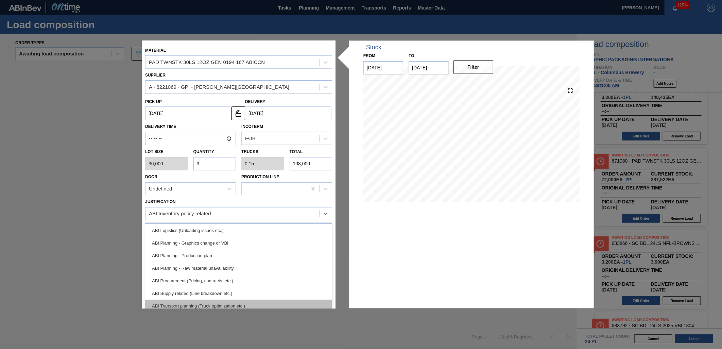
click at [248, 300] on div "ABI Transport planning (Truck optimization etc.)" at bounding box center [238, 306] width 187 height 13
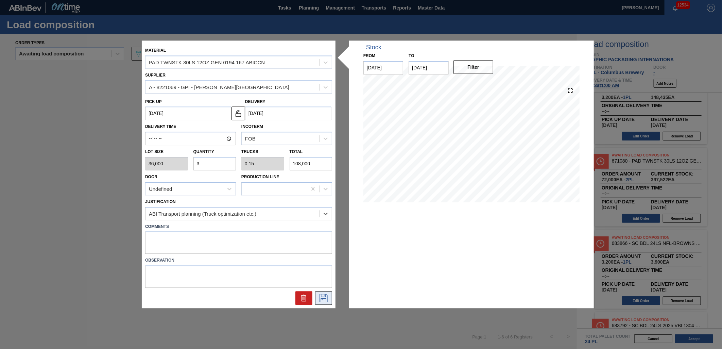
click at [321, 294] on icon at bounding box center [324, 298] width 8 height 8
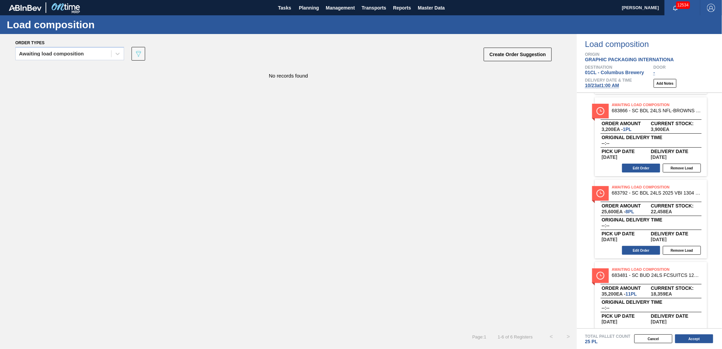
scroll to position [261, 0]
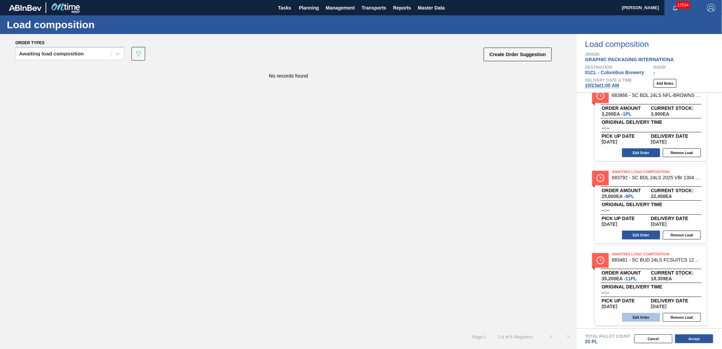
click at [642, 314] on button "Edit Order" at bounding box center [641, 317] width 38 height 9
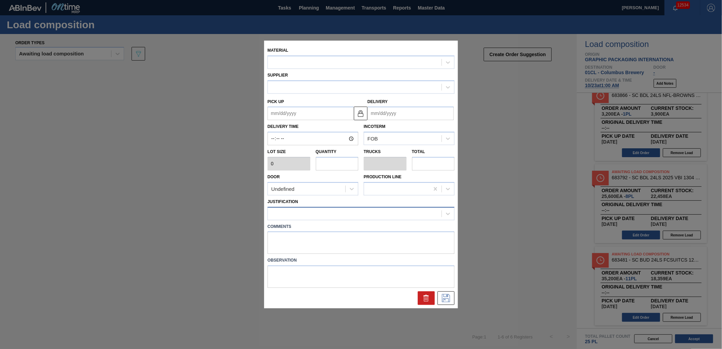
click at [330, 212] on div at bounding box center [355, 213] width 174 height 10
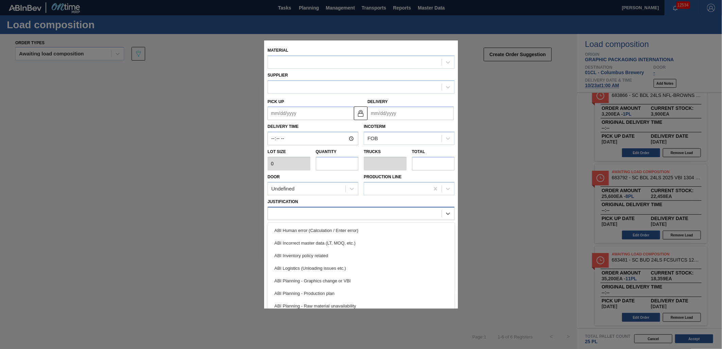
type input "3,200"
type input "11"
type input "0.423"
type input "35,200"
type up "[DATE]"
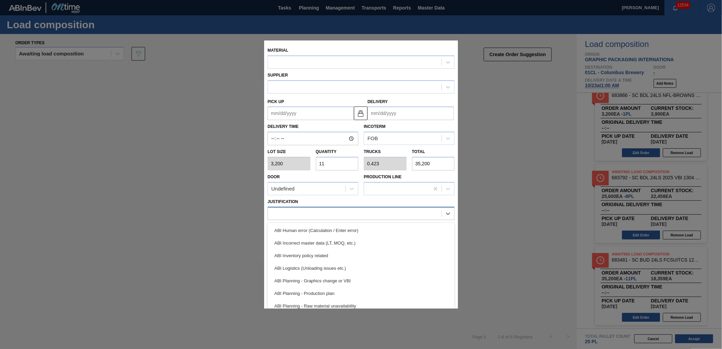
type input "[DATE]"
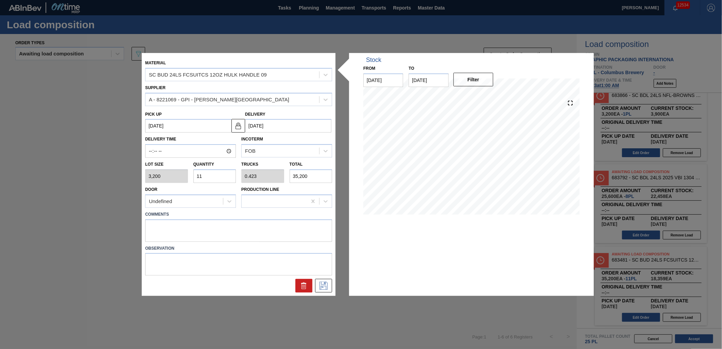
click at [216, 176] on input "11" at bounding box center [214, 176] width 43 height 14
type input "1"
type input "0.038"
type input "3,200"
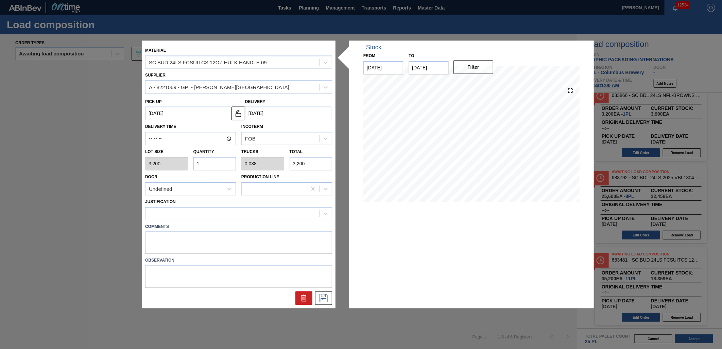
type input "12"
type input "0.462"
type input "38,400"
type input "12"
click at [265, 208] on div at bounding box center [233, 213] width 174 height 10
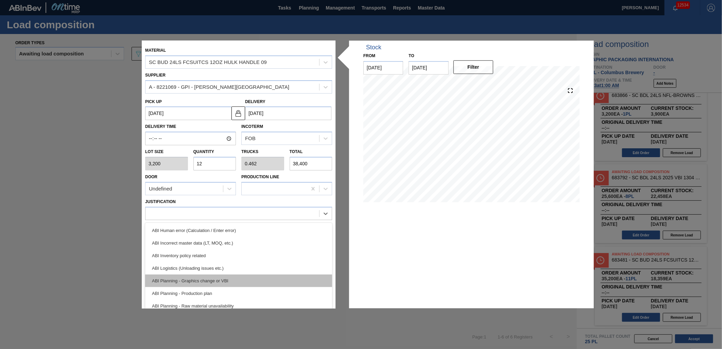
click at [280, 276] on div "ABI Planning - Graphics change or VBI" at bounding box center [238, 280] width 187 height 13
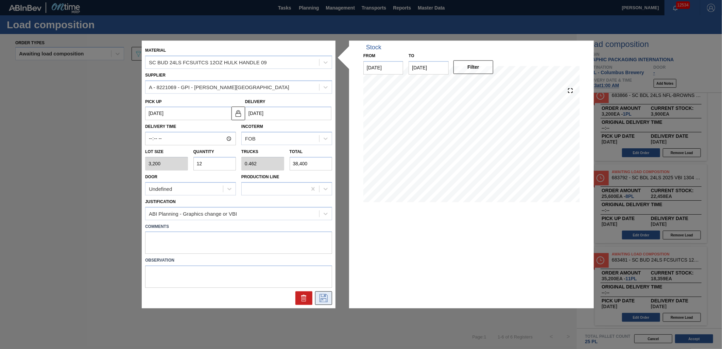
click at [327, 296] on icon at bounding box center [323, 298] width 11 height 8
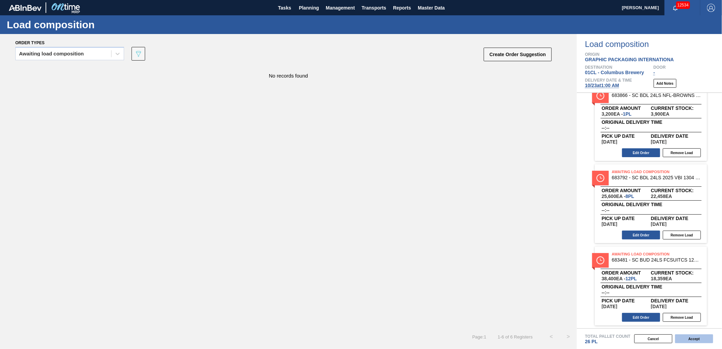
click at [695, 340] on button "Accept" at bounding box center [694, 338] width 38 height 9
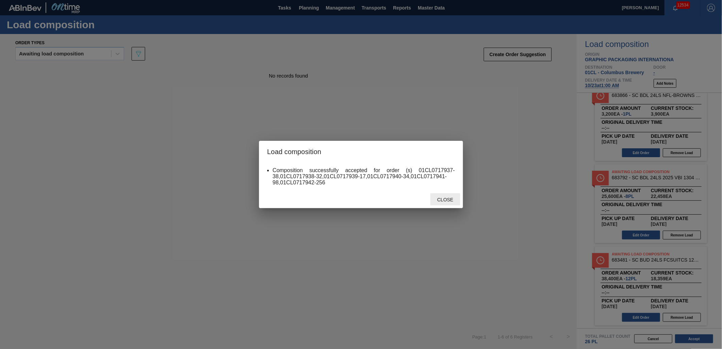
click at [438, 199] on span "Close" at bounding box center [445, 199] width 27 height 5
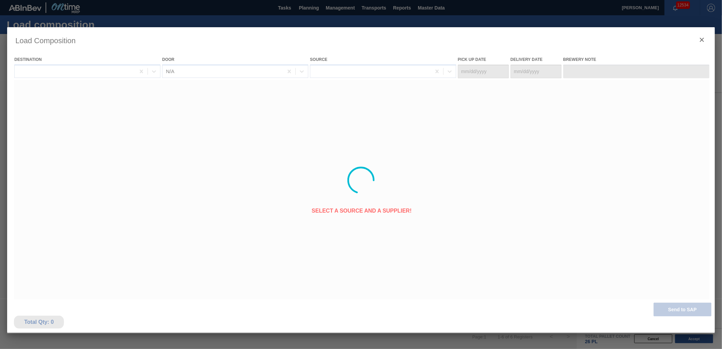
type Date "[DATE]"
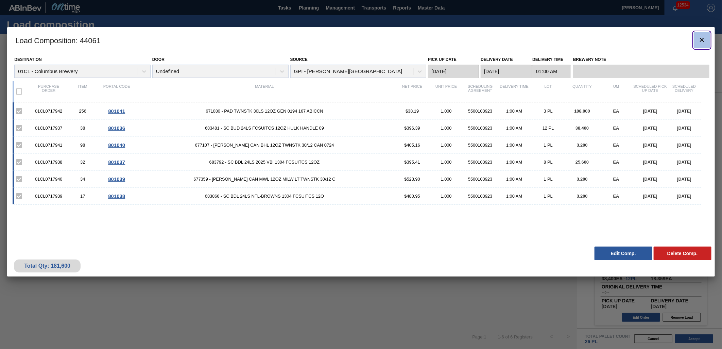
click at [698, 38] on icon "botão de ícone" at bounding box center [702, 40] width 8 height 8
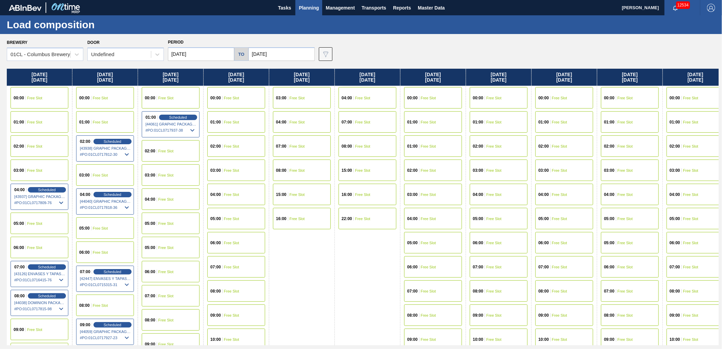
click at [236, 144] on span "Free Slot" at bounding box center [231, 146] width 15 height 4
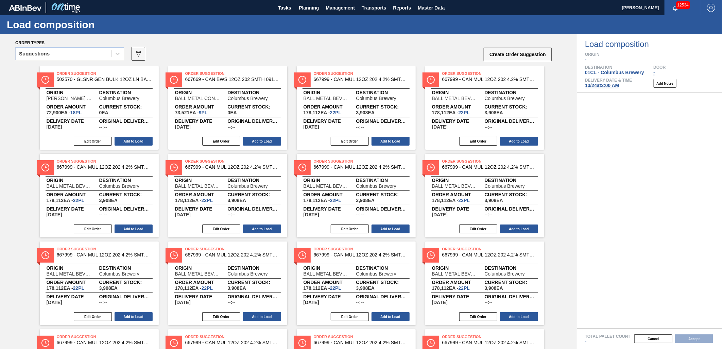
click at [96, 53] on div "Suggestions" at bounding box center [64, 54] width 96 height 10
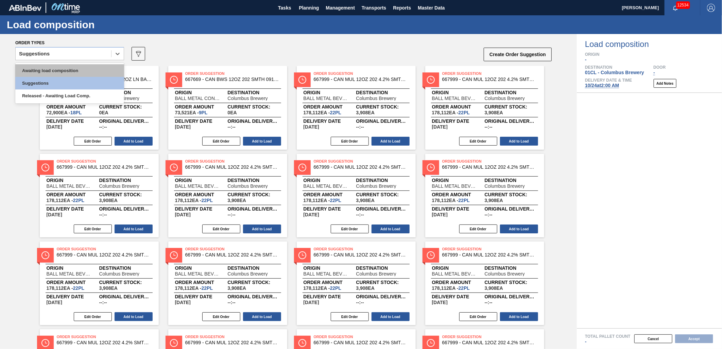
click at [88, 67] on div "Awaiting load composition" at bounding box center [69, 70] width 109 height 13
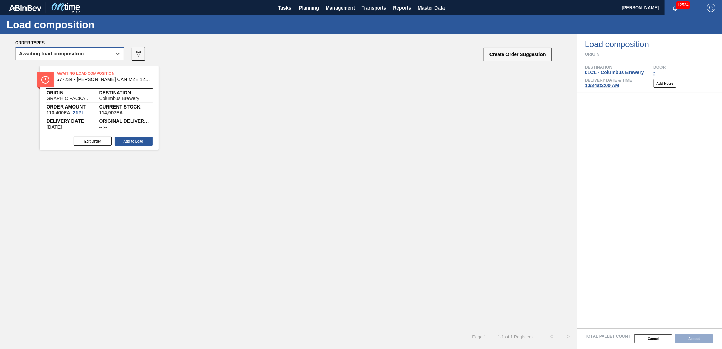
click at [83, 52] on div "Awaiting load composition" at bounding box center [51, 53] width 65 height 5
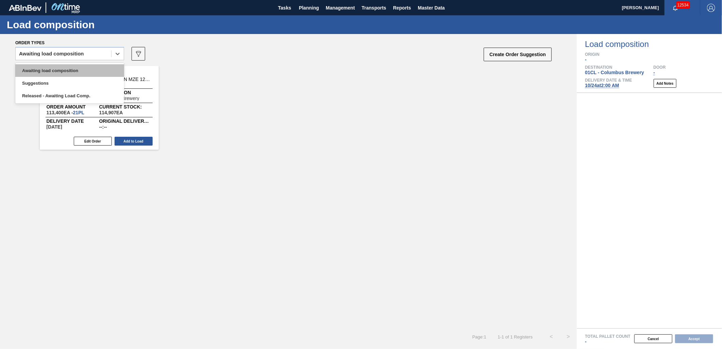
click at [71, 69] on div "Awaiting load composition" at bounding box center [69, 70] width 109 height 13
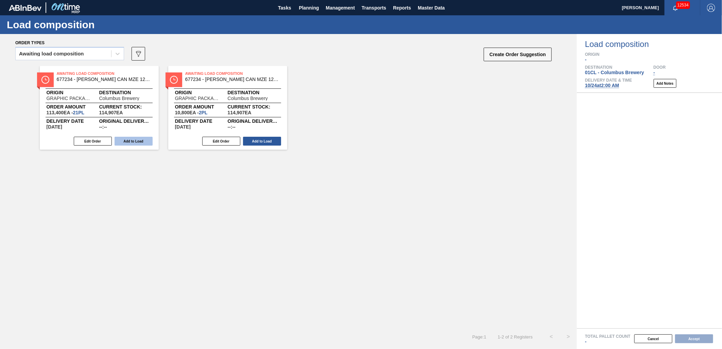
click at [134, 142] on button "Add to Load" at bounding box center [134, 141] width 38 height 9
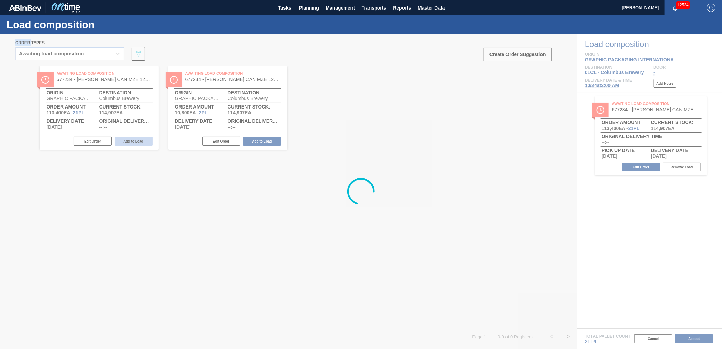
click at [134, 142] on div at bounding box center [361, 191] width 722 height 315
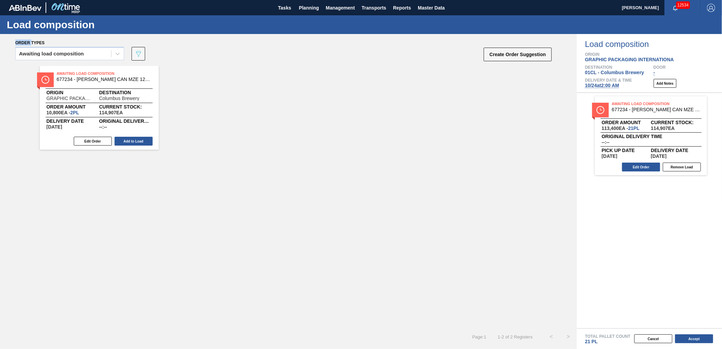
click at [135, 142] on button "Add to Load" at bounding box center [134, 141] width 38 height 9
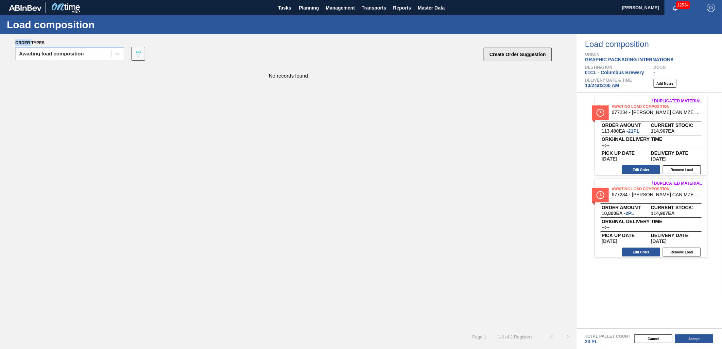
click at [508, 57] on button "Create Order Suggestion" at bounding box center [518, 55] width 68 height 14
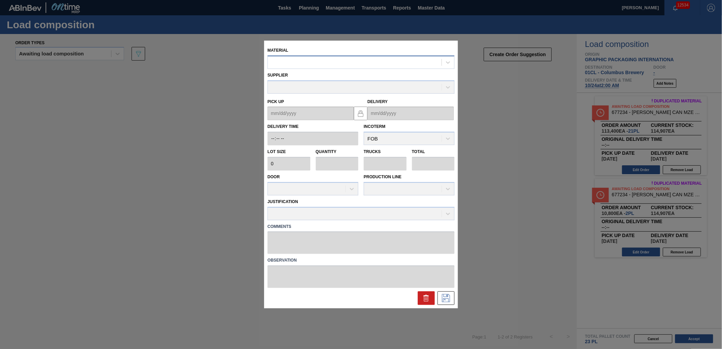
click at [286, 60] on div at bounding box center [355, 62] width 174 height 10
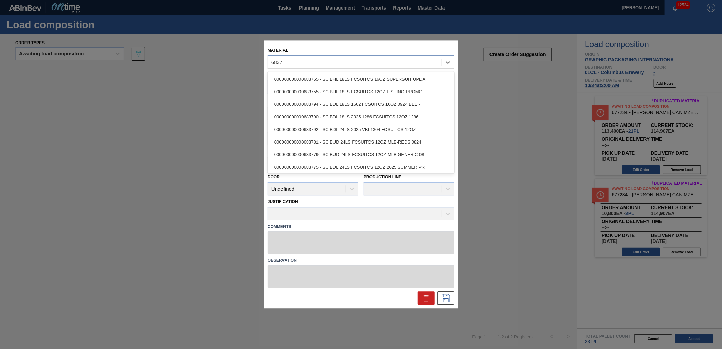
type input "683792"
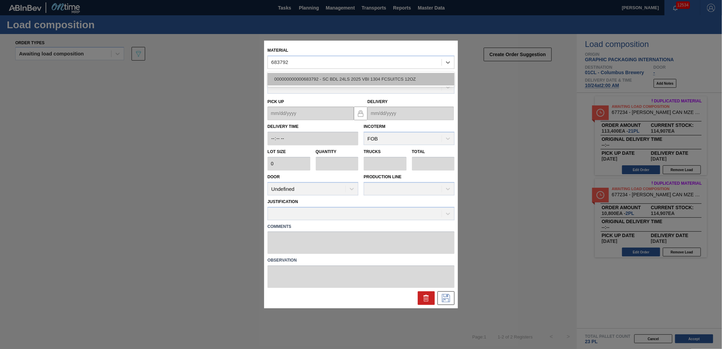
click at [317, 80] on div "000000000000683792 - SC BDL 24LS 2025 VBI 1304 FCSUITCS 12OZ" at bounding box center [361, 79] width 187 height 13
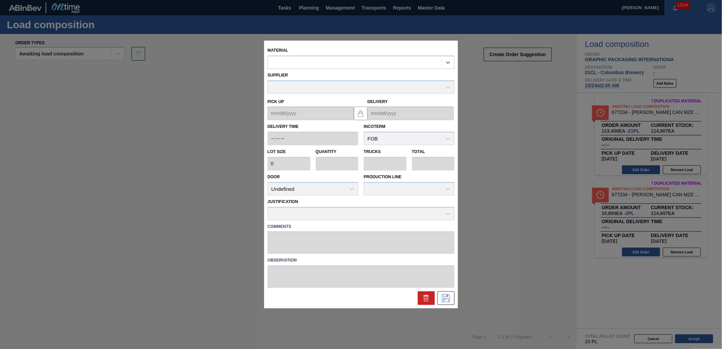
type input "3,200"
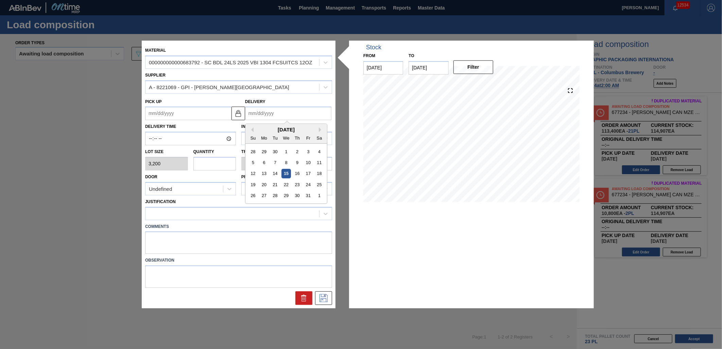
click at [285, 113] on input "Delivery" at bounding box center [288, 114] width 86 height 14
click at [307, 183] on div "24" at bounding box center [308, 184] width 9 height 9
type up "[DATE]"
type input "[DATE]"
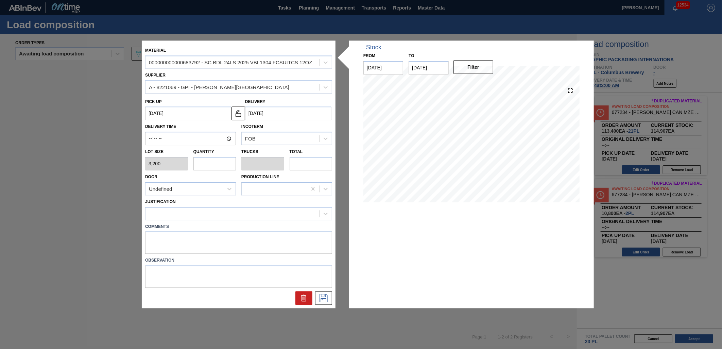
click at [207, 163] on input "text" at bounding box center [214, 164] width 43 height 14
type input "3"
type input "0.115"
type input "9,600"
type input "3"
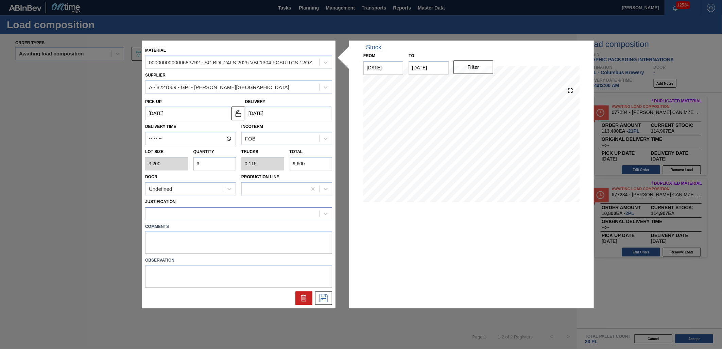
click at [255, 214] on div at bounding box center [233, 213] width 174 height 10
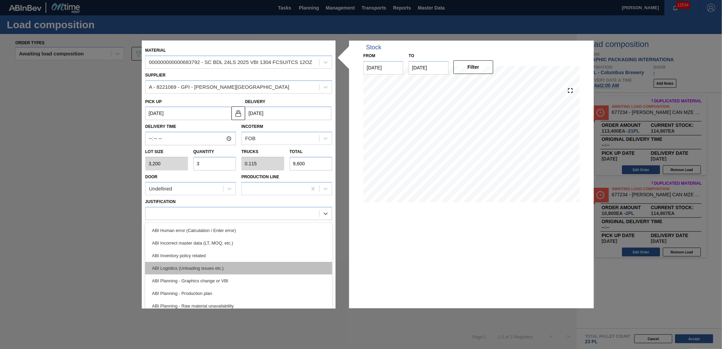
click at [266, 271] on div "ABI Logistics (Unloading issues etc.)" at bounding box center [238, 268] width 187 height 13
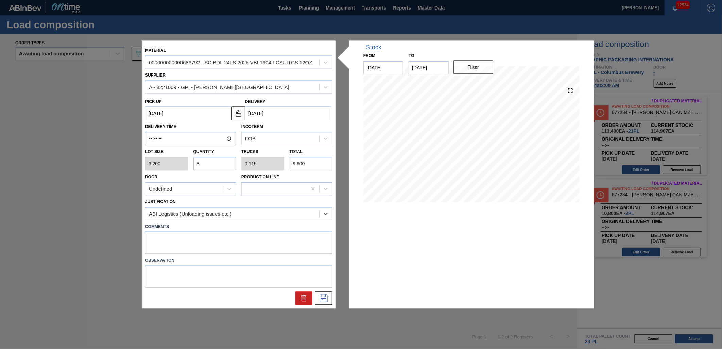
click at [286, 212] on div "ABI Logistics (Unloading issues etc.)" at bounding box center [233, 213] width 174 height 10
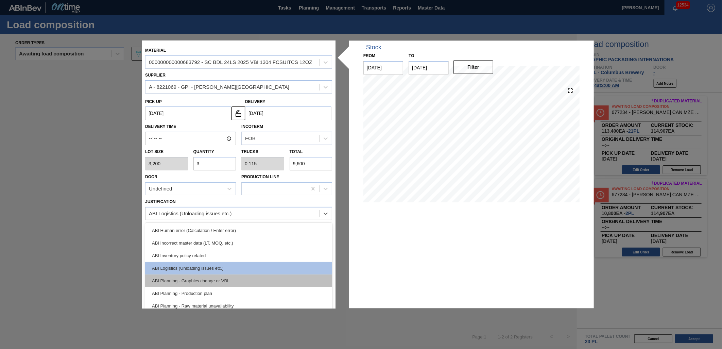
click at [256, 277] on div "ABI Planning - Graphics change or VBI" at bounding box center [238, 280] width 187 height 13
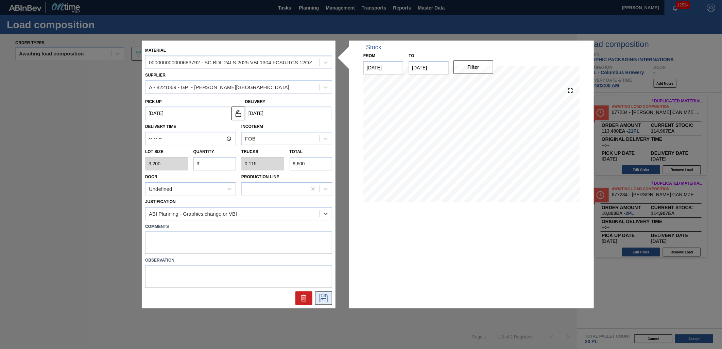
click at [329, 300] on button at bounding box center [323, 298] width 17 height 14
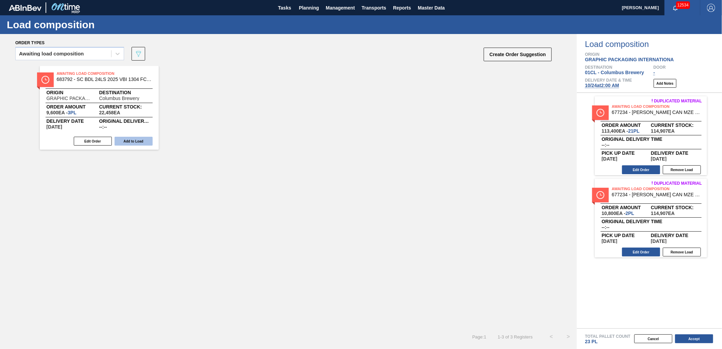
click at [133, 140] on button "Add to Load" at bounding box center [134, 141] width 38 height 9
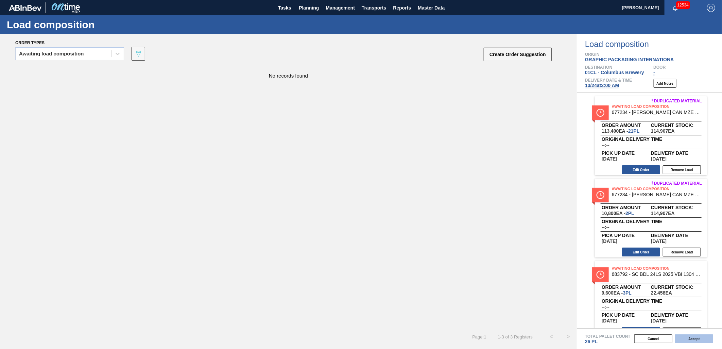
click at [697, 337] on button "Accept" at bounding box center [694, 338] width 38 height 9
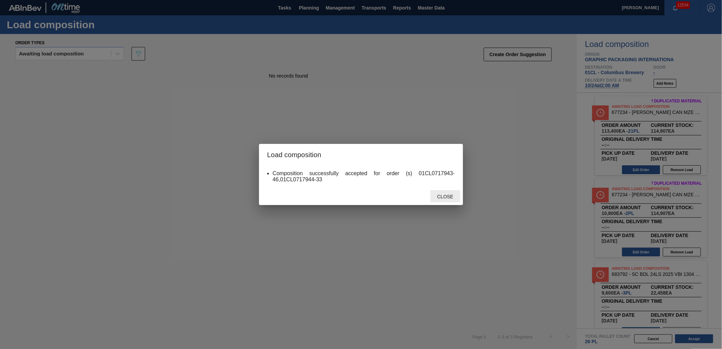
click at [446, 194] on span "Close" at bounding box center [445, 196] width 27 height 5
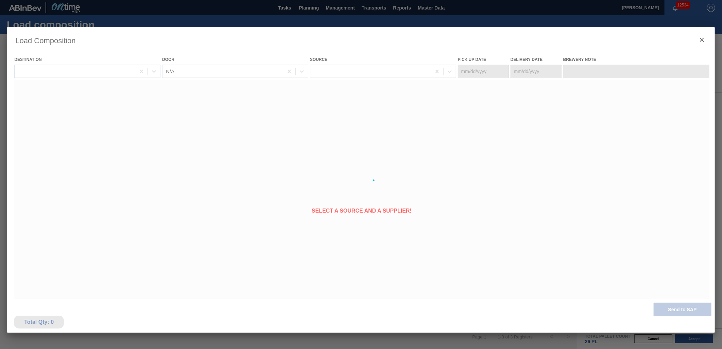
type Date "[DATE]"
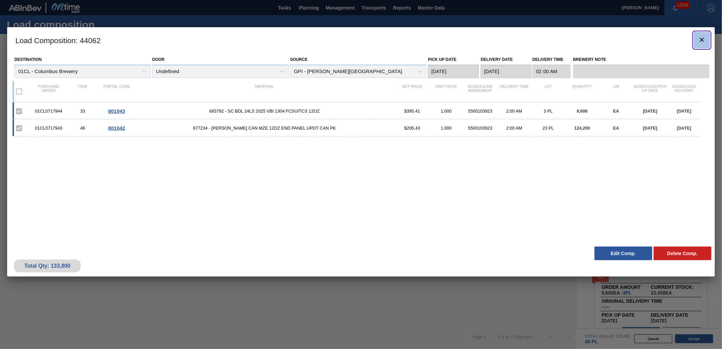
click at [699, 41] on icon "botão de ícone" at bounding box center [702, 40] width 8 height 8
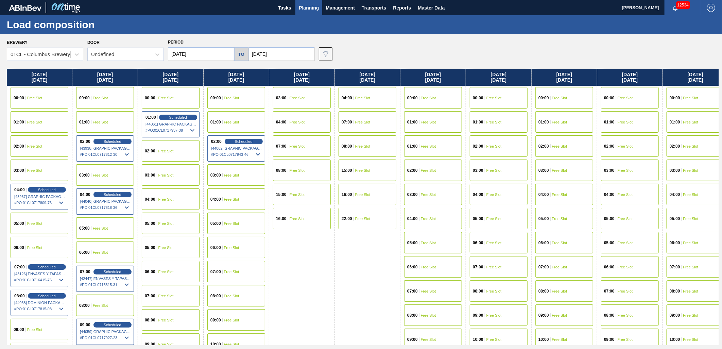
click at [231, 197] on span "Free Slot" at bounding box center [231, 199] width 15 height 4
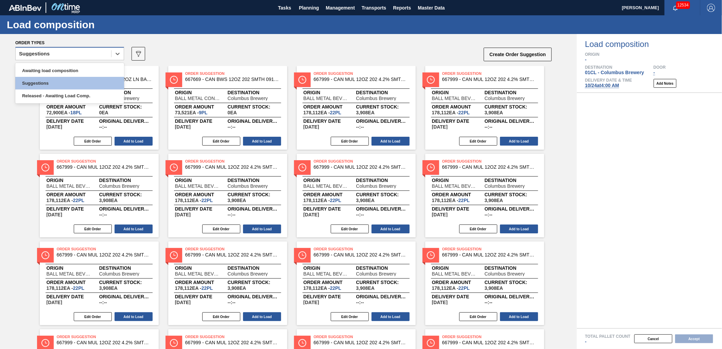
click at [102, 53] on div "Suggestions" at bounding box center [64, 54] width 96 height 10
click at [90, 66] on div "Awaiting load composition" at bounding box center [69, 70] width 109 height 13
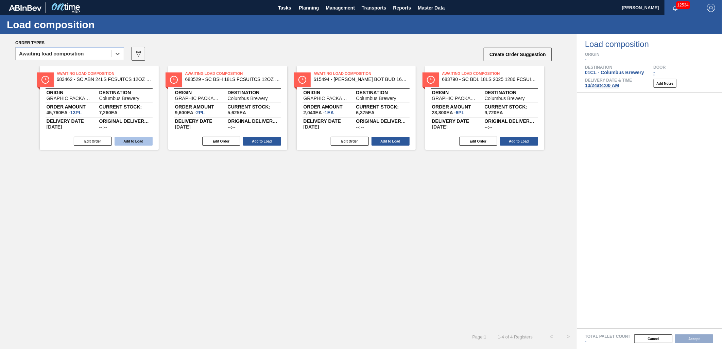
click at [130, 141] on button "Add to Load" at bounding box center [134, 141] width 38 height 9
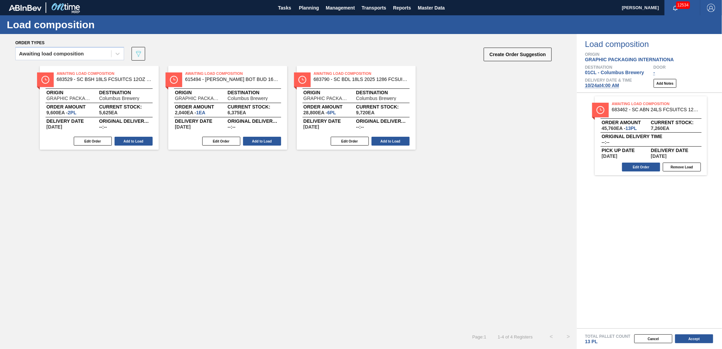
click at [130, 142] on button "Add to Load" at bounding box center [134, 141] width 38 height 9
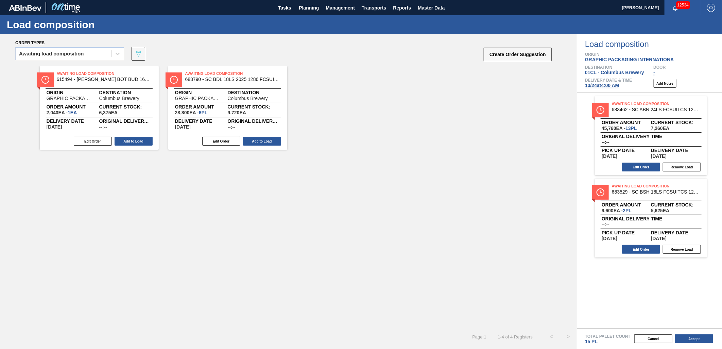
click at [130, 142] on button "Add to Load" at bounding box center [134, 141] width 38 height 9
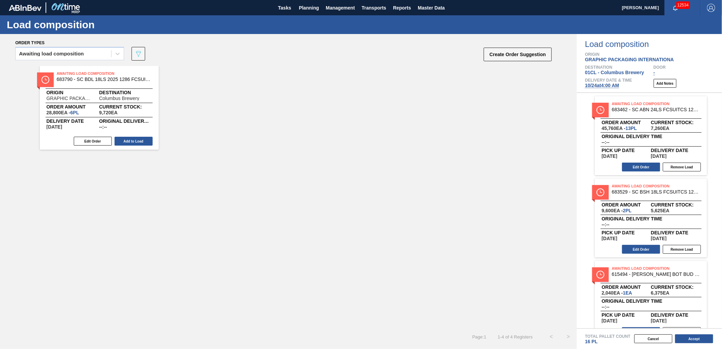
click at [130, 142] on button "Add to Load" at bounding box center [134, 141] width 38 height 9
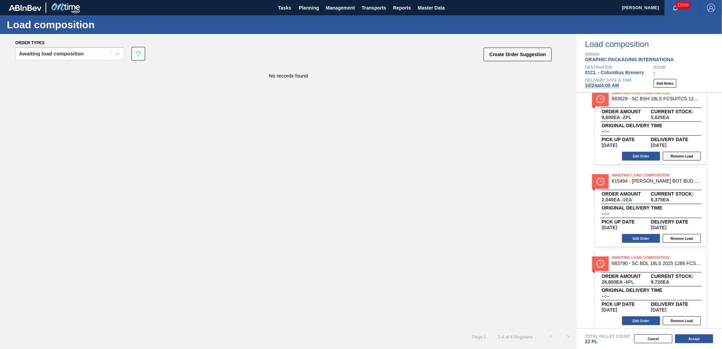
scroll to position [97, 0]
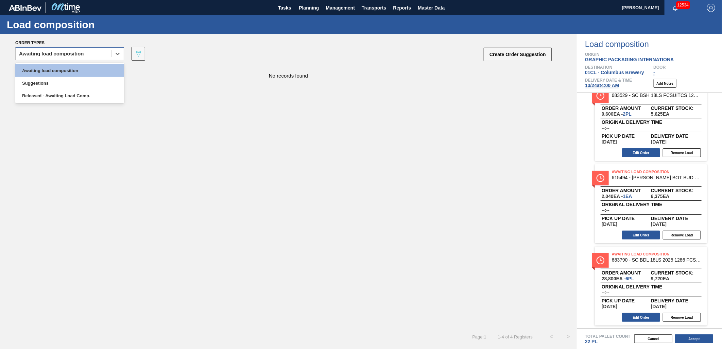
click at [101, 57] on div "Awaiting load composition" at bounding box center [64, 54] width 96 height 10
click at [90, 75] on div "Awaiting load composition" at bounding box center [69, 70] width 109 height 13
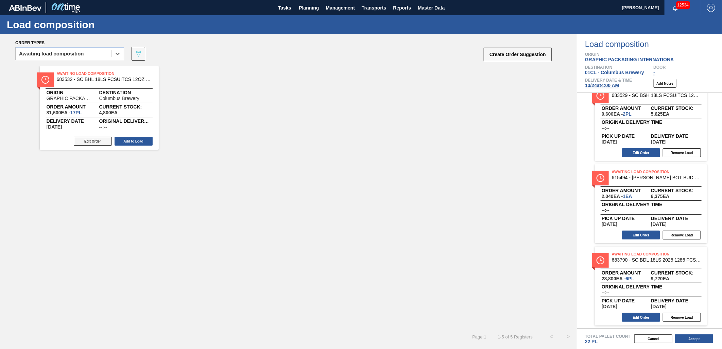
click at [87, 140] on button "Edit Order" at bounding box center [93, 141] width 38 height 9
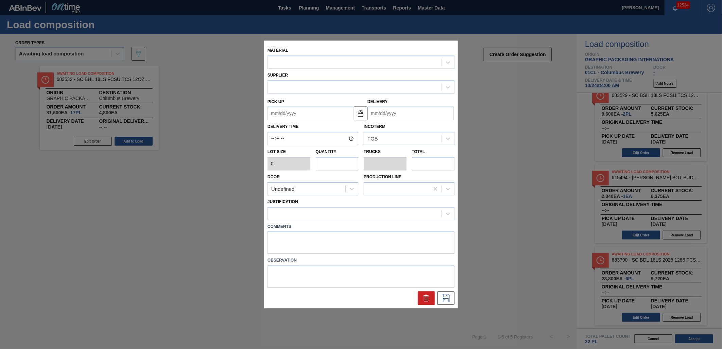
type input "4,800"
type input "17"
type input "0.654"
type input "81,600"
type up "[DATE]"
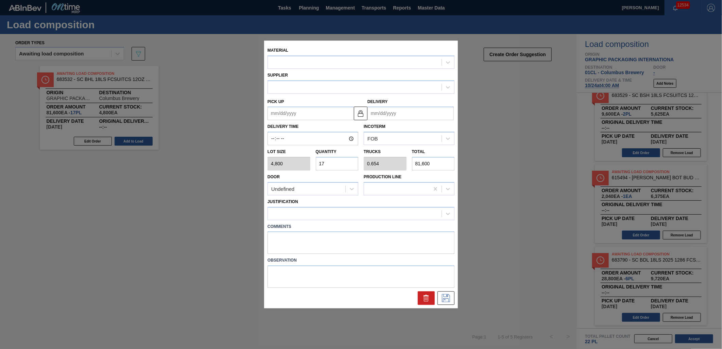
type input "[DATE]"
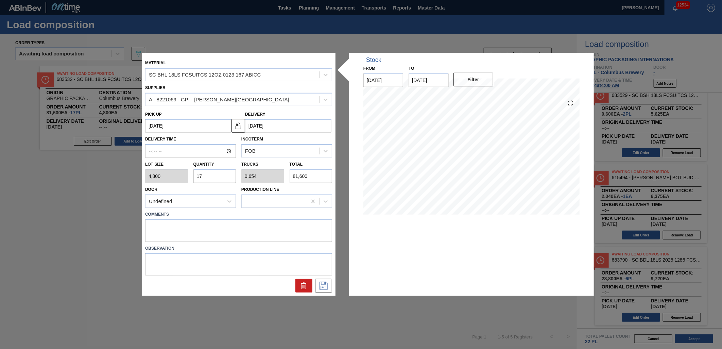
click at [216, 176] on input "17" at bounding box center [214, 176] width 43 height 14
type input "1"
type input "0.038"
type input "4,800"
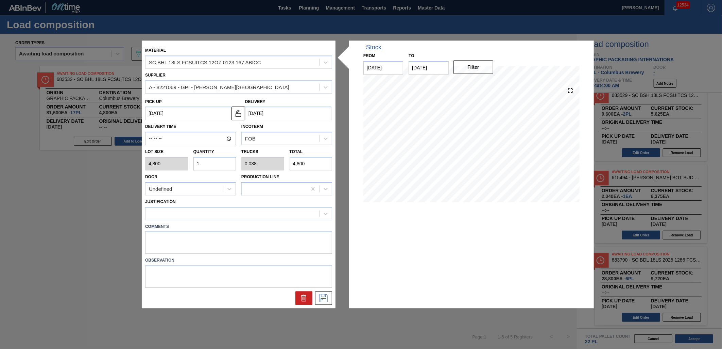
type input "0"
type input "5"
type input "0.192"
type input "24,000"
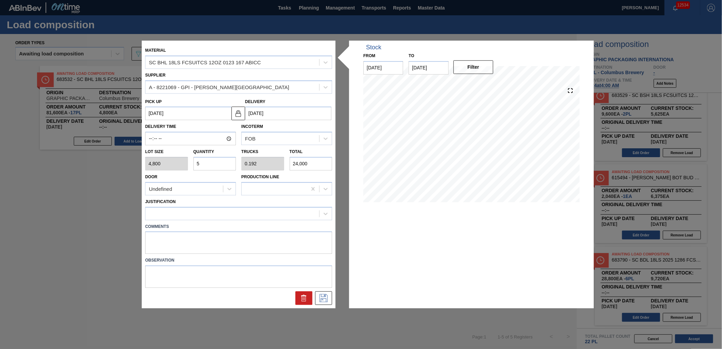
type input "0"
type input "4"
type input "0.154"
type input "19,200"
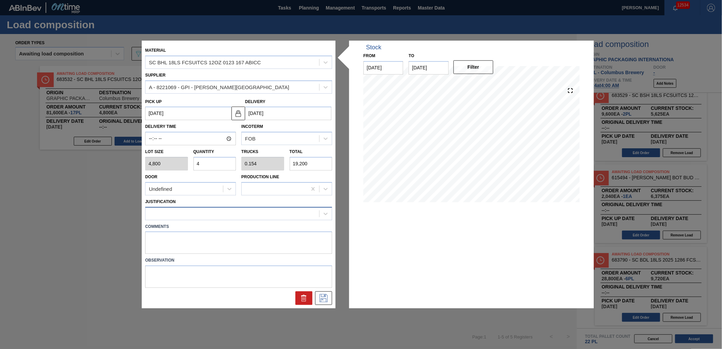
type input "4"
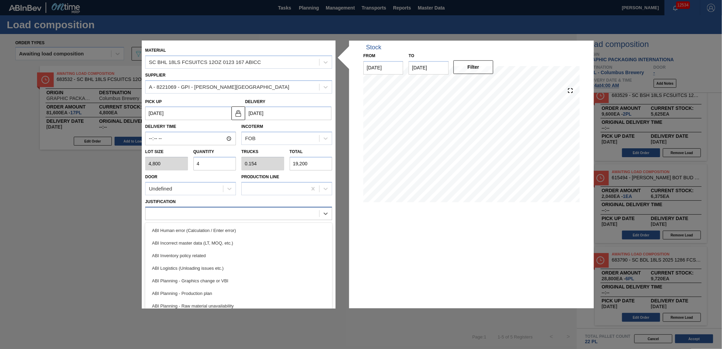
click at [290, 215] on div at bounding box center [233, 213] width 174 height 10
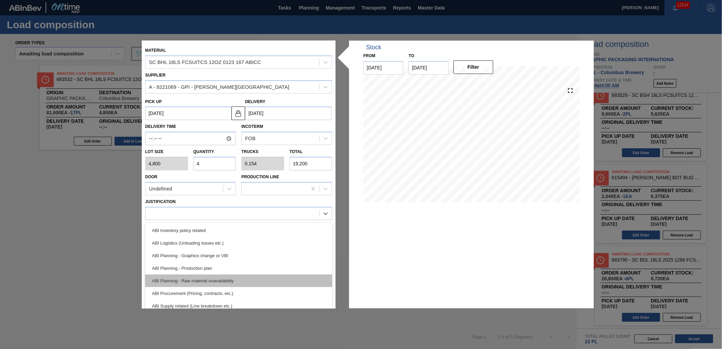
scroll to position [38, 0]
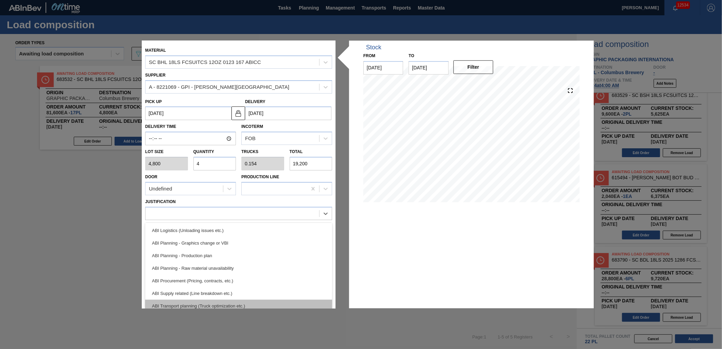
click at [273, 304] on div "ABI Transport planning (Truck optimization etc.)" at bounding box center [238, 306] width 187 height 13
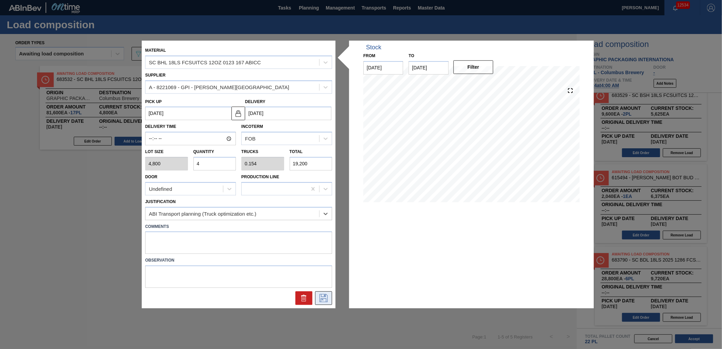
click at [317, 294] on button at bounding box center [323, 298] width 17 height 14
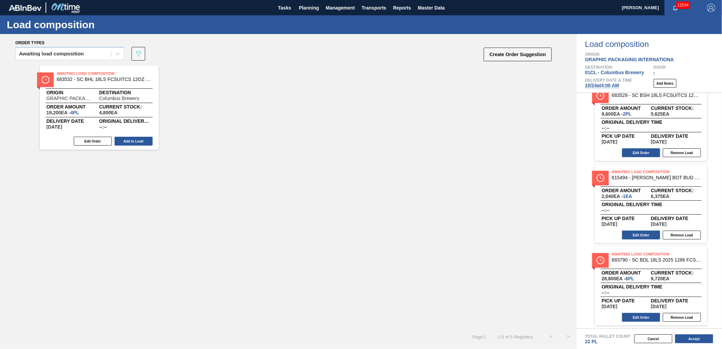
click at [127, 135] on div "Awaiting Load Composition 683532 - SC BHL 18LS FCSUITCS 12OZ 0123 167 ABICC Ori…" at bounding box center [99, 108] width 119 height 84
click at [133, 140] on button "Add to Load" at bounding box center [134, 141] width 38 height 9
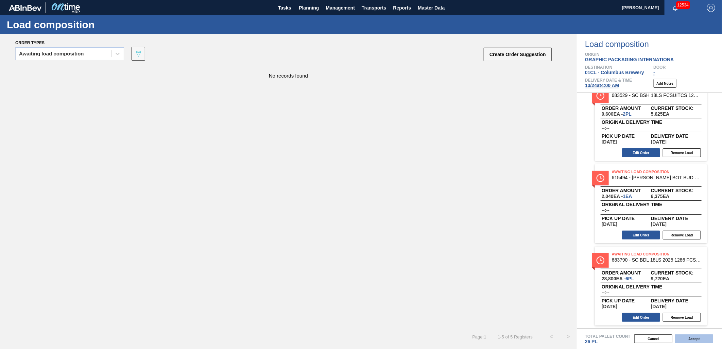
click at [698, 338] on button "Accept" at bounding box center [694, 338] width 38 height 9
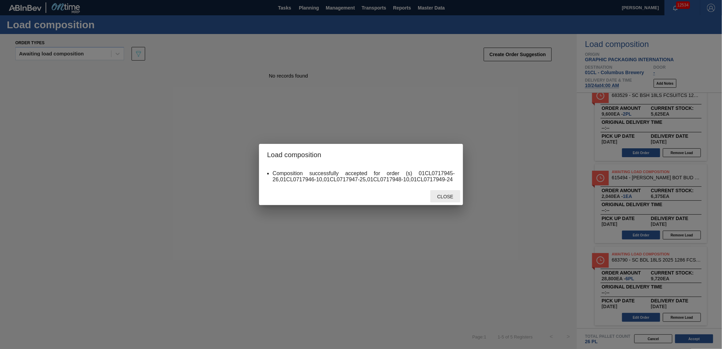
click at [445, 198] on span "Close" at bounding box center [445, 196] width 27 height 5
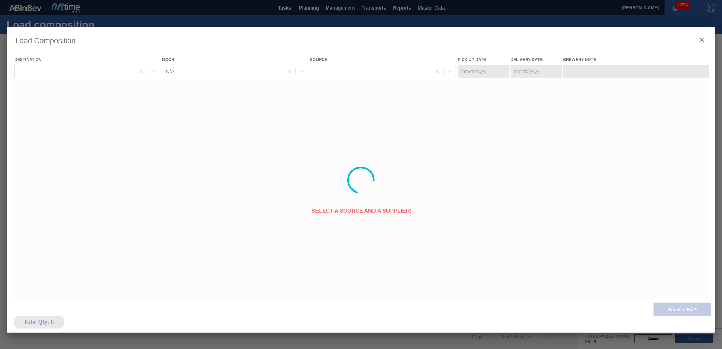
type Date "[DATE]"
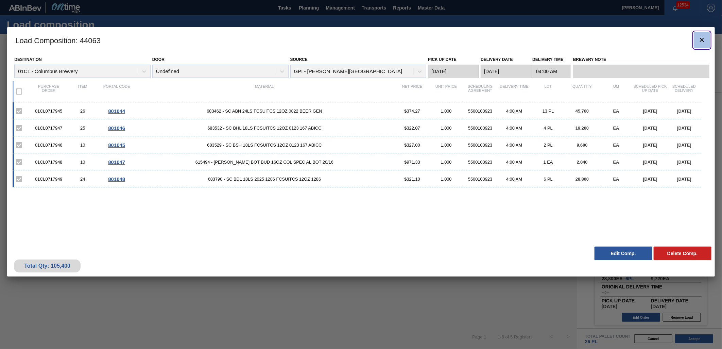
click at [707, 41] on button "botão de ícone" at bounding box center [702, 40] width 16 height 16
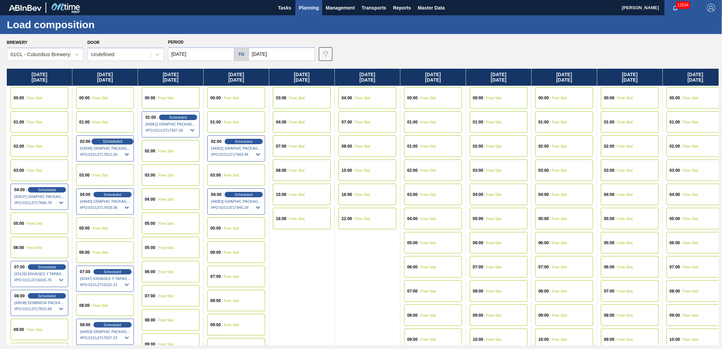
click at [103, 143] on span "Scheduled" at bounding box center [112, 141] width 19 height 4
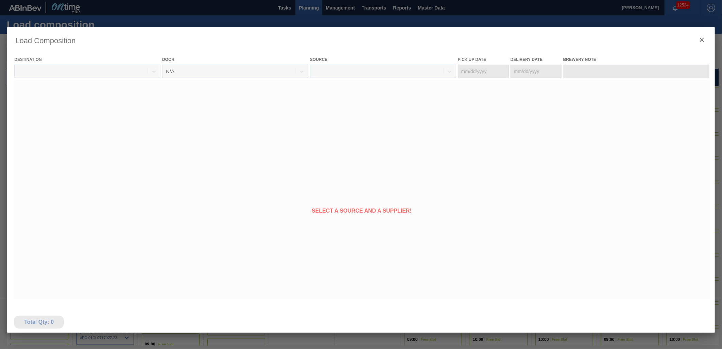
type Date "[DATE]"
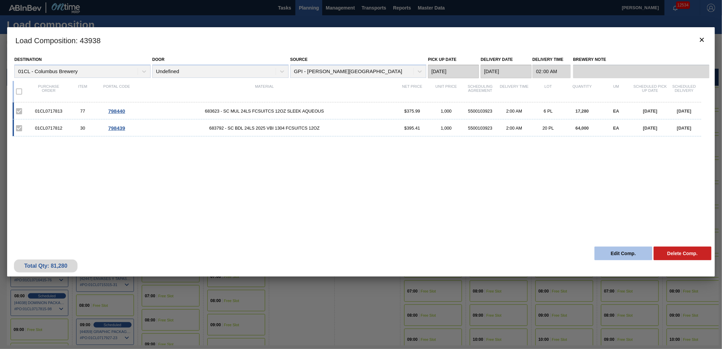
click at [616, 253] on button "Edit Comp." at bounding box center [624, 253] width 58 height 14
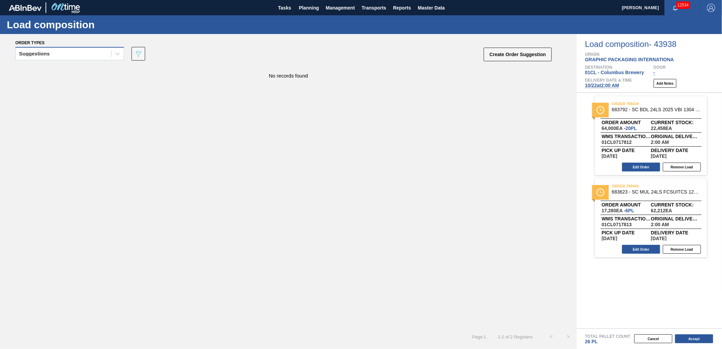
click at [92, 47] on div "Suggestions" at bounding box center [69, 53] width 109 height 13
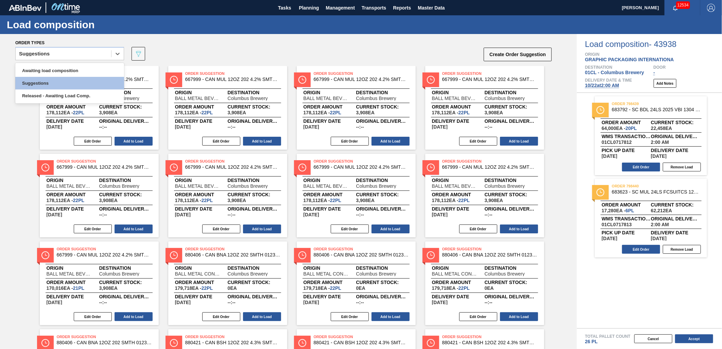
click at [85, 63] on div "Awaiting load composition Suggestions Released - Awaiting Load Comp." at bounding box center [69, 83] width 109 height 40
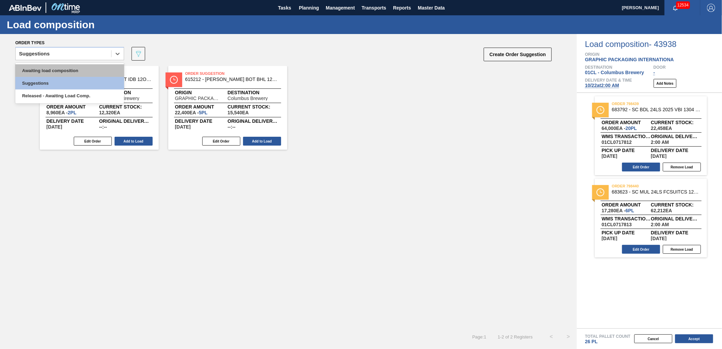
click at [81, 67] on div "Awaiting load composition" at bounding box center [69, 70] width 109 height 13
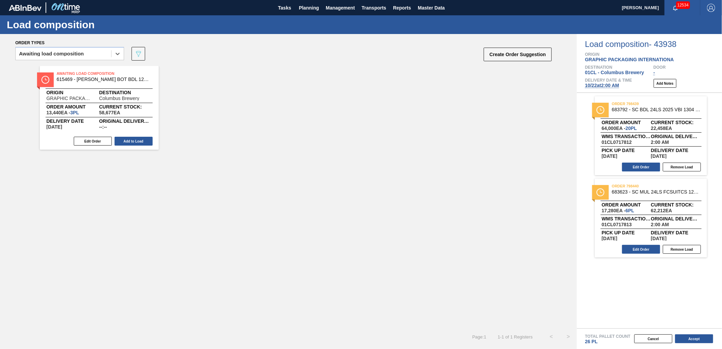
click at [141, 146] on div "Edit Order Add to Load" at bounding box center [97, 141] width 114 height 10
click at [128, 142] on button "Add to Load" at bounding box center [134, 141] width 38 height 9
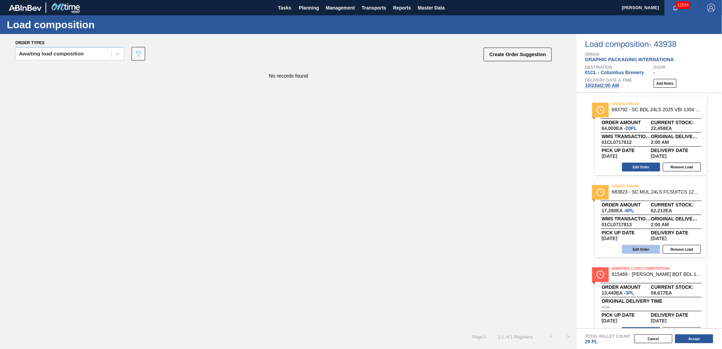
click at [643, 249] on button "Edit Order" at bounding box center [641, 249] width 38 height 9
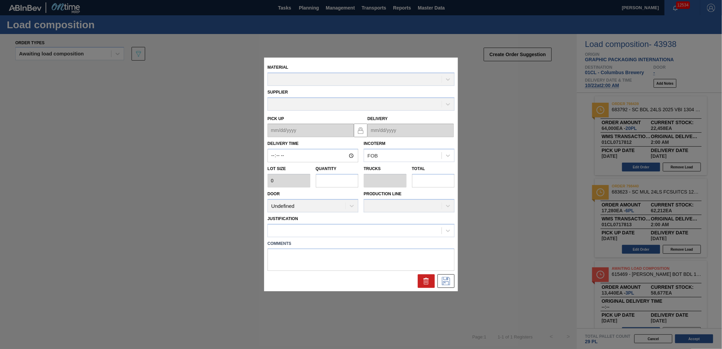
type input "02:00:00"
type input "2,880"
type input "6"
type input "0.231"
type input "17,280"
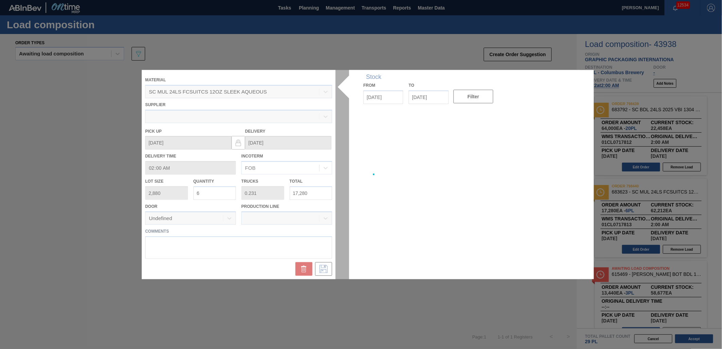
type up "[DATE]"
type input "[DATE]"
click at [221, 191] on div at bounding box center [361, 174] width 439 height 209
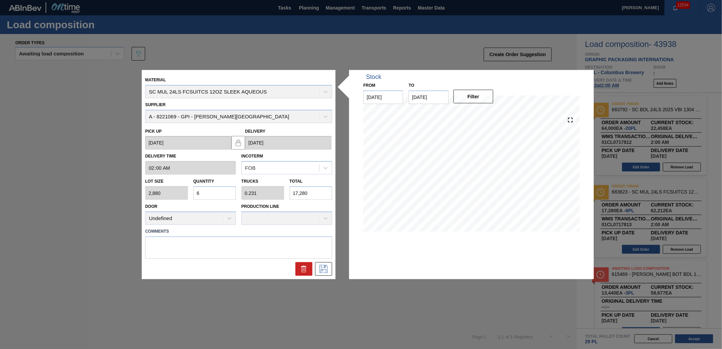
click at [220, 191] on input "6" at bounding box center [214, 193] width 43 height 14
type input "0"
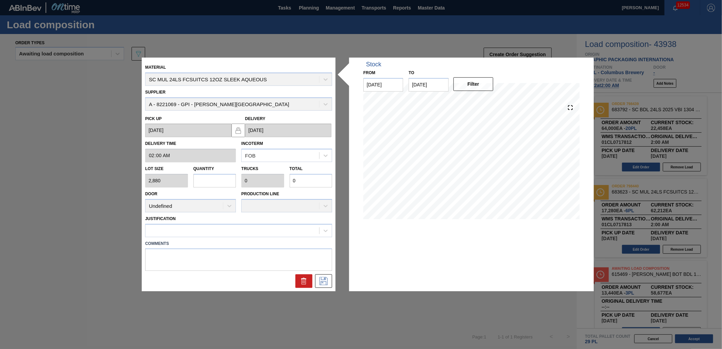
type input "3"
type input "0.115"
type input "8,640"
type input "3"
click at [320, 279] on icon at bounding box center [323, 281] width 11 height 8
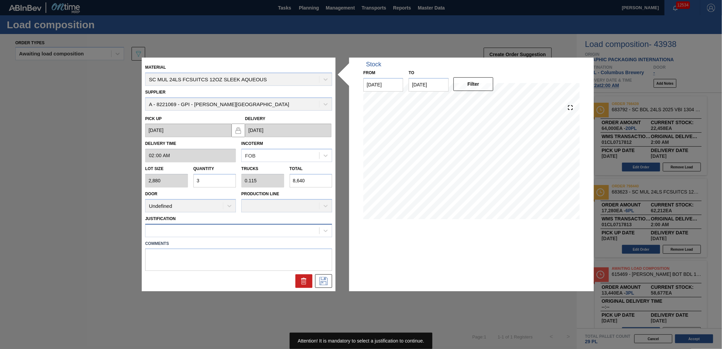
click at [268, 228] on div at bounding box center [233, 230] width 174 height 10
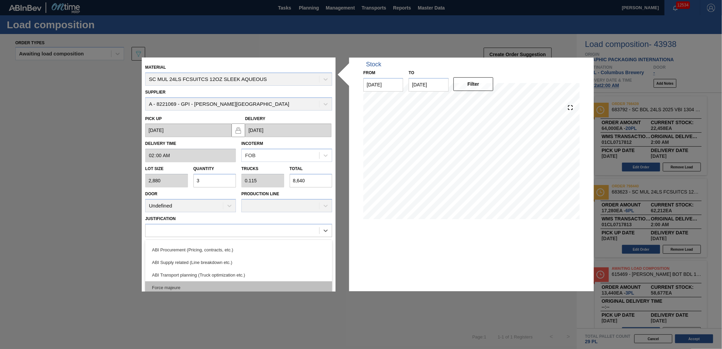
scroll to position [113, 0]
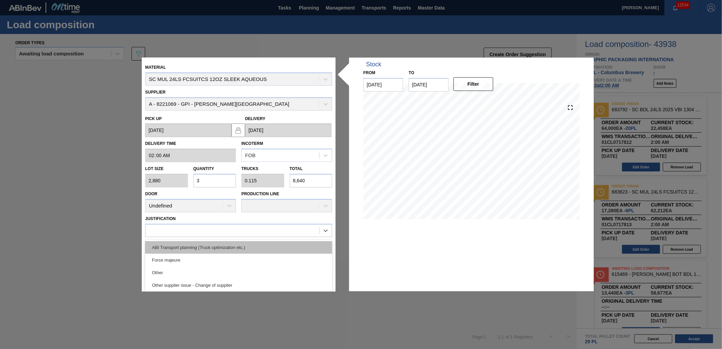
click at [266, 247] on div "ABI Transport planning (Truck optimization etc.)" at bounding box center [238, 247] width 187 height 13
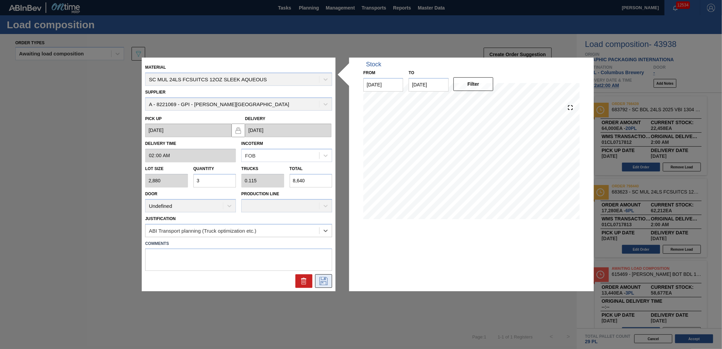
click at [326, 284] on icon at bounding box center [323, 281] width 11 height 8
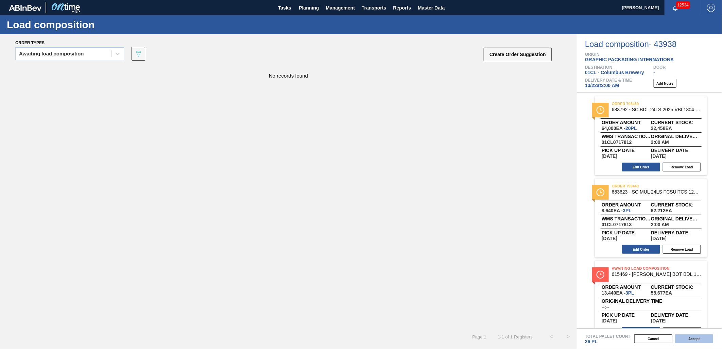
click at [685, 339] on button "Accept" at bounding box center [694, 338] width 38 height 9
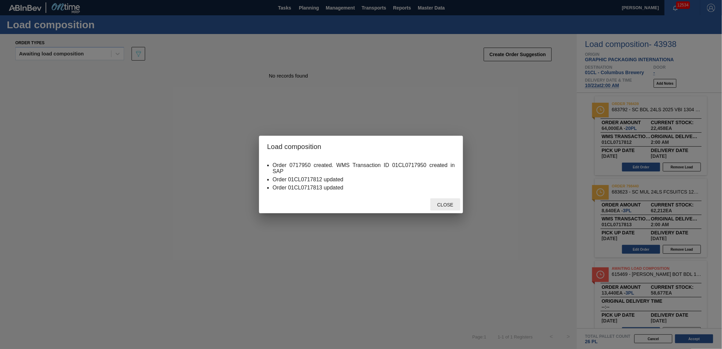
click at [442, 203] on span "Close" at bounding box center [445, 204] width 27 height 5
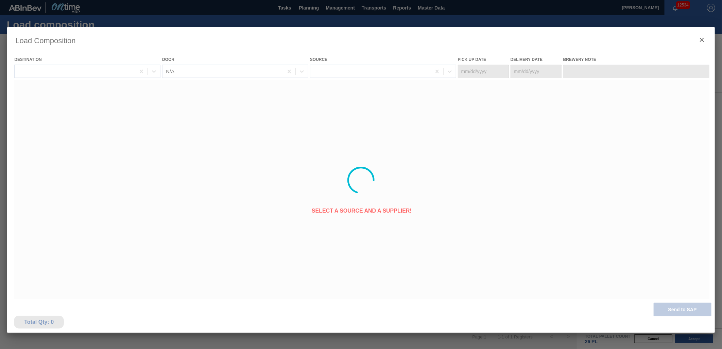
type Date "[DATE]"
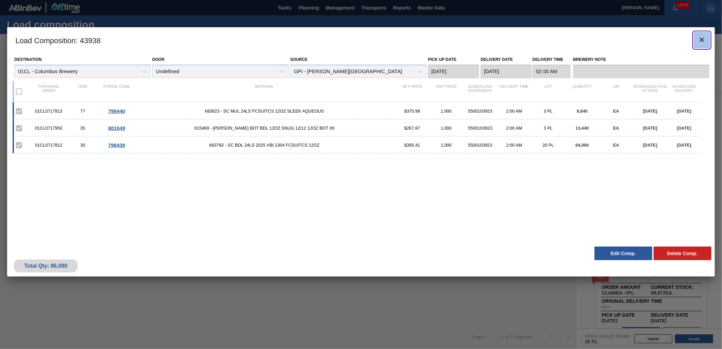
click at [702, 42] on icon "botão de ícone" at bounding box center [702, 40] width 8 height 8
